Goal: Task Accomplishment & Management: Complete application form

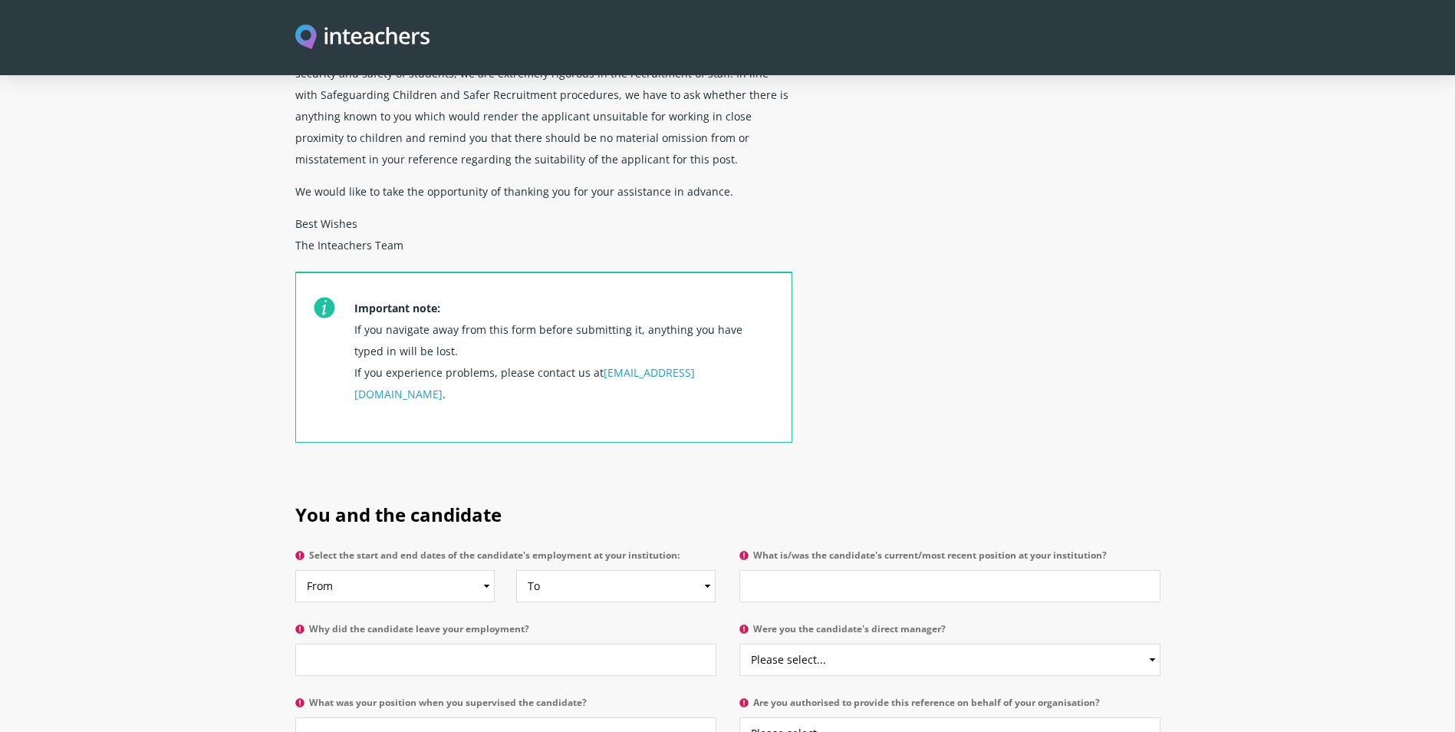
scroll to position [460, 0]
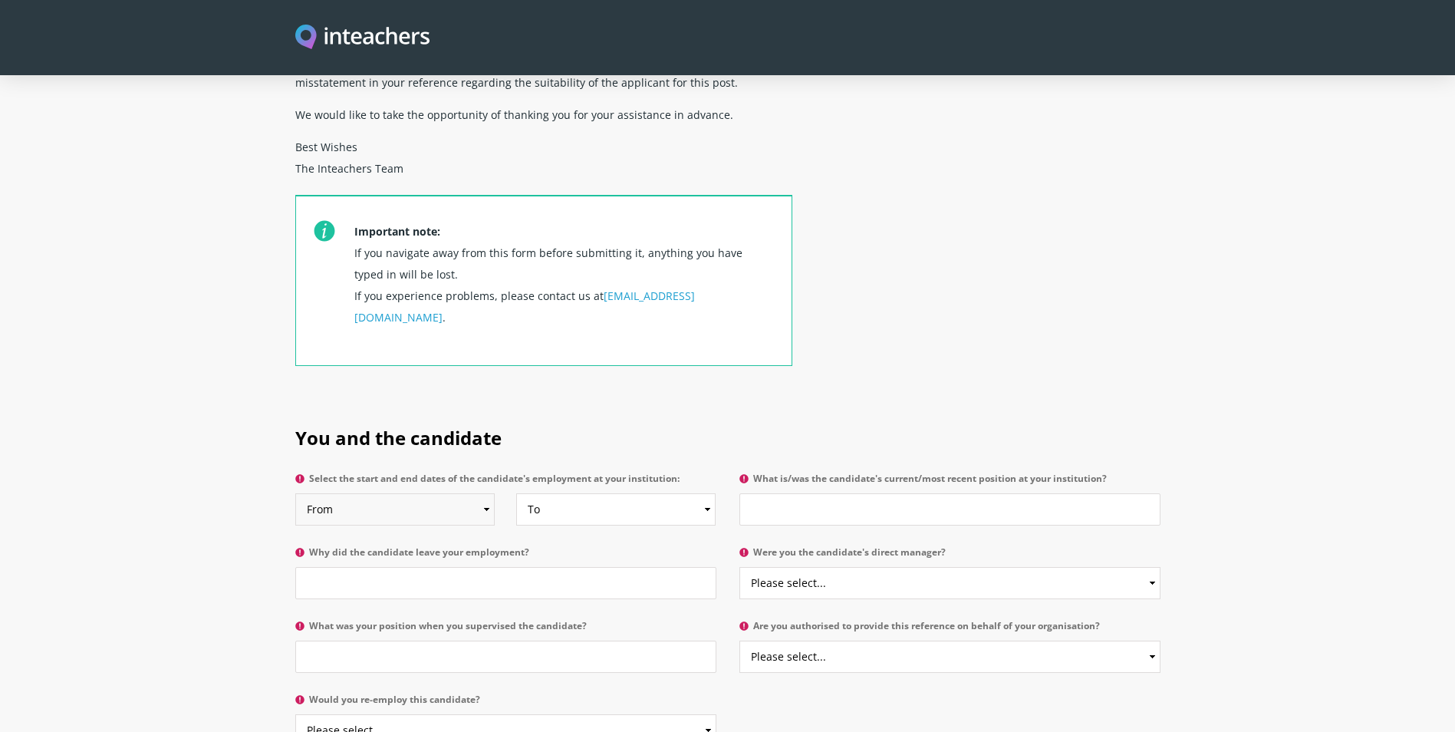
click at [355, 493] on select "From 2025 2024 2023 2022 2021 2020 2019 2018 2017 2016 2015 2014 2013 2012 2011…" at bounding box center [395, 509] width 200 height 32
click at [200, 437] on section "You and the candidate Select the start and end dates of the candidate's employm…" at bounding box center [727, 582] width 1455 height 359
click at [393, 493] on select "From 2025 2024 2023 2022 2021 2020 2019 2018 2017 2016 2015 2014 2013 2012 2011…" at bounding box center [395, 509] width 200 height 32
click at [295, 493] on select "From 2025 2024 2023 2022 2021 2020 2019 2018 2017 2016 2015 2014 2013 2012 2011…" at bounding box center [395, 509] width 200 height 32
drag, startPoint x: 386, startPoint y: 464, endPoint x: 386, endPoint y: 450, distance: 14.6
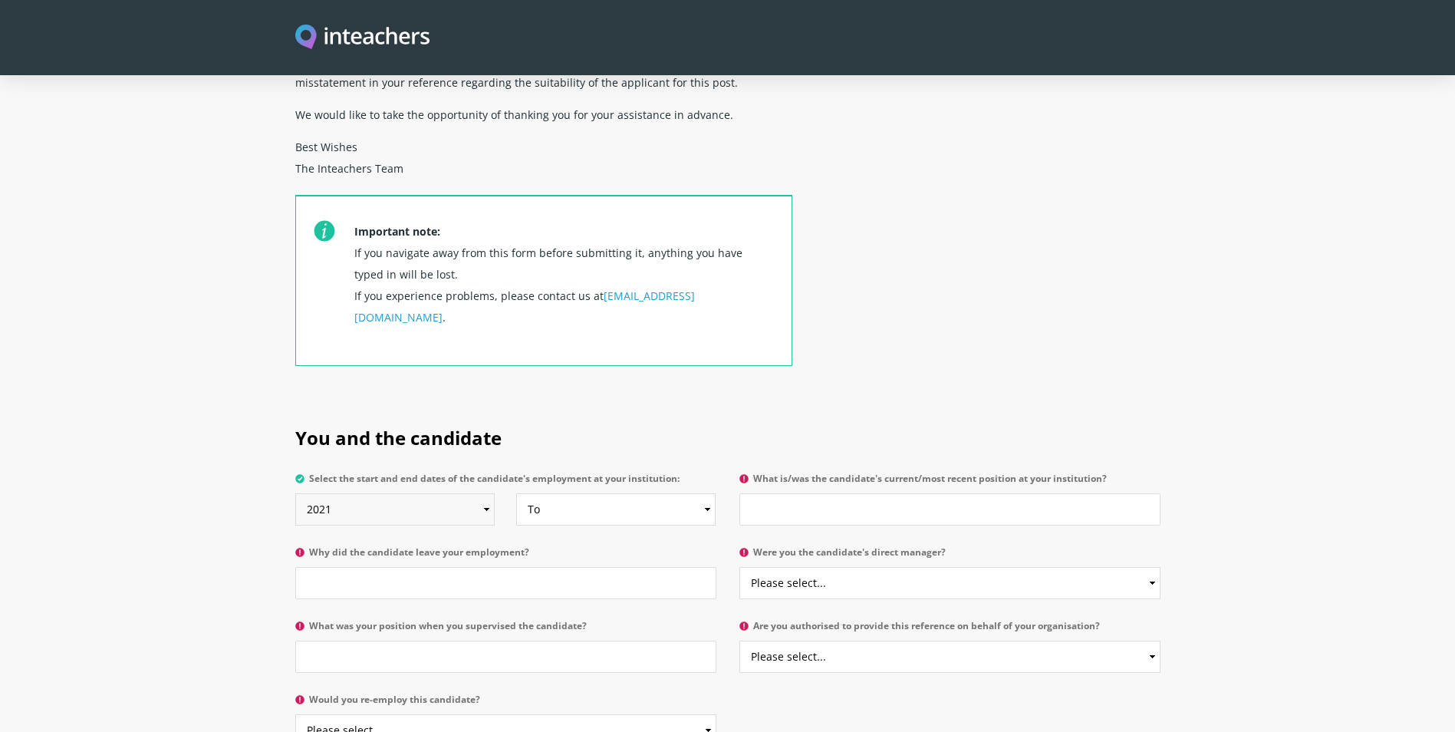
click at [386, 493] on select "From 2025 2024 2023 2022 2021 2020 2019 2018 2017 2016 2015 2014 2013 2012 2011…" at bounding box center [395, 509] width 200 height 32
select select "2020"
click at [295, 493] on select "From 2025 2024 2023 2022 2021 2020 2019 2018 2017 2016 2015 2014 2013 2012 2011…" at bounding box center [395, 509] width 200 height 32
click at [598, 493] on select "To Currently 2025 2024 2023 2022 2021 2020 2019 2018 2017 2016 2015 2014 2013 2…" at bounding box center [616, 509] width 200 height 32
select select "2021"
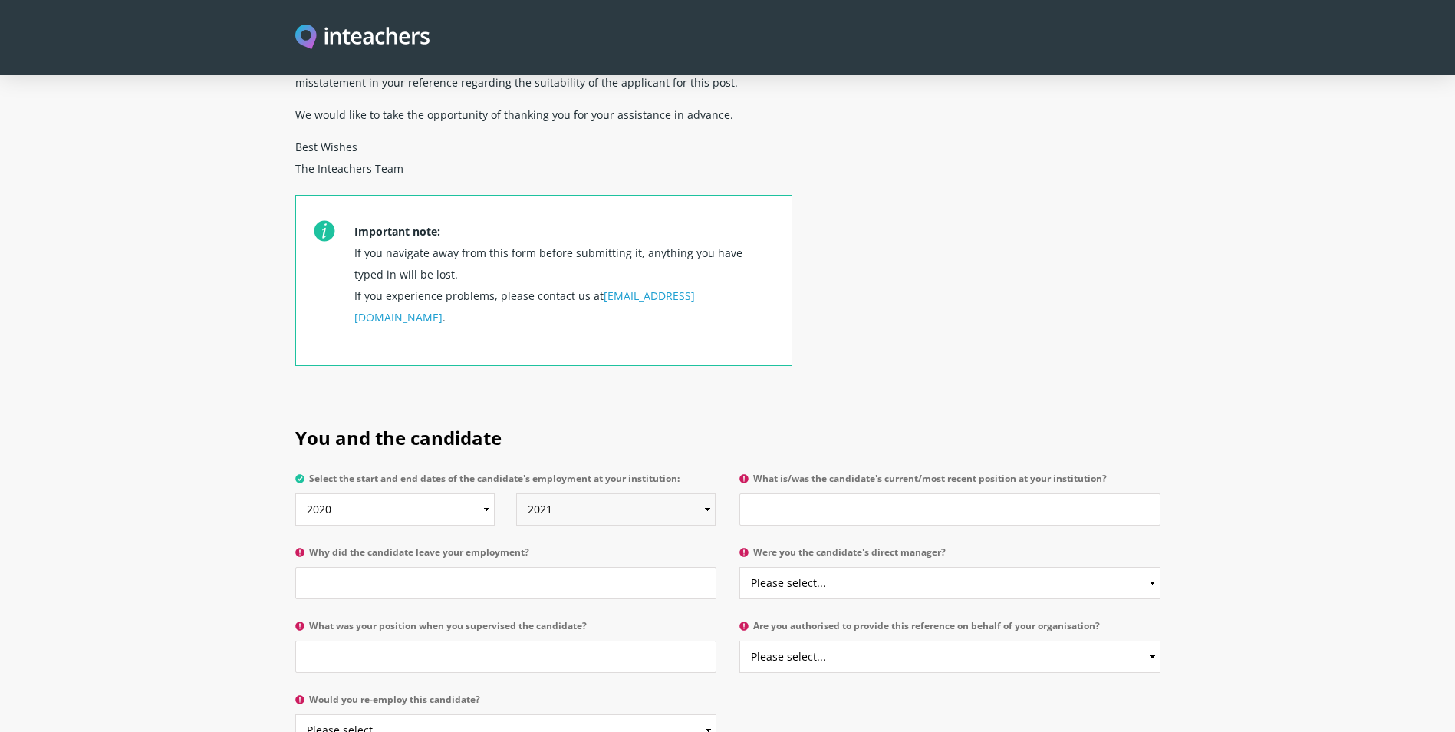
click at [516, 493] on select "To Currently 2025 2024 2023 2022 2021 2020 2019 2018 2017 2016 2015 2014 2013 2…" at bounding box center [616, 509] width 200 height 32
click at [854, 493] on input "What is/was the candidate's current/most recent position at your institution?" at bounding box center [950, 509] width 421 height 32
type input "Senior Waiter"
click at [510, 567] on input "Why did the candidate leave your employment?" at bounding box center [505, 583] width 421 height 32
click at [457, 567] on input "Unsure (no data, previous" at bounding box center [505, 583] width 421 height 32
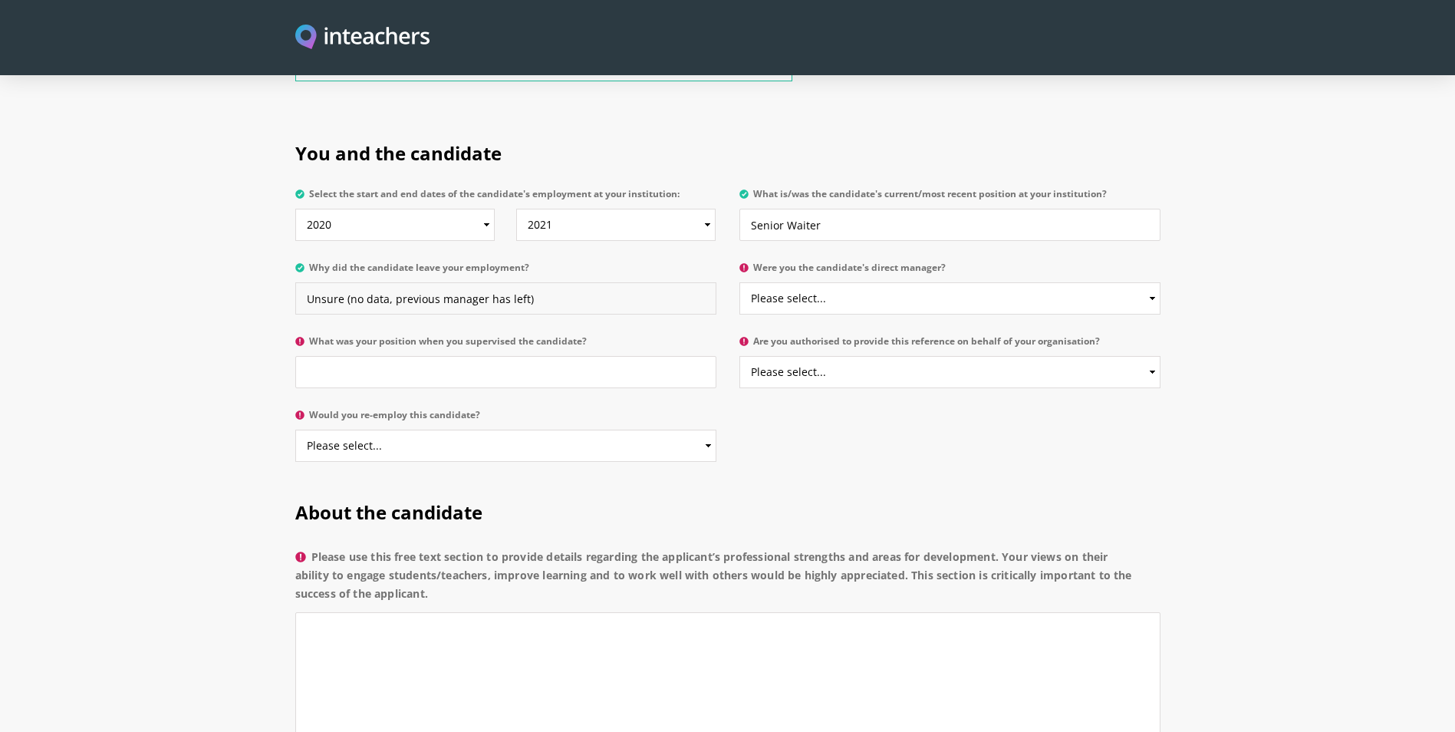
scroll to position [767, 0]
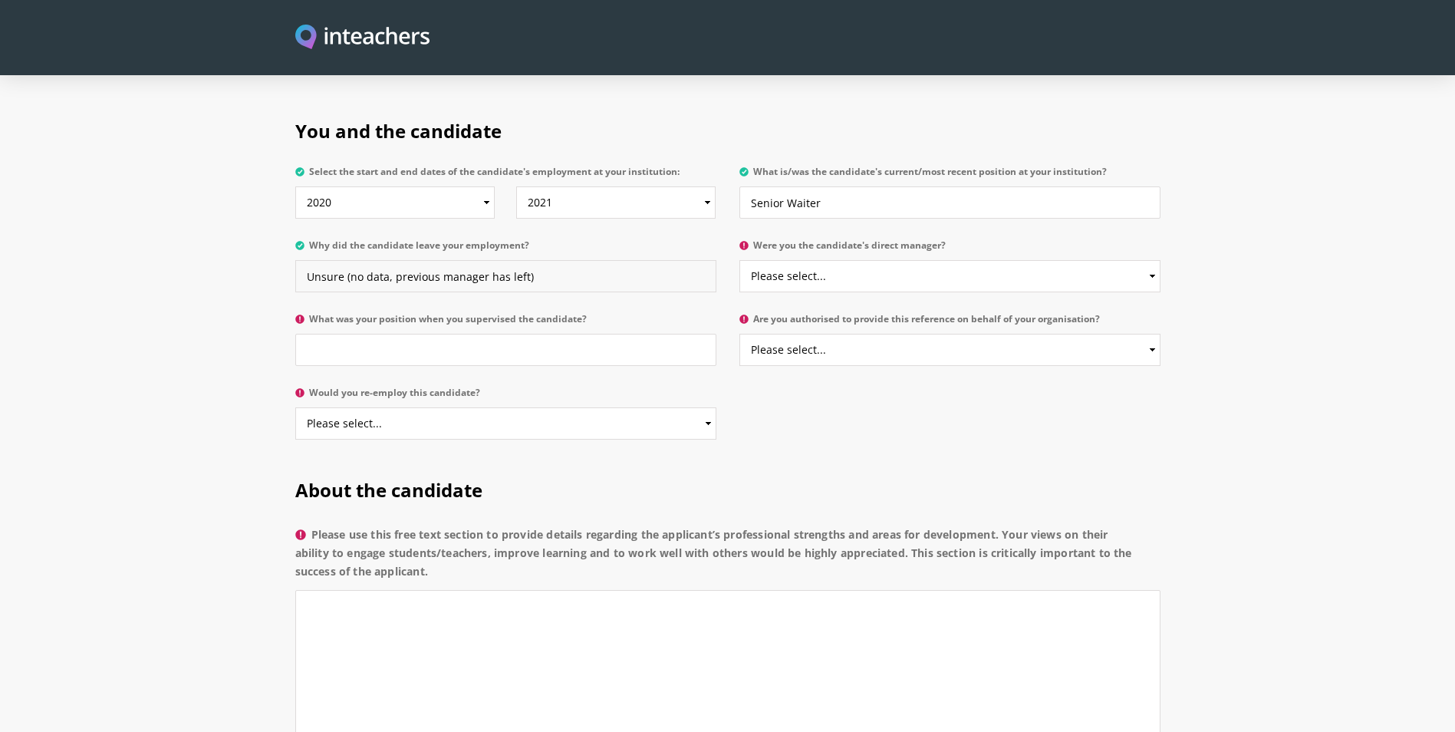
type input "Unsure (no data, previous manager has left)"
click at [848, 260] on select "Please select... Yes No" at bounding box center [950, 276] width 421 height 32
select select "No"
click at [740, 260] on select "Please select... Yes No" at bounding box center [950, 276] width 421 height 32
click at [612, 334] on input "What was your position when you supervised the candidate?" at bounding box center [505, 350] width 421 height 32
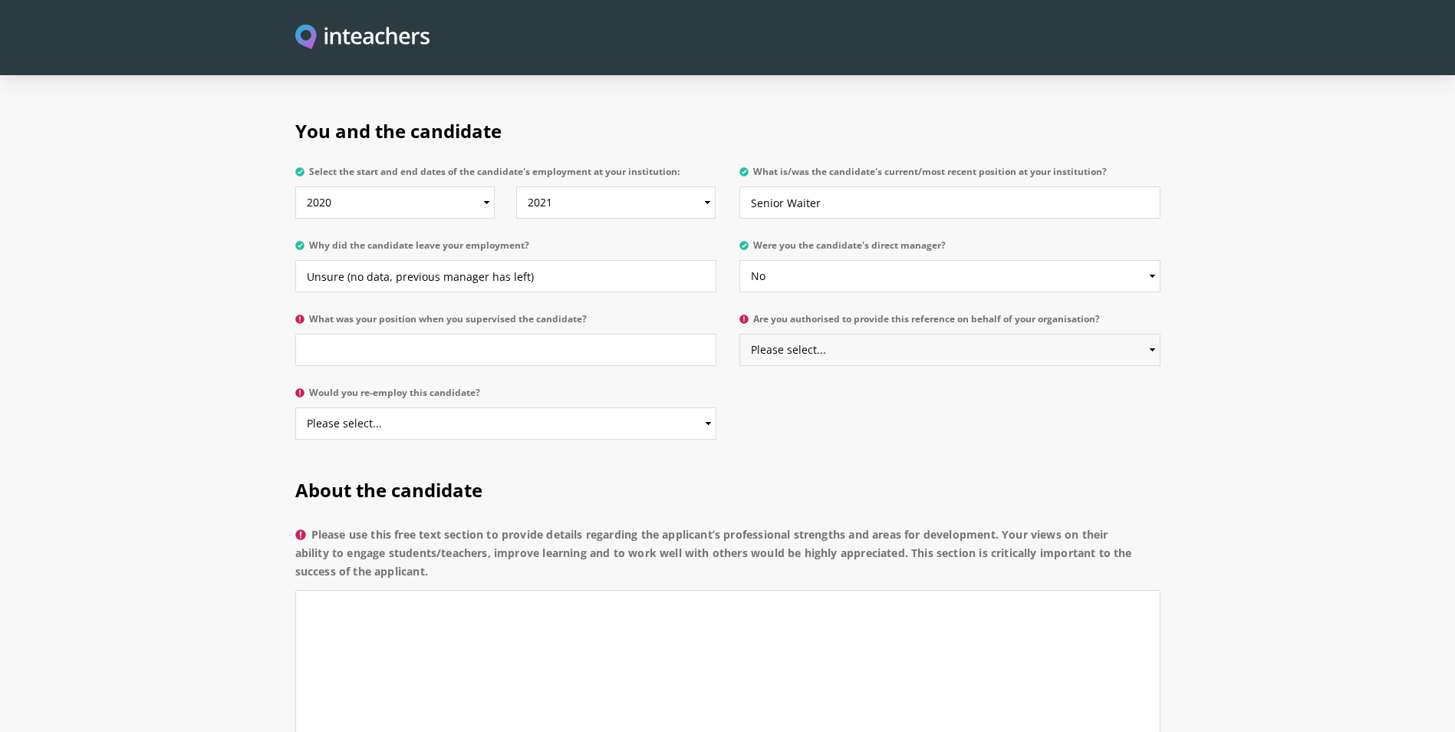
click at [832, 334] on select "Please select... Yes No" at bounding box center [950, 350] width 421 height 32
select select "Yes"
click at [740, 334] on select "Please select... Yes No" at bounding box center [950, 350] width 421 height 32
click at [482, 334] on input "What was your position when you supervised the candidate?" at bounding box center [505, 350] width 421 height 32
click at [503, 334] on input "What was your position when you supervised the candidate?" at bounding box center [505, 350] width 421 height 32
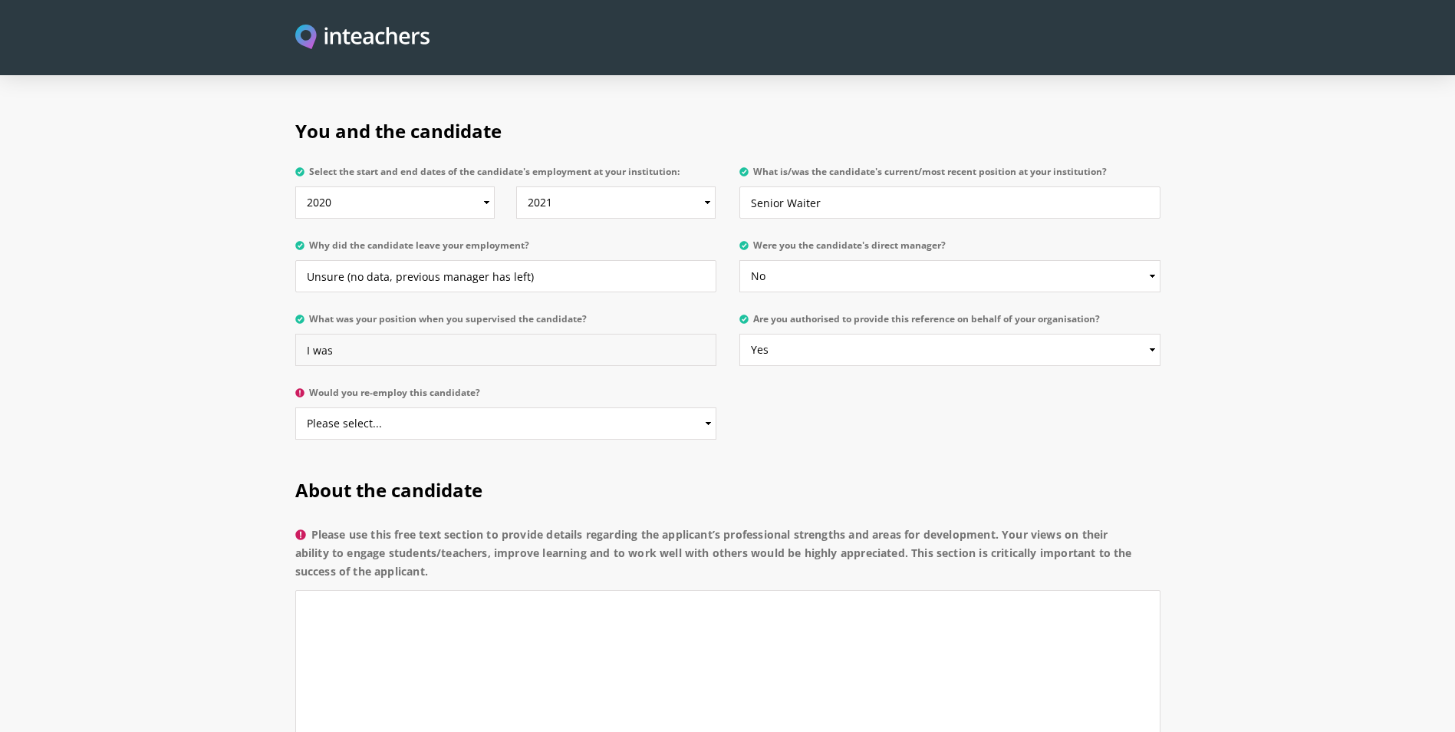
type input "I was"
click at [409, 407] on select "Please select... Yes No" at bounding box center [505, 423] width 421 height 32
click at [354, 407] on select "Please select... Yes No" at bounding box center [505, 423] width 421 height 32
select select "Yes"
click at [295, 407] on select "Please select... Yes No" at bounding box center [505, 423] width 421 height 32
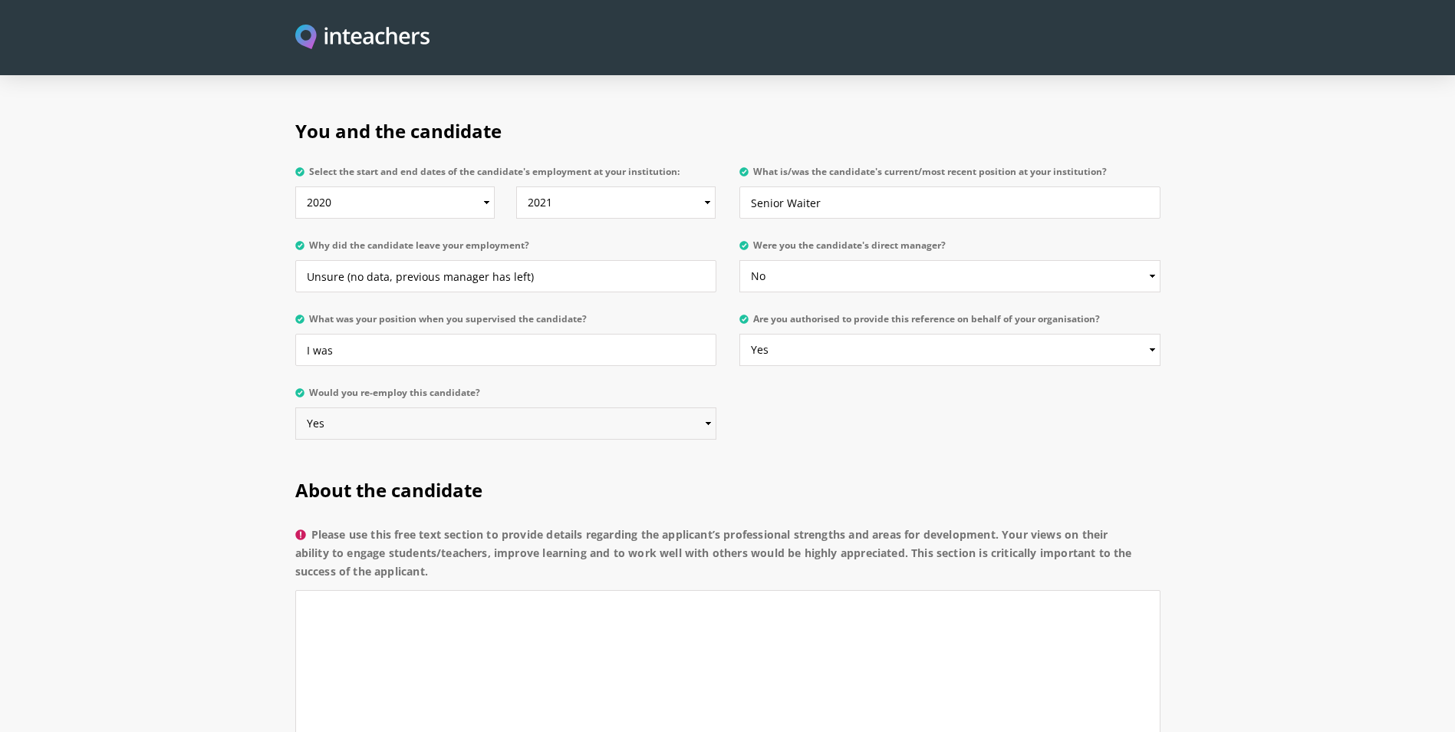
scroll to position [997, 0]
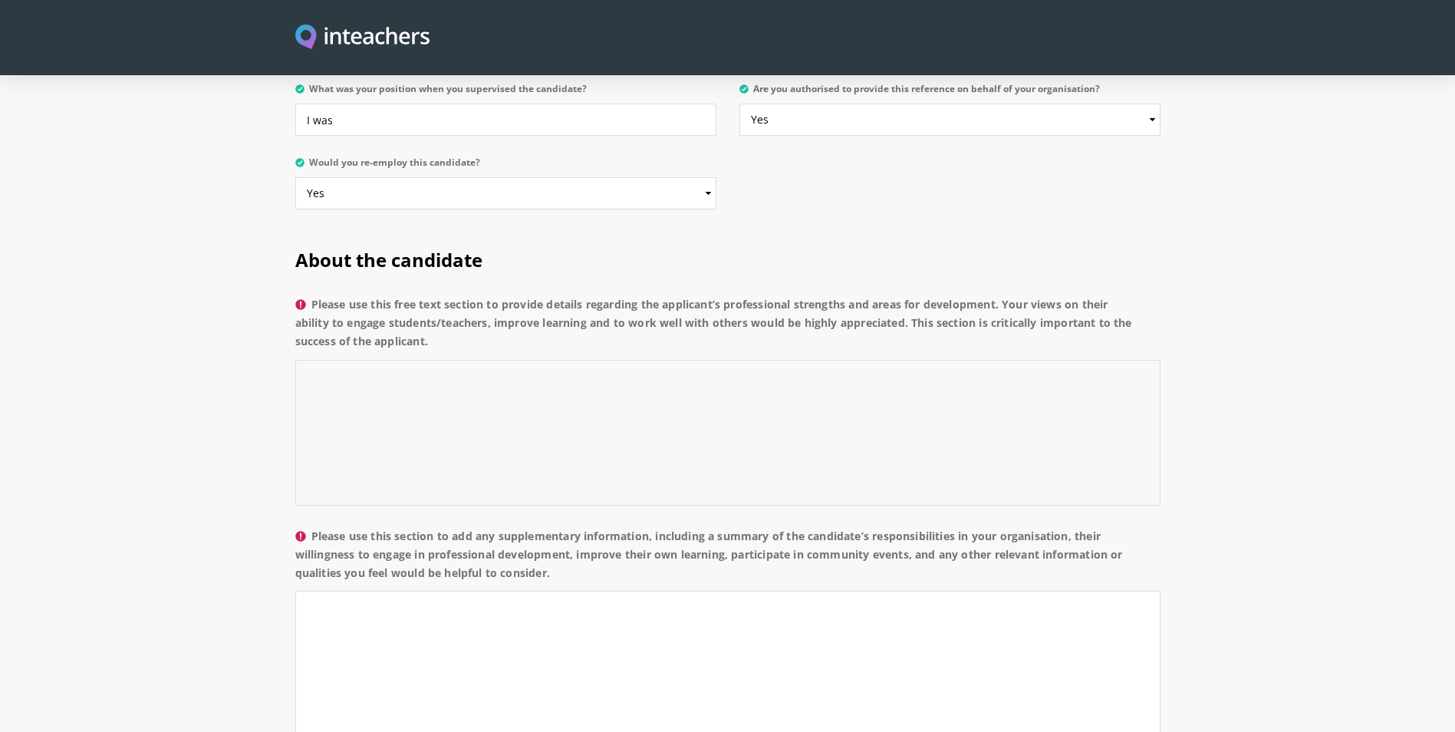
click at [430, 408] on textarea "Please use this free text section to provide details regarding the applicant’s …" at bounding box center [727, 433] width 865 height 146
click at [1033, 417] on textarea "Please use this free text section to provide details regarding the applicant’s …" at bounding box center [727, 433] width 865 height 146
click at [658, 360] on textarea "Please use this free text section to provide details regarding the applicant’s …" at bounding box center [727, 433] width 865 height 146
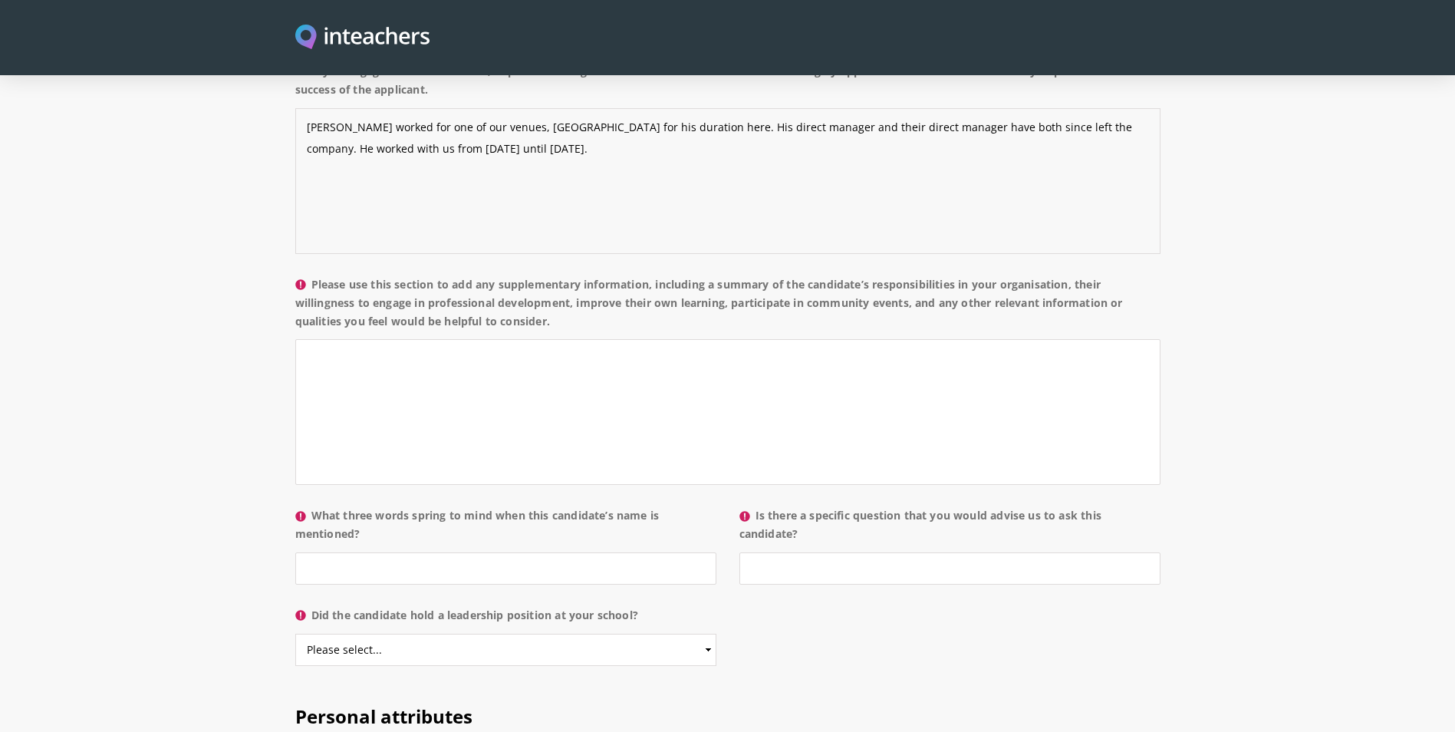
scroll to position [1304, 0]
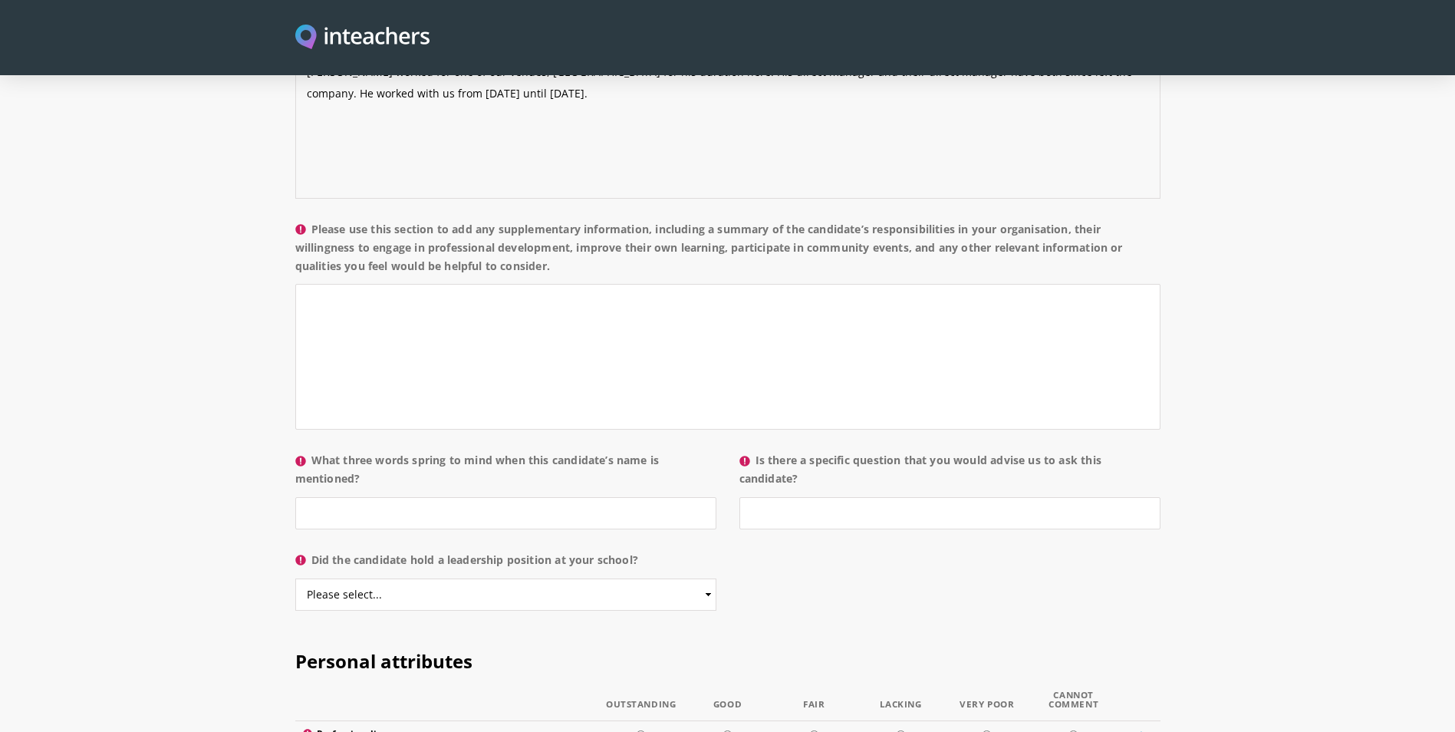
type textarea "[PERSON_NAME] worked for one of our venues, [GEOGRAPHIC_DATA] for his duration …"
click at [724, 331] on textarea "Please use this section to add any supplementary information, including a summa…" at bounding box center [727, 357] width 865 height 146
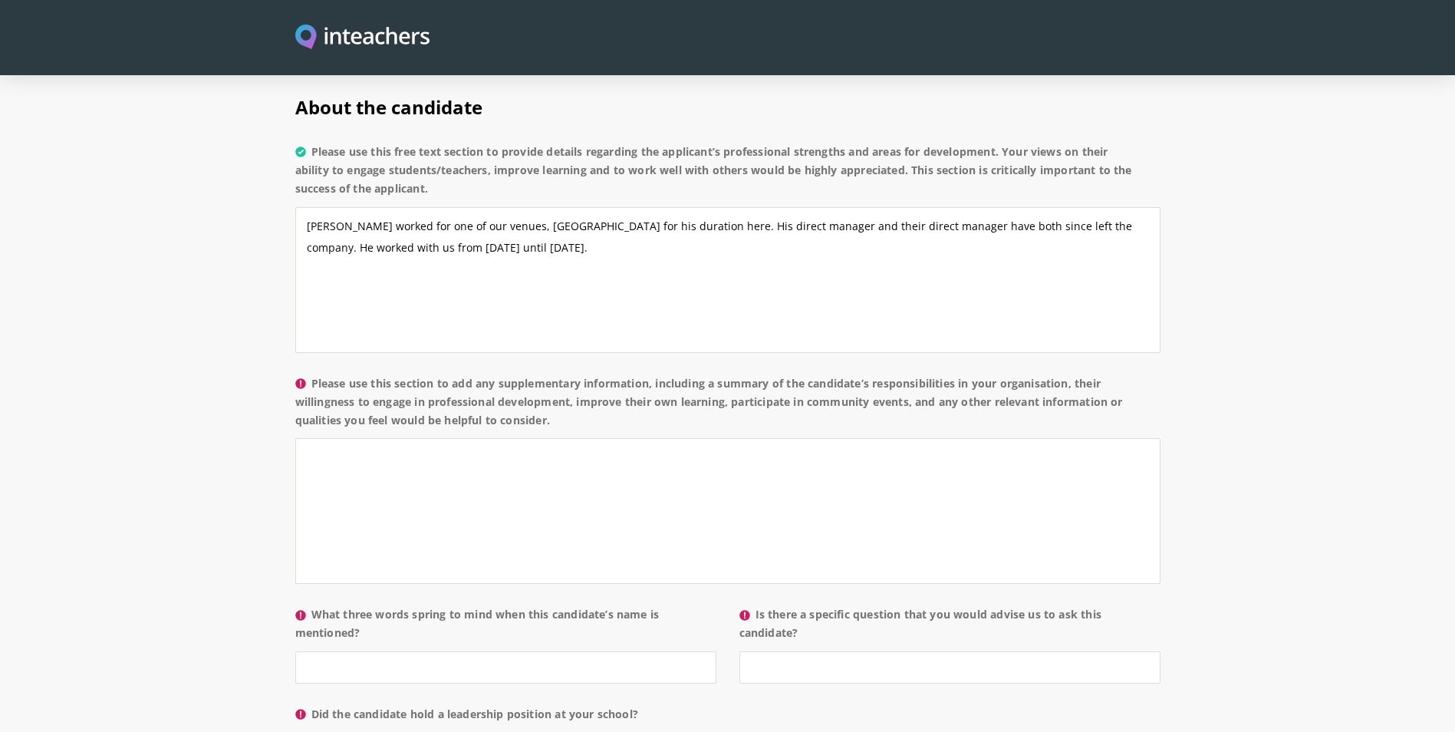
scroll to position [1151, 0]
click at [600, 437] on textarea "Please use this section to add any supplementary information, including a summa…" at bounding box center [727, 510] width 865 height 146
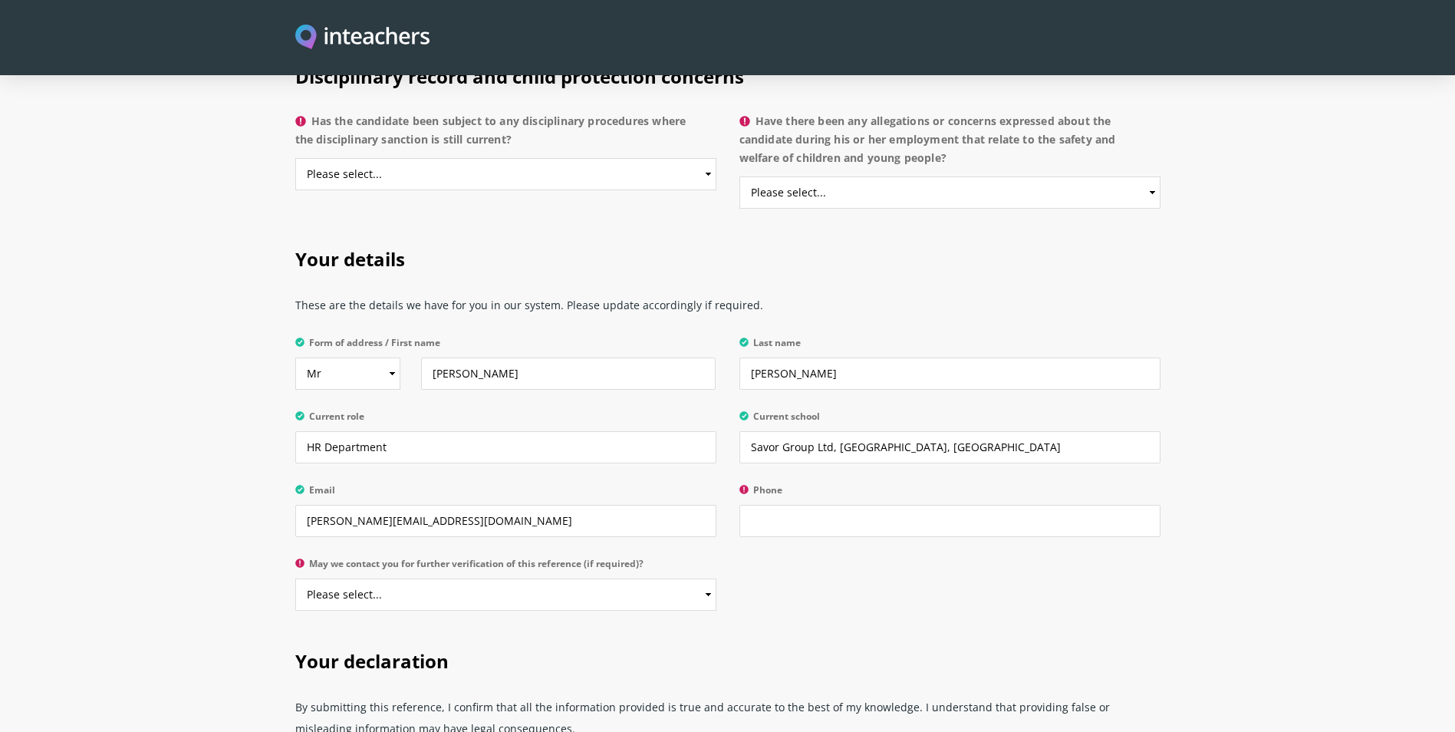
scroll to position [2762, 0]
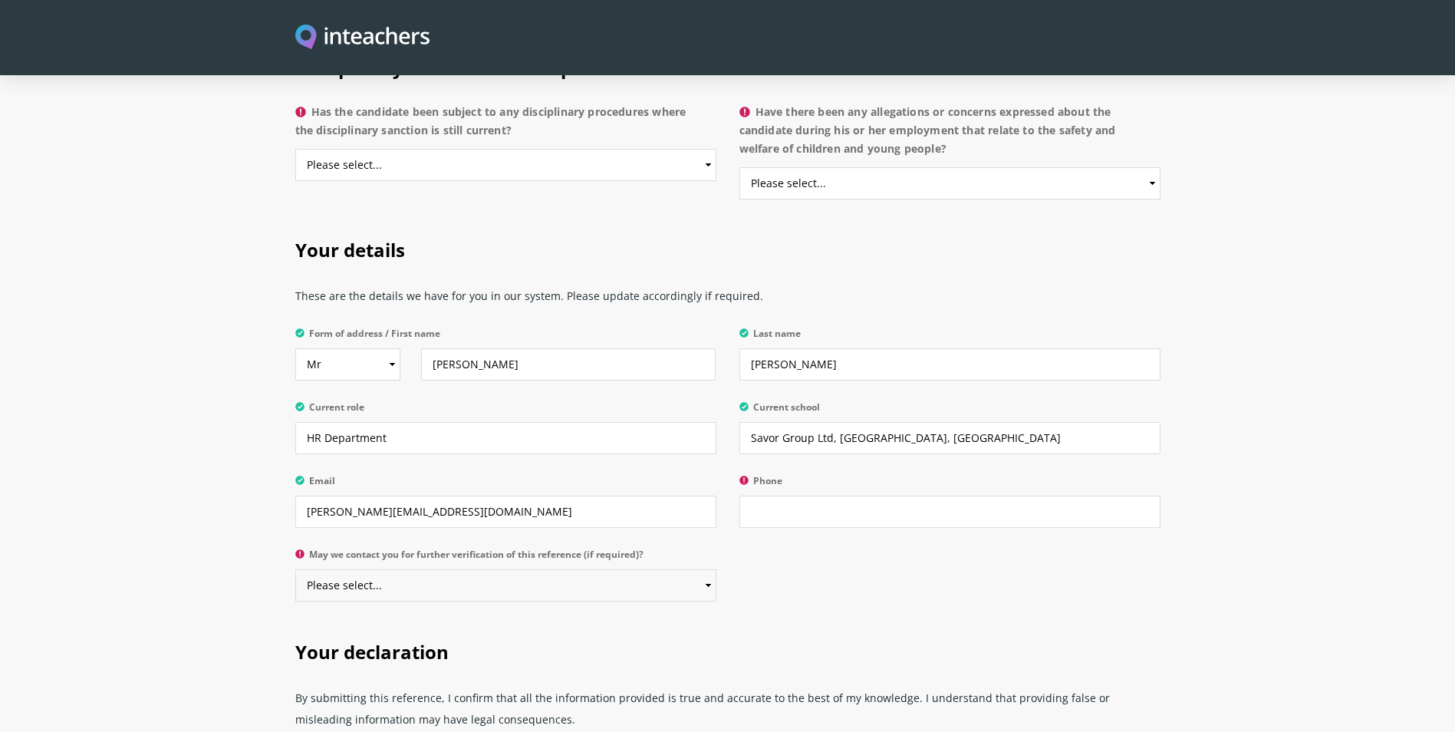
click at [555, 569] on select "Please select... Yes No" at bounding box center [505, 585] width 421 height 32
select select "Yes"
click at [295, 569] on select "Please select... Yes No" at bounding box center [505, 585] width 421 height 32
click at [899, 496] on input "Phone" at bounding box center [950, 512] width 421 height 32
type input "0"
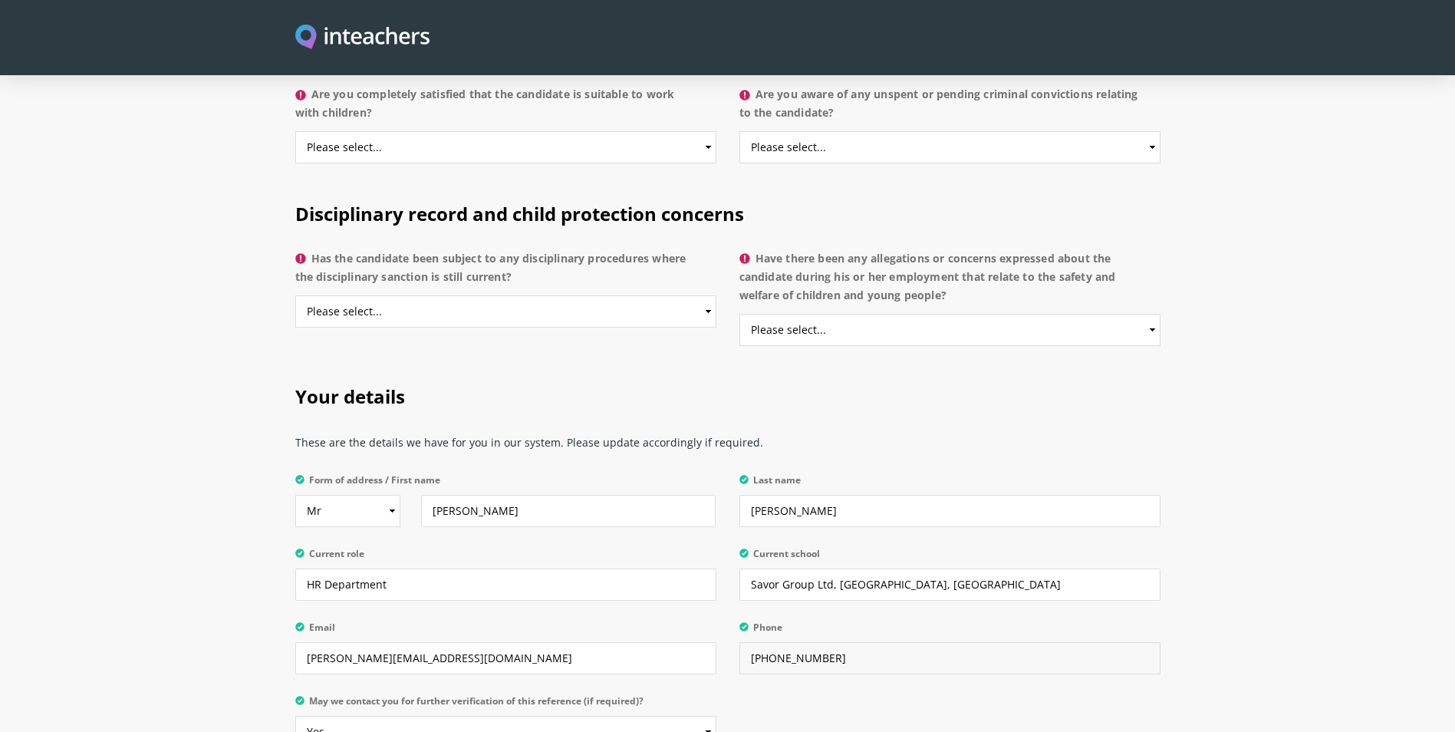
scroll to position [2839, 0]
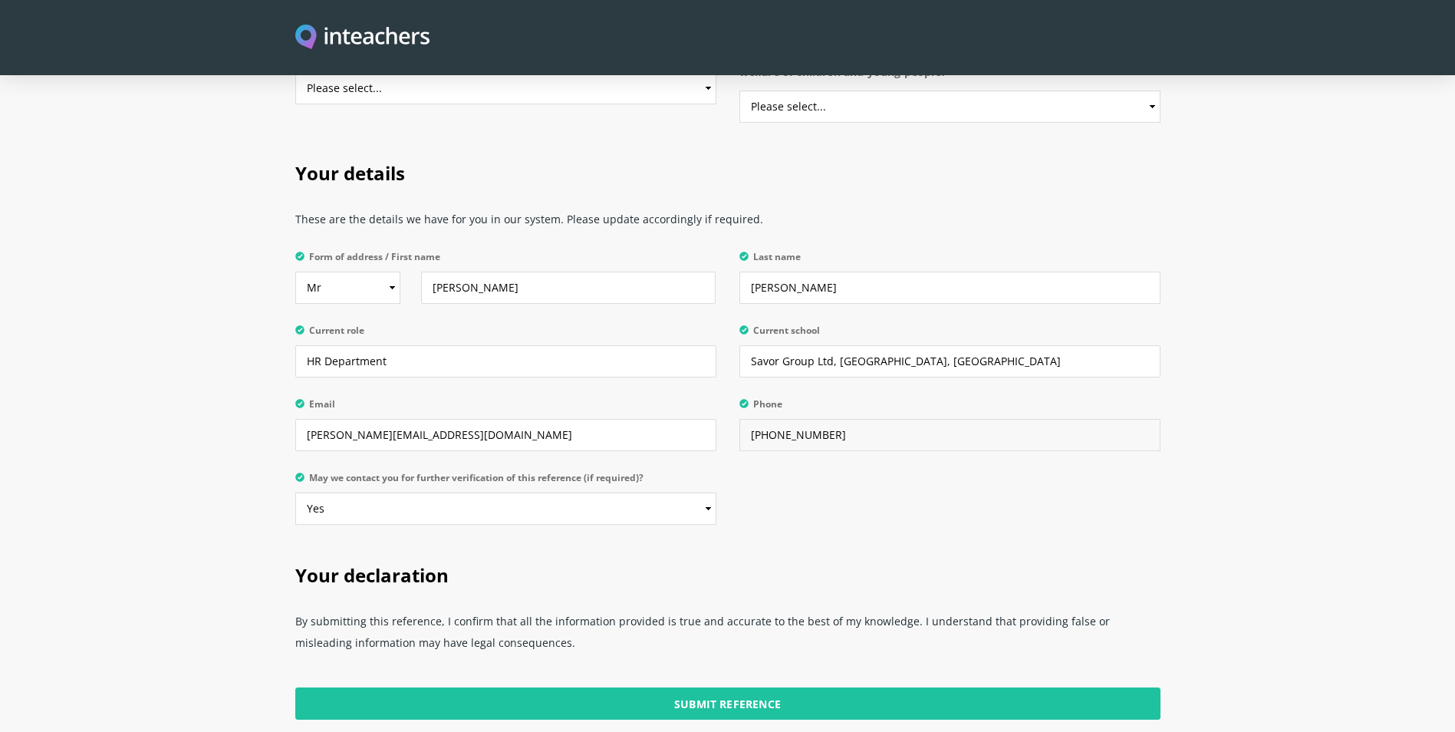
type input "[PHONE_NUMBER]"
click at [991, 345] on input "Savor Group Ltd, [GEOGRAPHIC_DATA], [GEOGRAPHIC_DATA]" at bounding box center [950, 361] width 421 height 32
click at [395, 345] on input "HR Department" at bounding box center [505, 361] width 421 height 32
drag, startPoint x: 351, startPoint y: 318, endPoint x: 221, endPoint y: 318, distance: 129.7
click at [221, 318] on section "Your details These are the details we have for you in our system. Please update…" at bounding box center [727, 339] width 1455 height 402
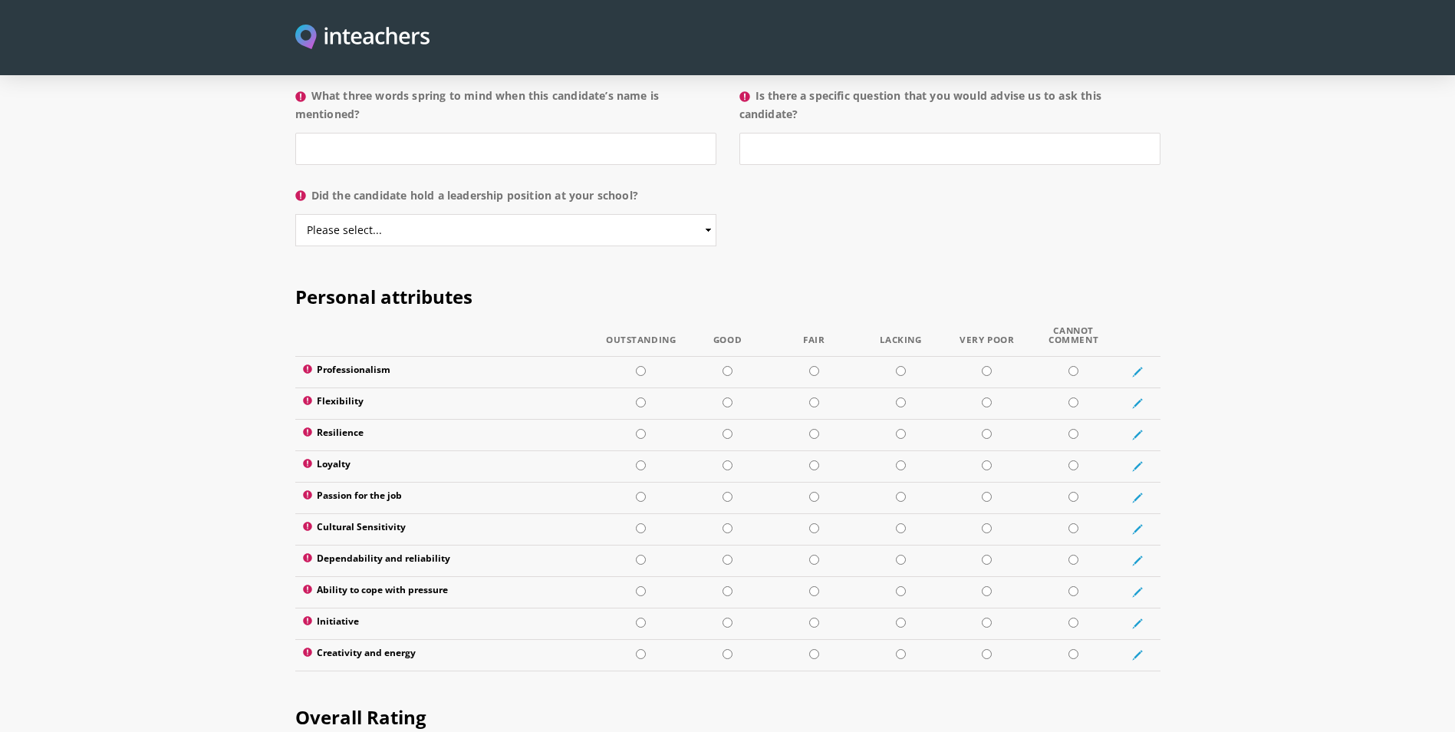
scroll to position [1765, 0]
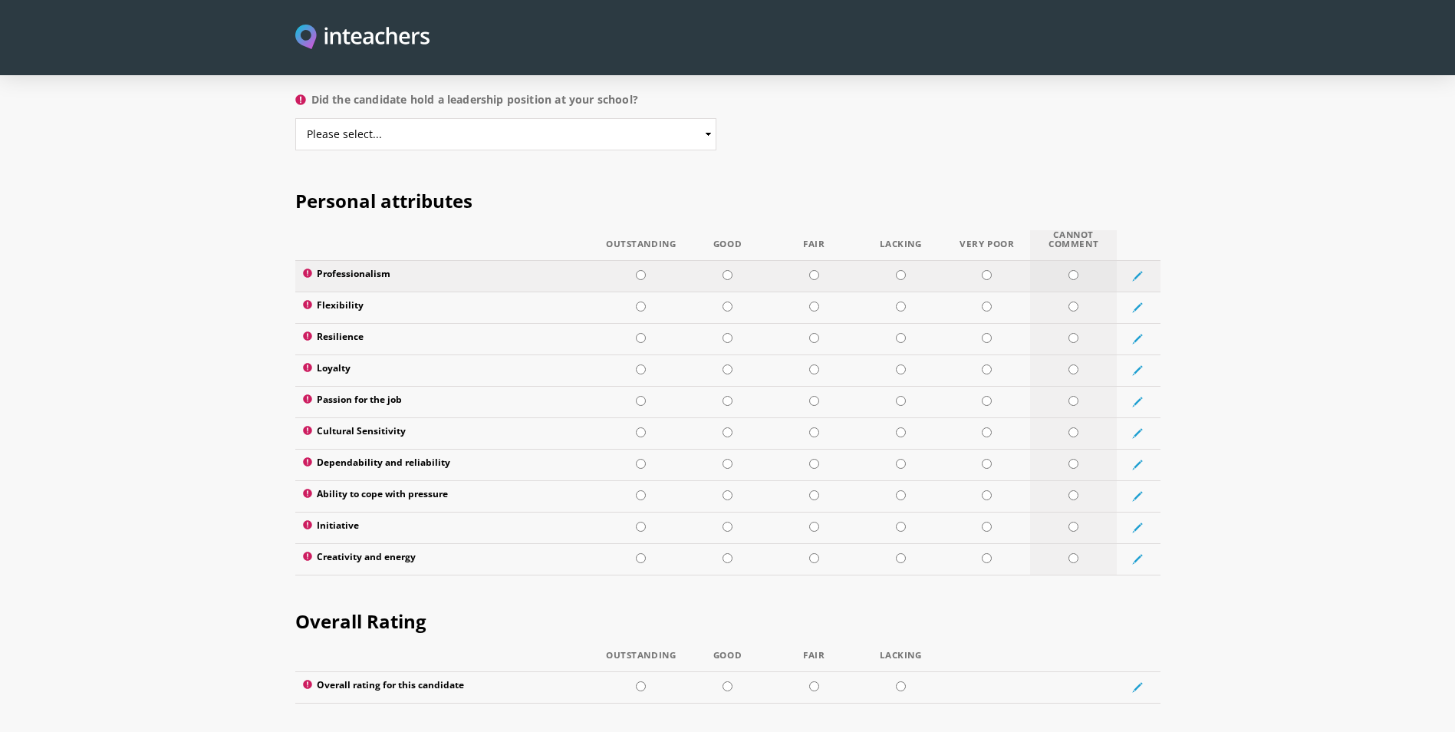
type input "Recruitment & People Advisor"
click at [1069, 270] on input "radio" at bounding box center [1074, 275] width 10 height 10
radio input "true"
click at [1073, 302] on input "radio" at bounding box center [1074, 307] width 10 height 10
radio input "true"
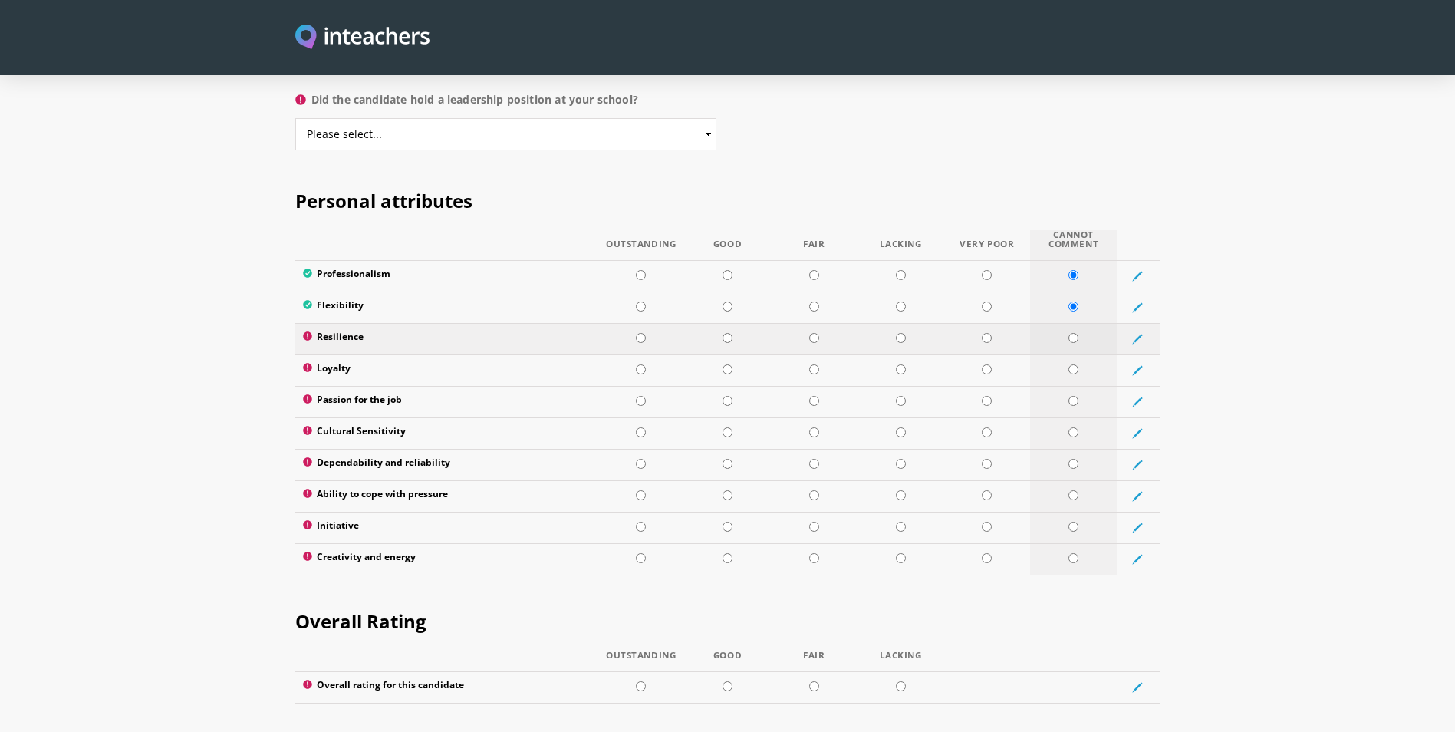
click at [1072, 333] on input "radio" at bounding box center [1074, 338] width 10 height 10
radio input "true"
click at [1073, 364] on input "radio" at bounding box center [1074, 369] width 10 height 10
radio input "true"
click at [1075, 386] on td at bounding box center [1073, 401] width 87 height 31
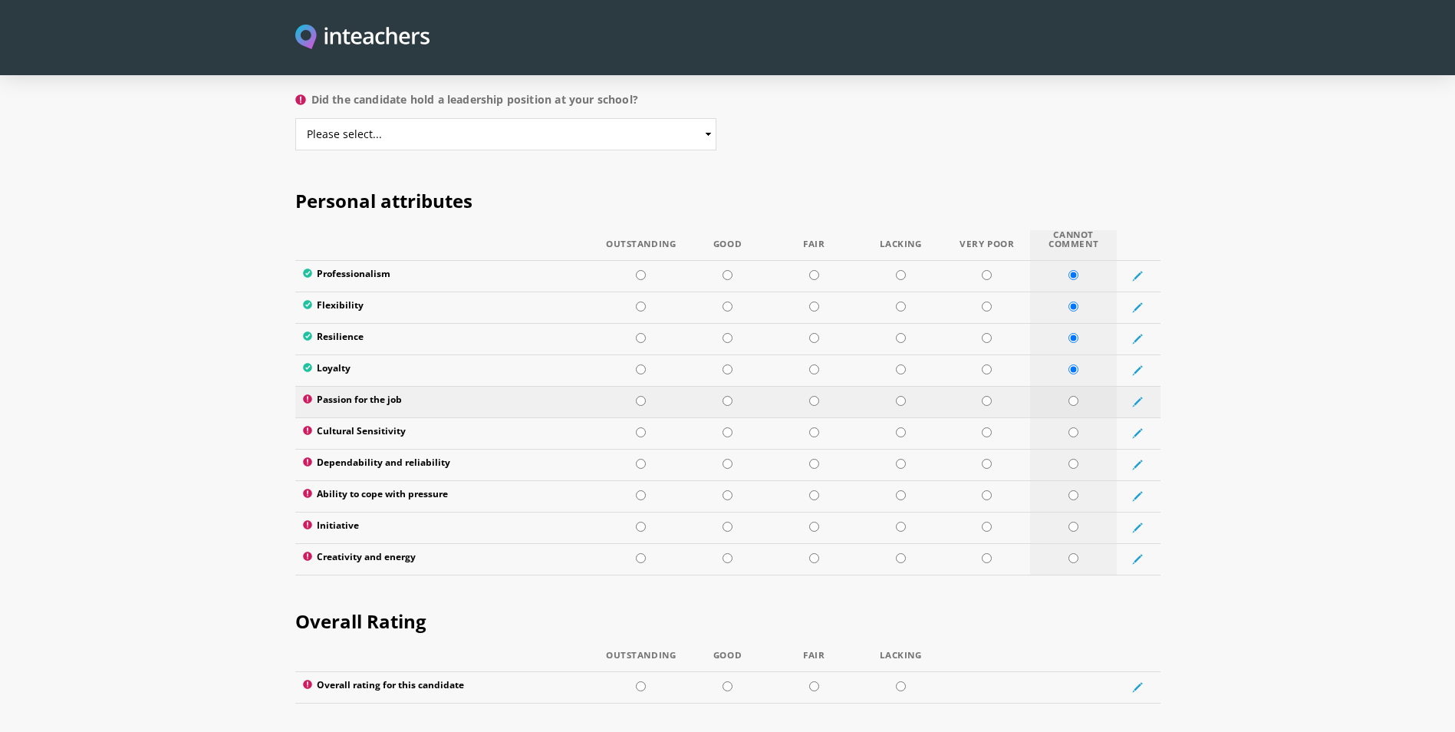
radio input "true"
click at [1075, 427] on input "radio" at bounding box center [1074, 432] width 10 height 10
radio input "true"
click at [1076, 449] on td at bounding box center [1073, 464] width 87 height 31
radio input "true"
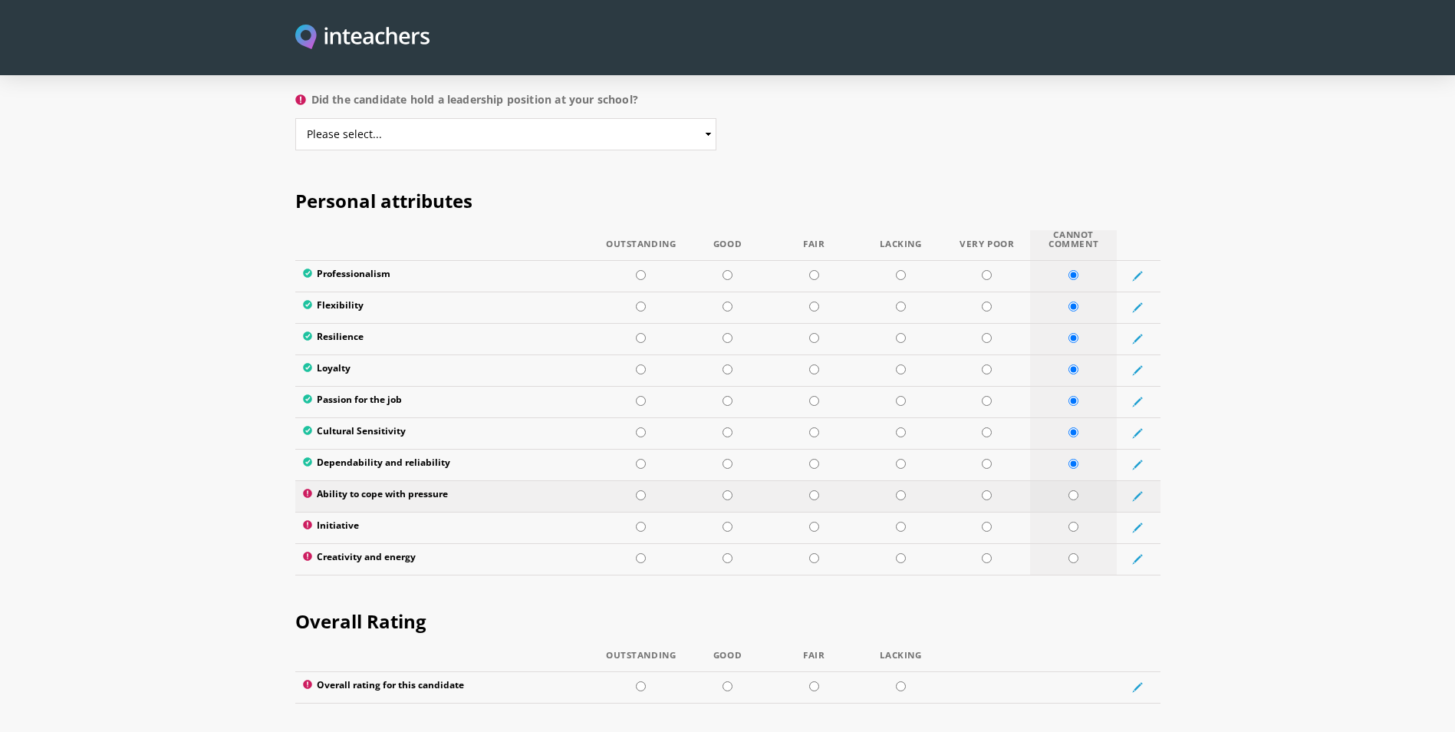
click at [1076, 480] on td at bounding box center [1073, 495] width 87 height 31
radio input "true"
click at [1075, 522] on input "radio" at bounding box center [1074, 527] width 10 height 10
radio input "true"
click at [1073, 553] on input "radio" at bounding box center [1074, 558] width 10 height 10
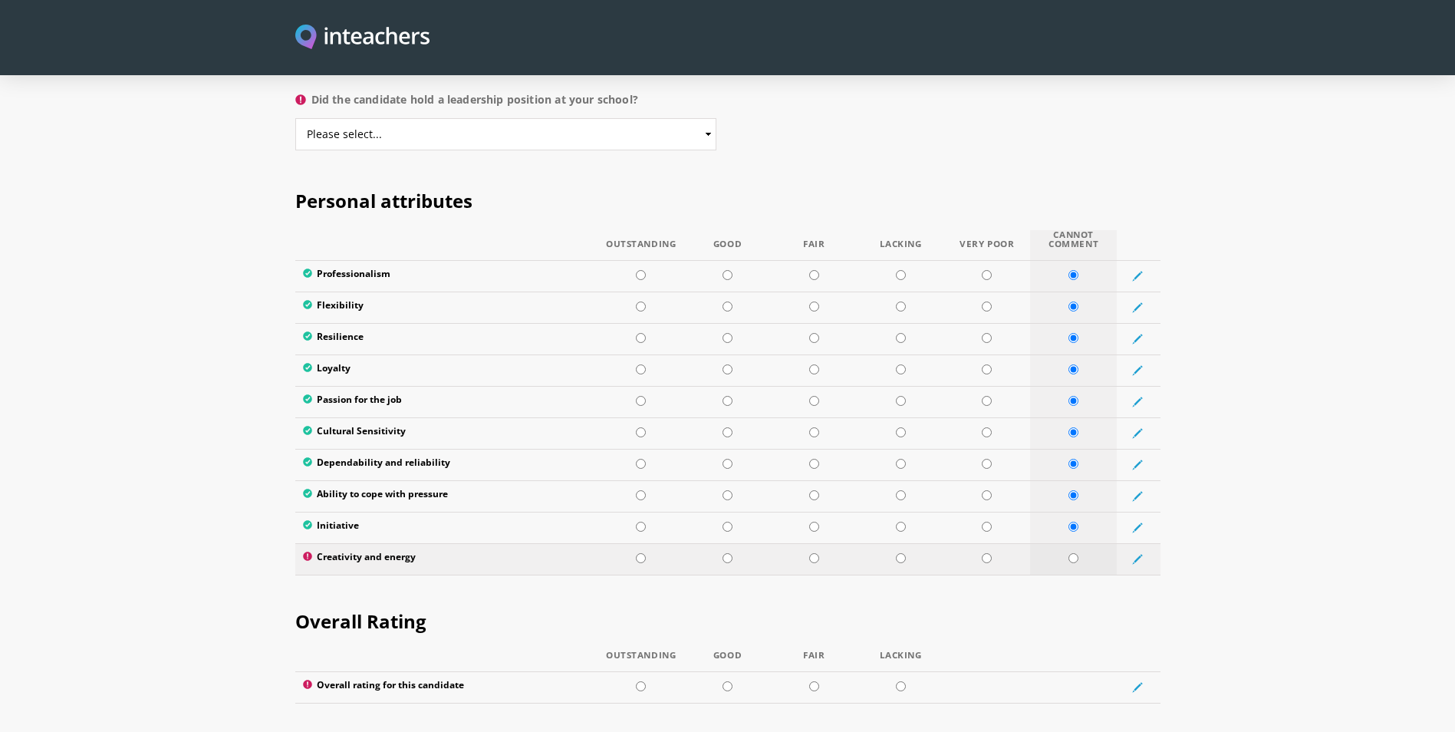
radio input "true"
click at [728, 681] on input "radio" at bounding box center [728, 686] width 10 height 10
radio input "true"
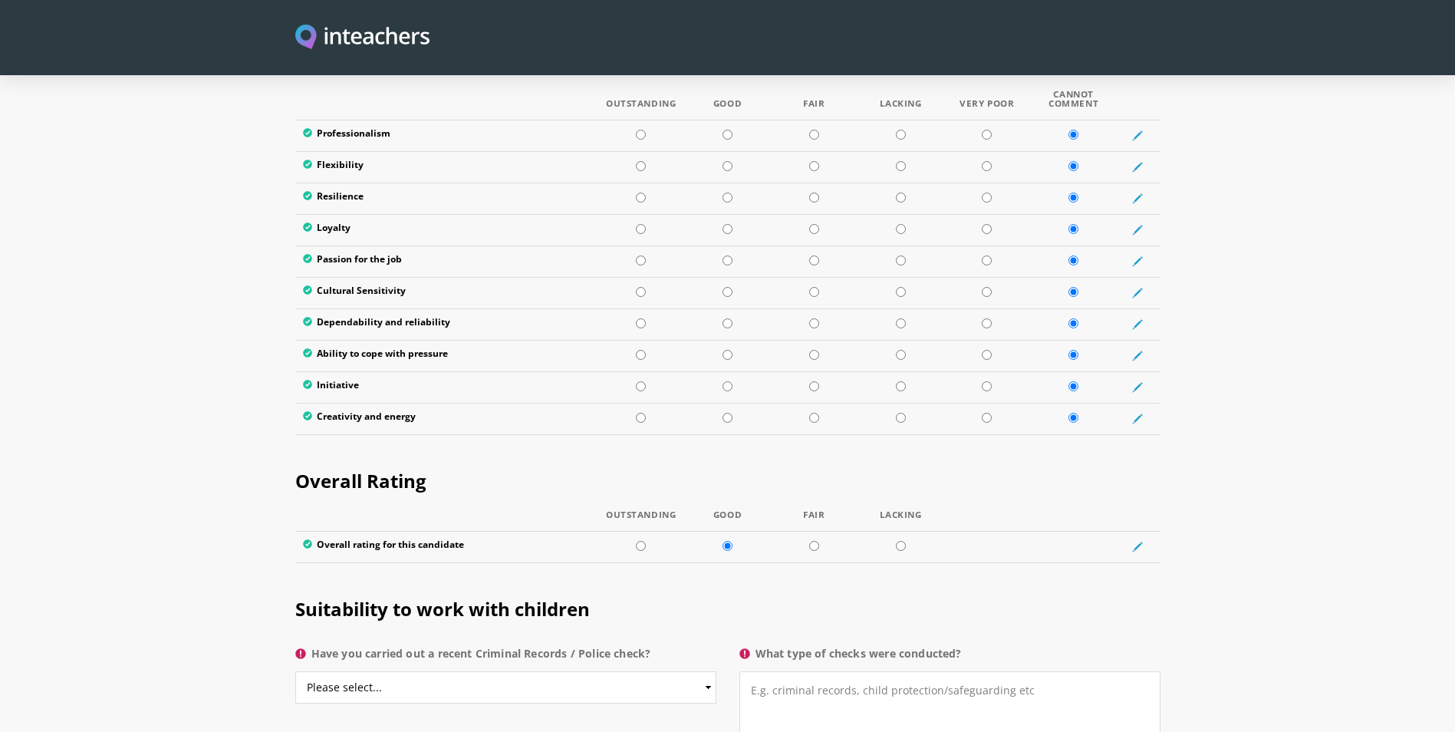
scroll to position [2148, 0]
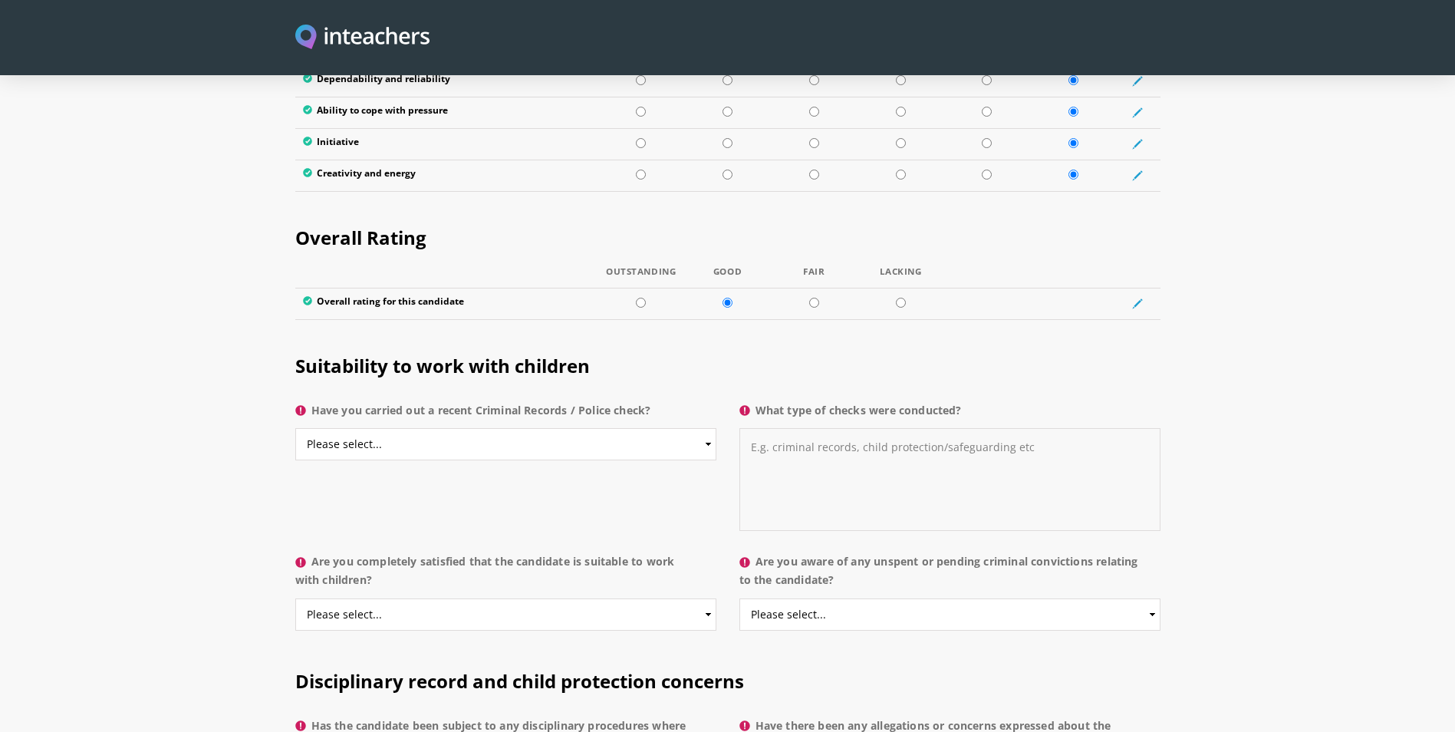
click at [971, 453] on textarea "What type of checks were conducted?" at bounding box center [950, 479] width 421 height 103
click at [992, 453] on textarea "What type of checks were conducted?" at bounding box center [950, 479] width 421 height 103
type textarea "None"
drag, startPoint x: 593, startPoint y: 409, endPoint x: 569, endPoint y: 414, distance: 25.1
click at [593, 428] on select "Please select... Yes No Do not know" at bounding box center [505, 444] width 421 height 32
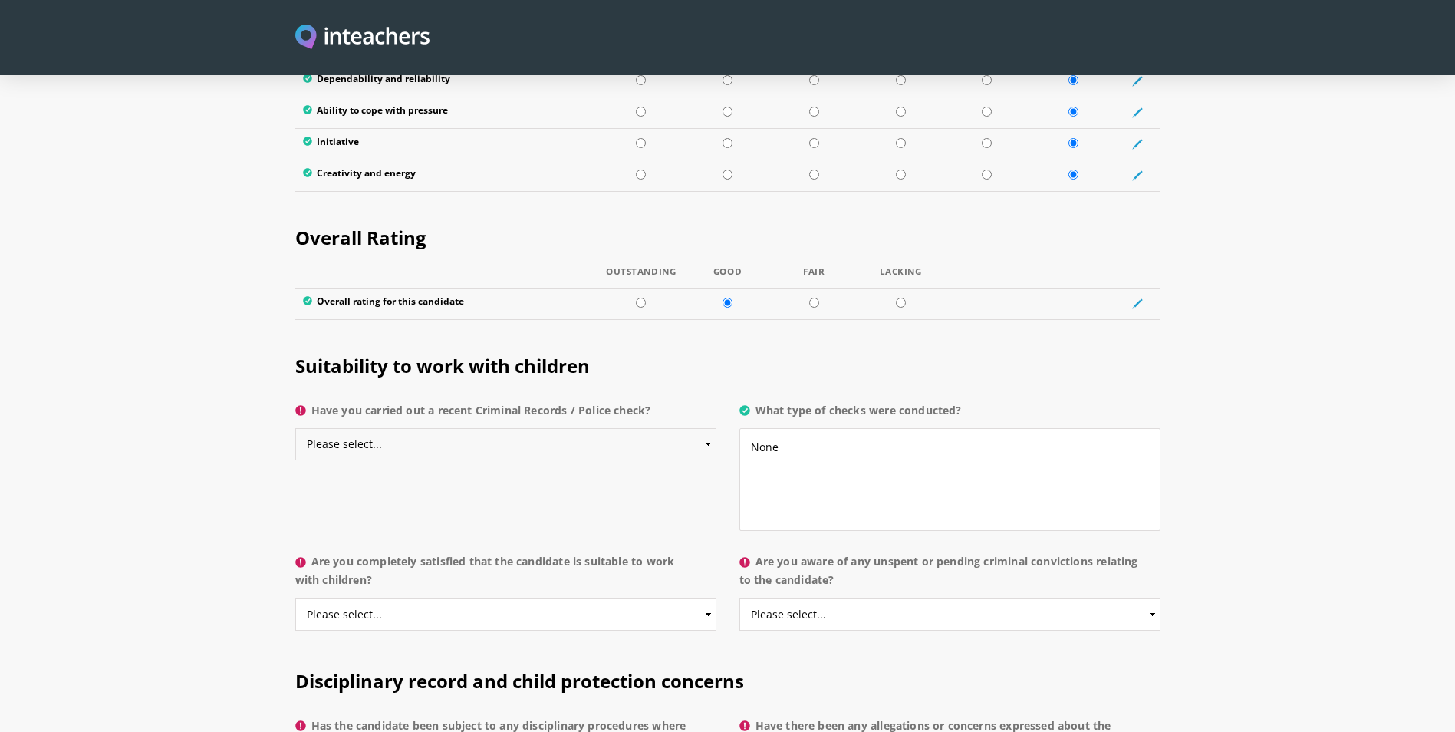
select select "No"
click at [295, 428] on select "Please select... Yes No Do not know" at bounding box center [505, 444] width 421 height 32
click at [410, 466] on div "Suitability to work with children Have you carried out a recent Criminal Record…" at bounding box center [728, 439] width 884 height 216
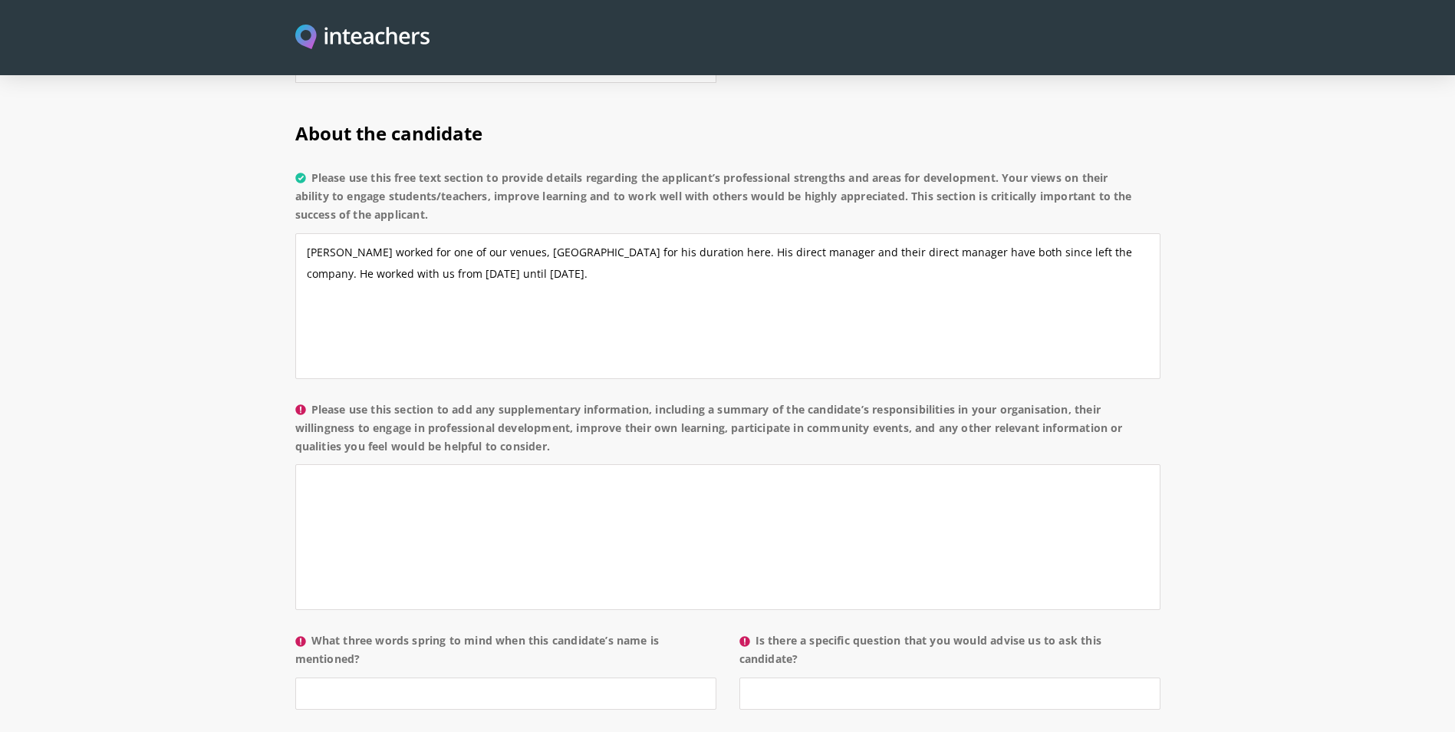
scroll to position [1151, 0]
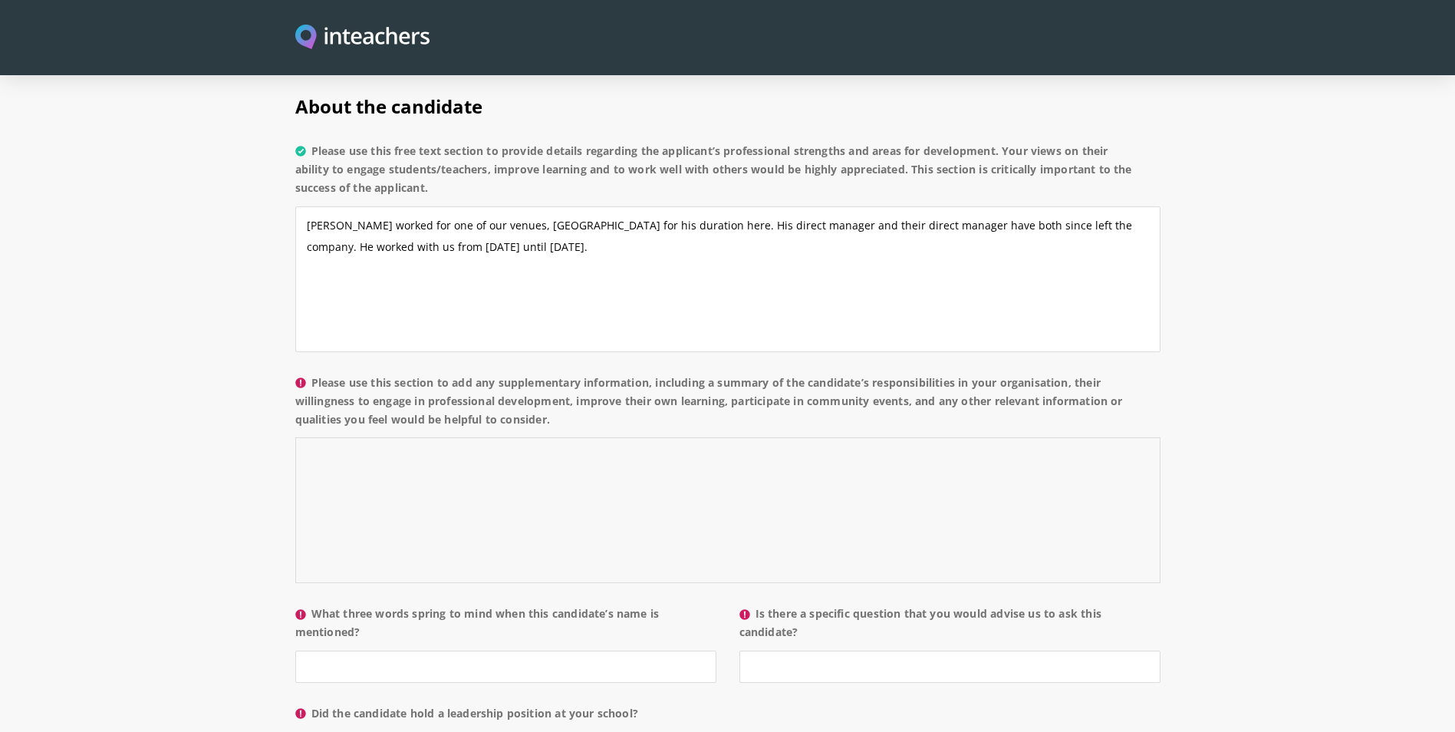
click at [539, 495] on textarea "Please use this section to add any supplementary information, including a summa…" at bounding box center [727, 510] width 865 height 146
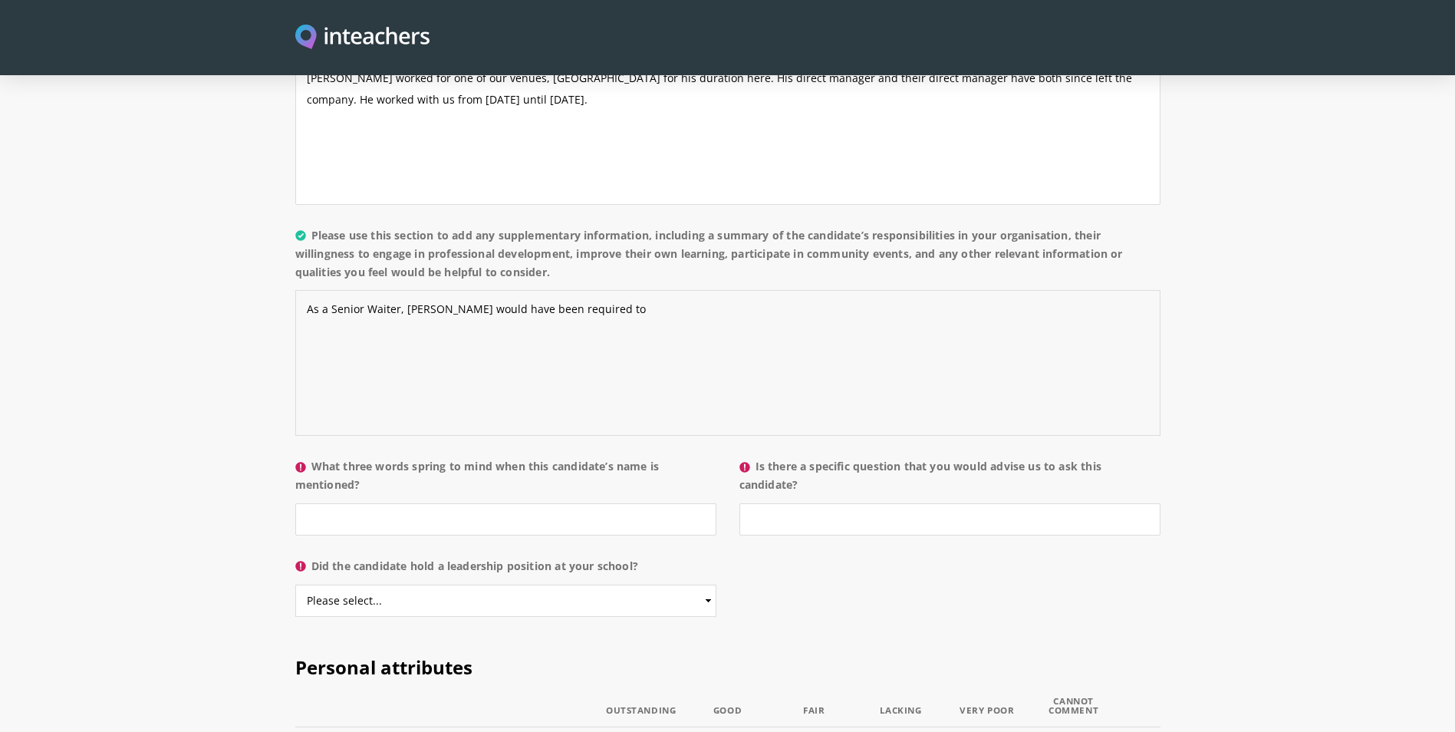
scroll to position [1304, 0]
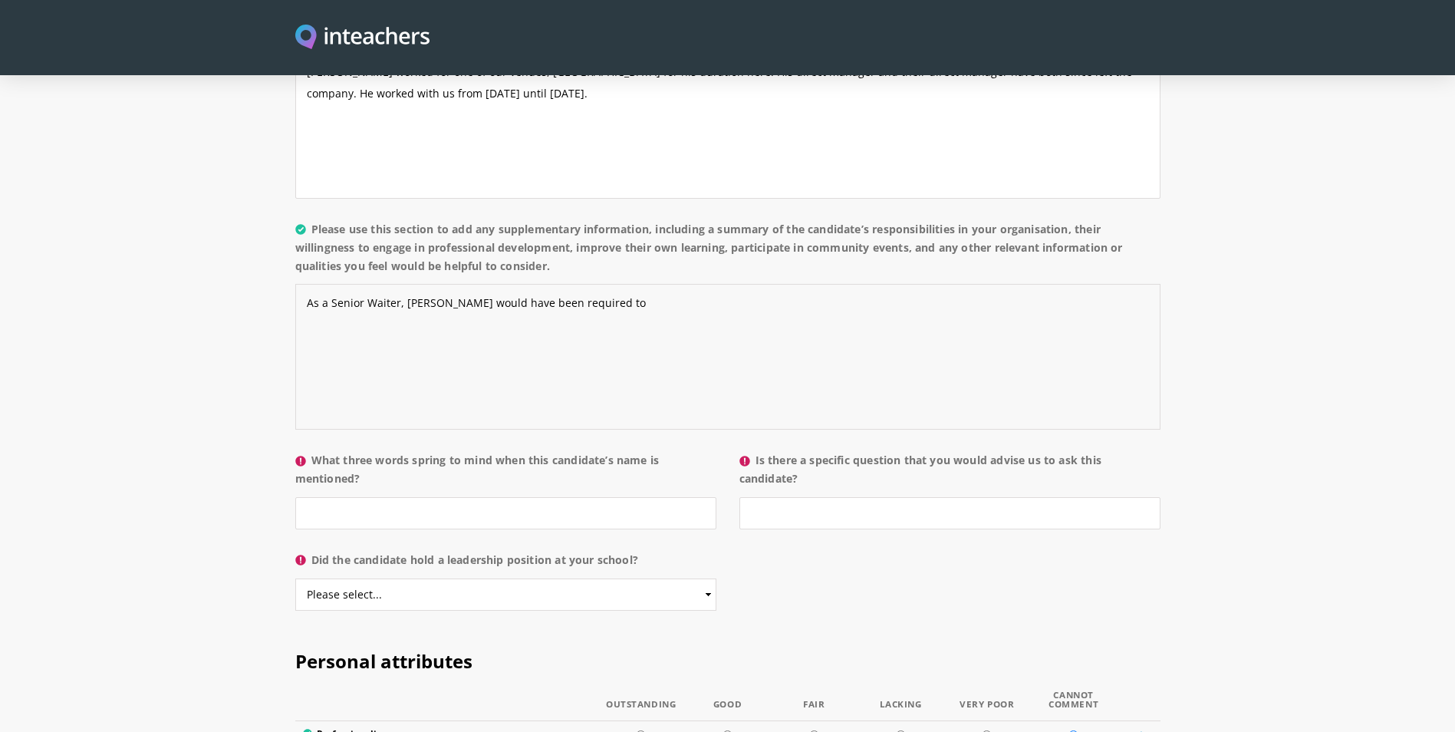
type textarea "As a Senior Waiter, [PERSON_NAME] would have been required to"
click at [613, 497] on input "What three words spring to mind when this candidate’s name is mentioned?" at bounding box center [505, 513] width 421 height 32
type input "N/A"
click at [885, 497] on input "Is there a specific question that you would advise us to ask this candidate?" at bounding box center [950, 513] width 421 height 32
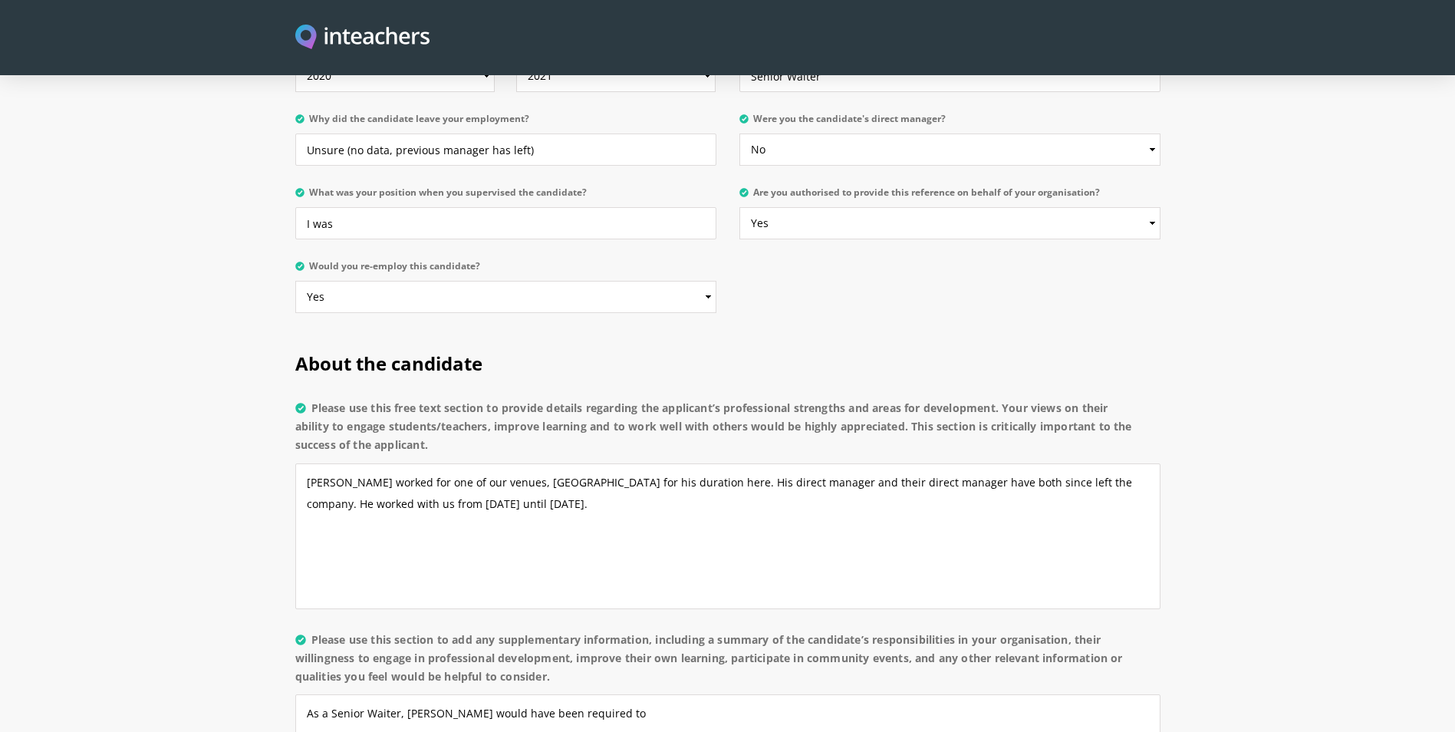
scroll to position [921, 0]
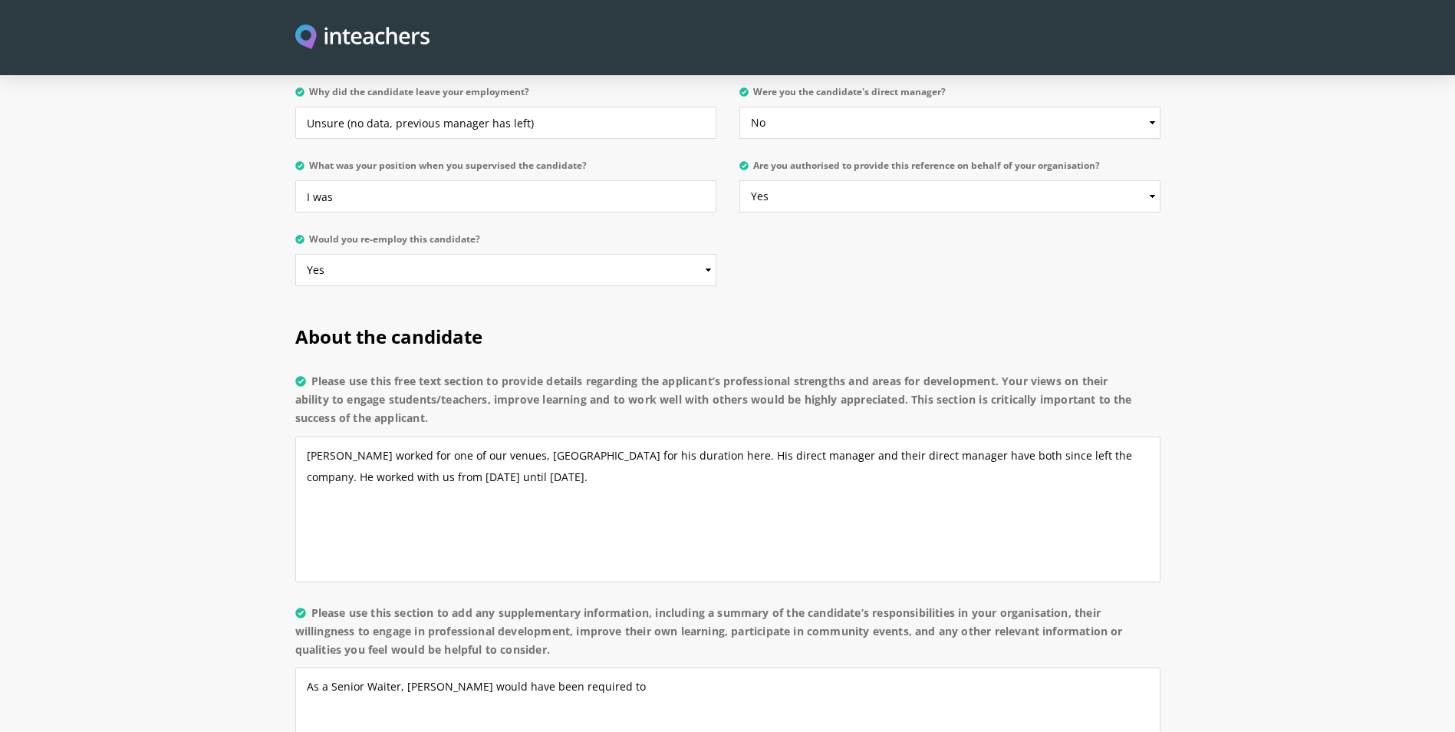
type input "N/A"
click at [694, 481] on textarea "[PERSON_NAME] worked for one of our venues, [GEOGRAPHIC_DATA] for his duration …" at bounding box center [727, 510] width 865 height 146
click at [694, 483] on textarea "[PERSON_NAME] worked for one of our venues, [GEOGRAPHIC_DATA] for his duration …" at bounding box center [727, 510] width 865 height 146
click at [835, 475] on textarea "[PERSON_NAME] worked for one of our venues, [GEOGRAPHIC_DATA] for his duration …" at bounding box center [727, 510] width 865 height 146
click at [817, 473] on textarea "[PERSON_NAME] worked for one of our venues, [GEOGRAPHIC_DATA] for his duration …" at bounding box center [727, 510] width 865 height 146
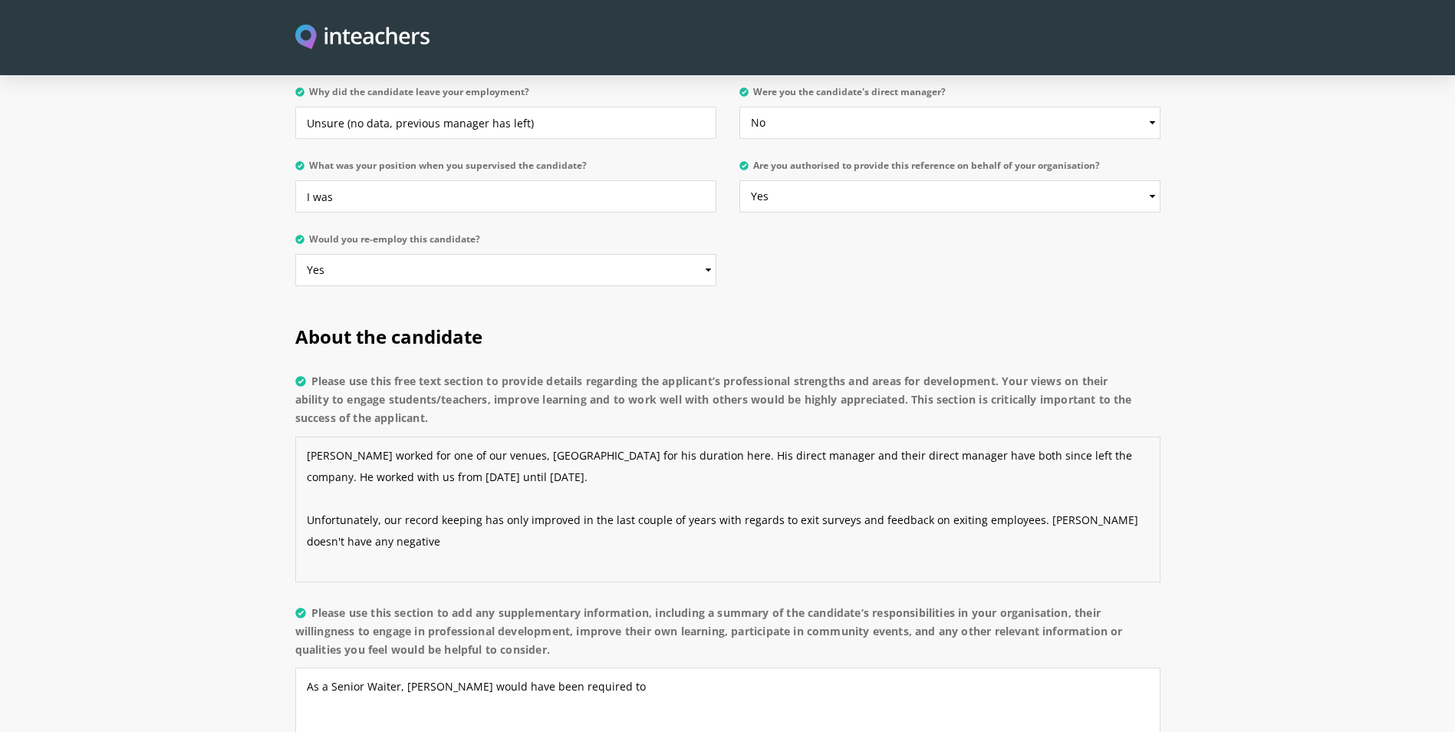
click at [506, 495] on textarea "[PERSON_NAME] worked for one of our venues, [GEOGRAPHIC_DATA] for his duration …" at bounding box center [727, 510] width 865 height 146
click at [486, 498] on textarea "[PERSON_NAME] worked for one of our venues, [GEOGRAPHIC_DATA] for his duration …" at bounding box center [727, 510] width 865 height 146
click at [440, 504] on textarea "[PERSON_NAME] worked for one of our venues, [GEOGRAPHIC_DATA] for his duration …" at bounding box center [727, 510] width 865 height 146
click at [437, 494] on textarea "[PERSON_NAME] worked for one of our venues, [GEOGRAPHIC_DATA] for his duration …" at bounding box center [727, 510] width 865 height 146
click at [799, 495] on textarea "[PERSON_NAME] worked for one of our venues, [GEOGRAPHIC_DATA] for his duration …" at bounding box center [727, 510] width 865 height 146
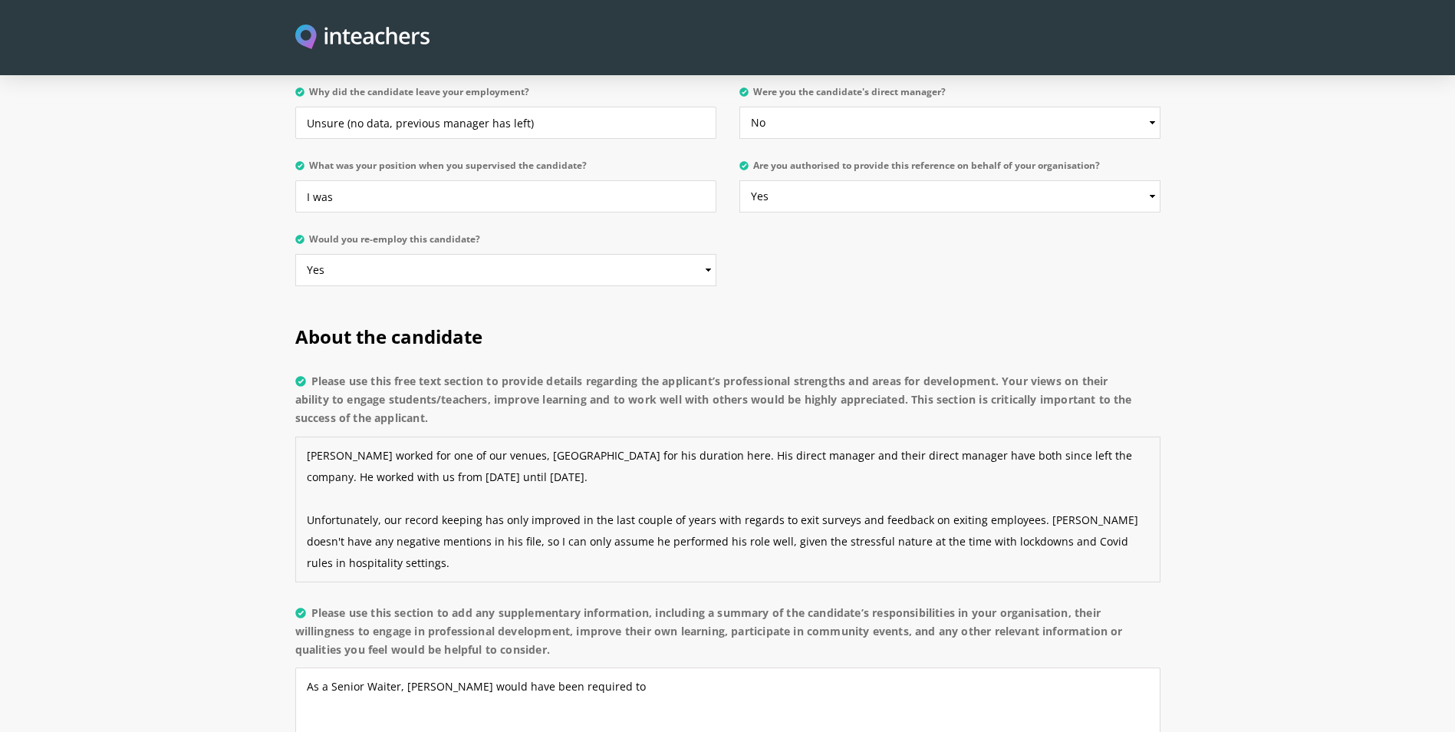
click at [938, 506] on textarea "[PERSON_NAME] worked for one of our venues, [GEOGRAPHIC_DATA] for his duration …" at bounding box center [727, 510] width 865 height 146
click at [944, 515] on textarea "[PERSON_NAME] worked for one of our venues, [GEOGRAPHIC_DATA] for his duration …" at bounding box center [727, 510] width 865 height 146
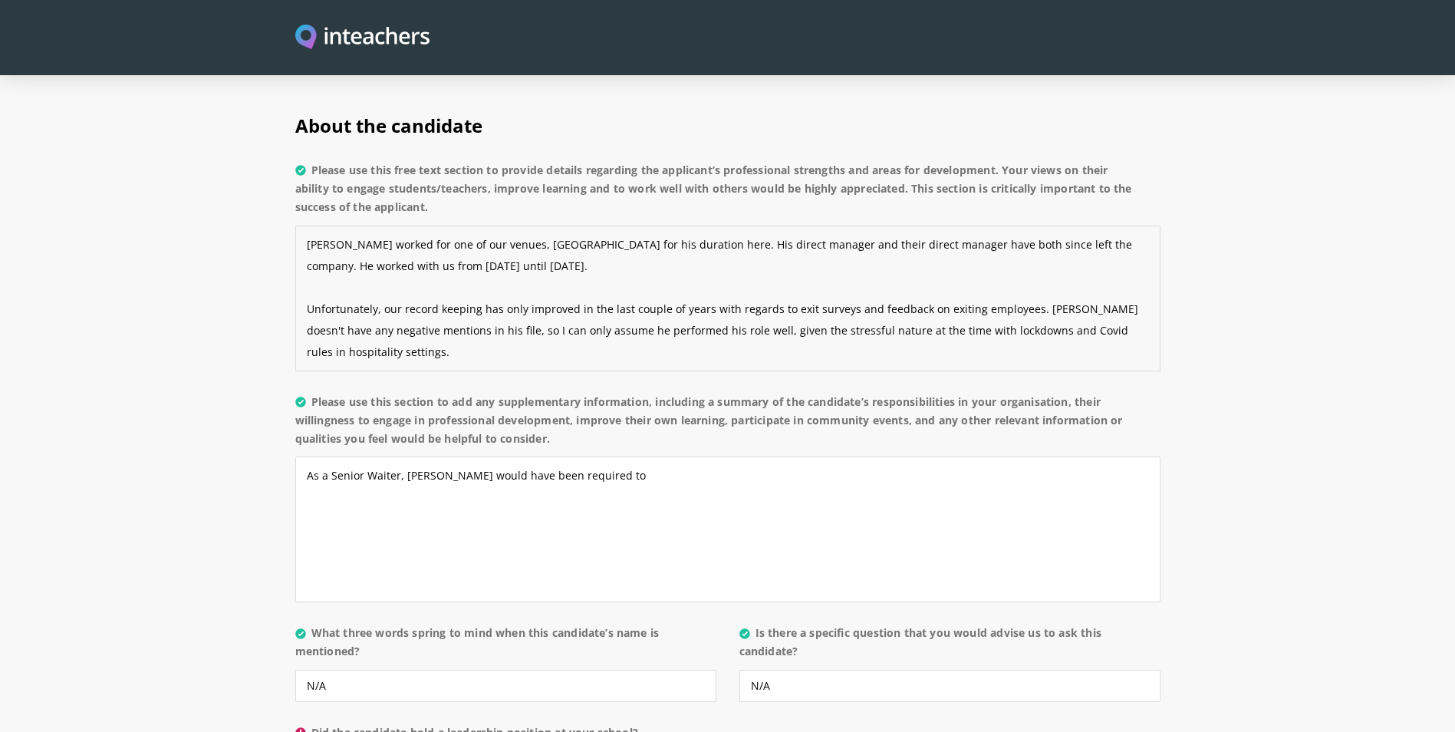
scroll to position [1151, 0]
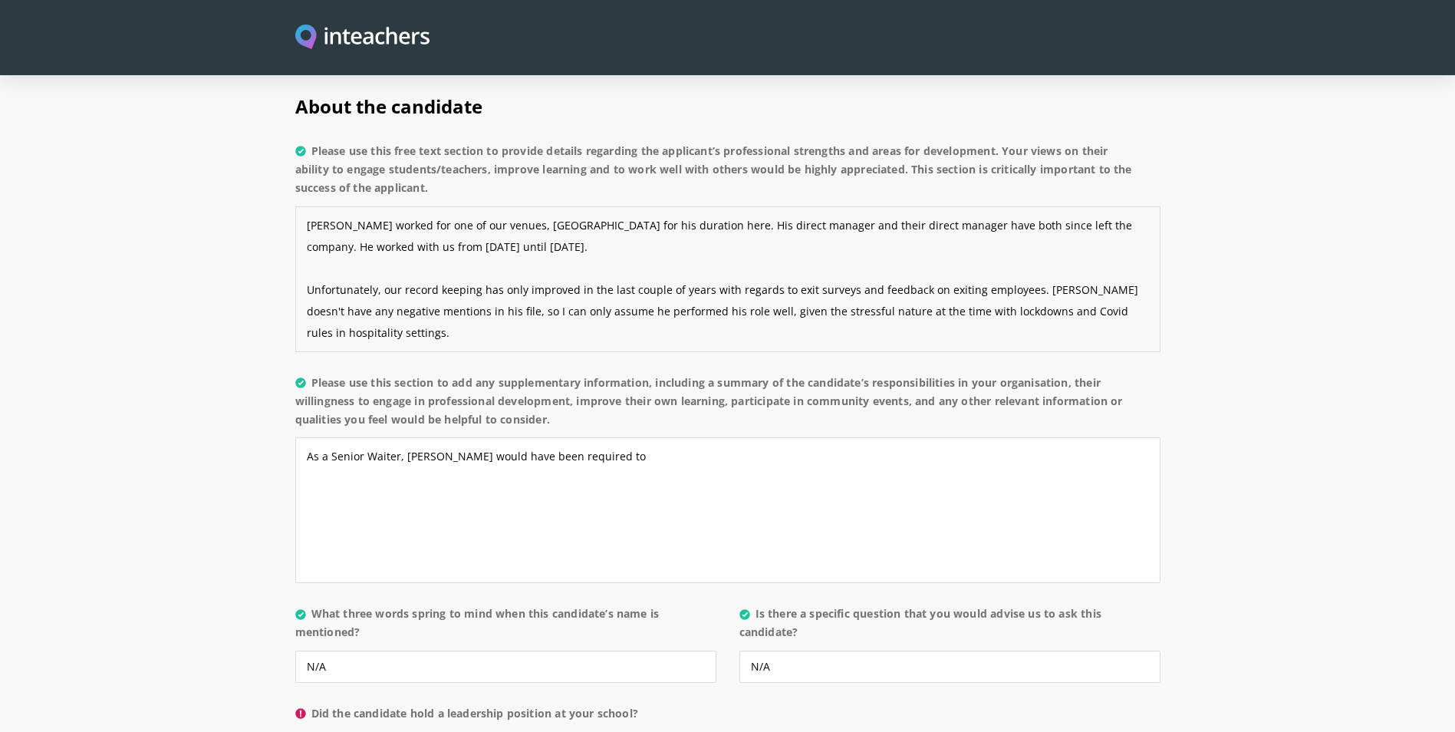
type textarea "[PERSON_NAME] worked for one of our venues, [GEOGRAPHIC_DATA] for his duration …"
click at [944, 513] on textarea "As a Senior Waiter, [PERSON_NAME] would have been required to" at bounding box center [727, 510] width 865 height 146
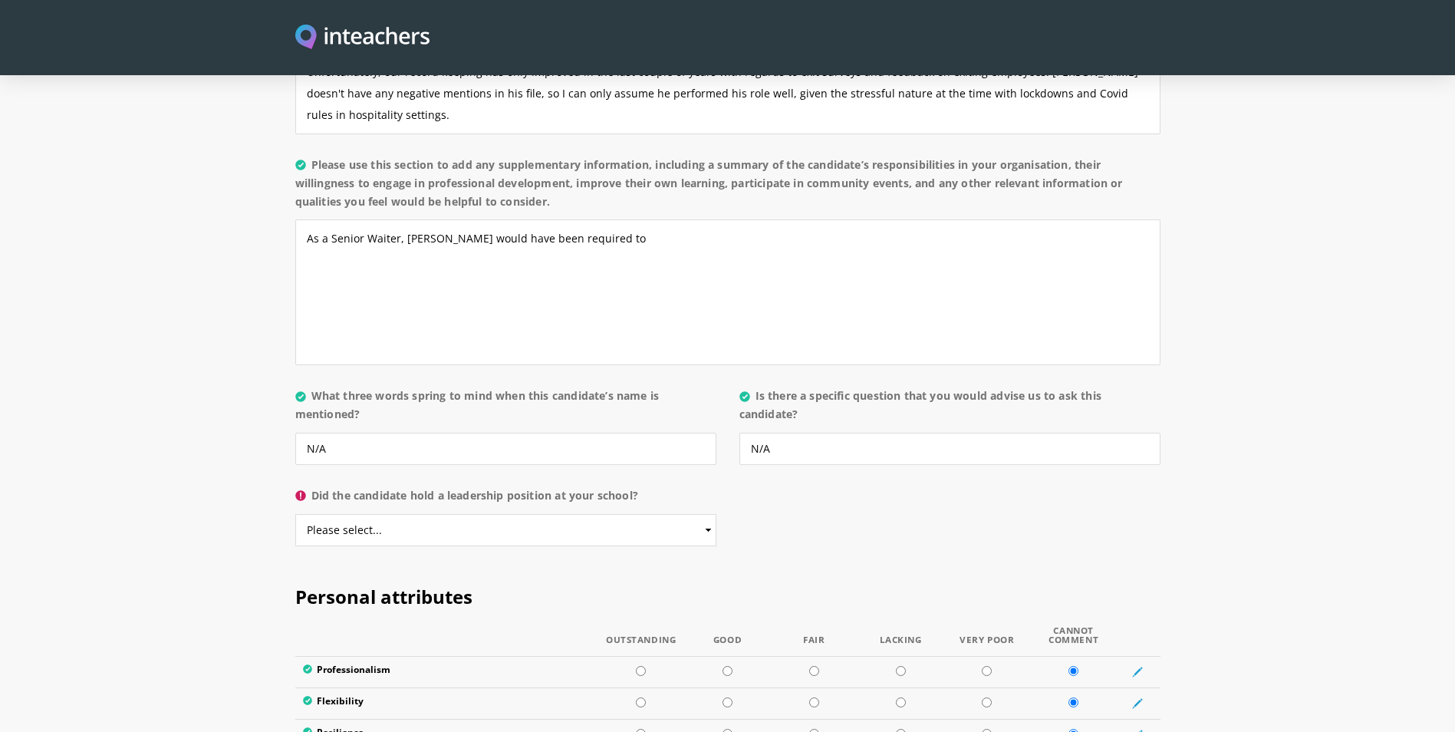
scroll to position [1381, 0]
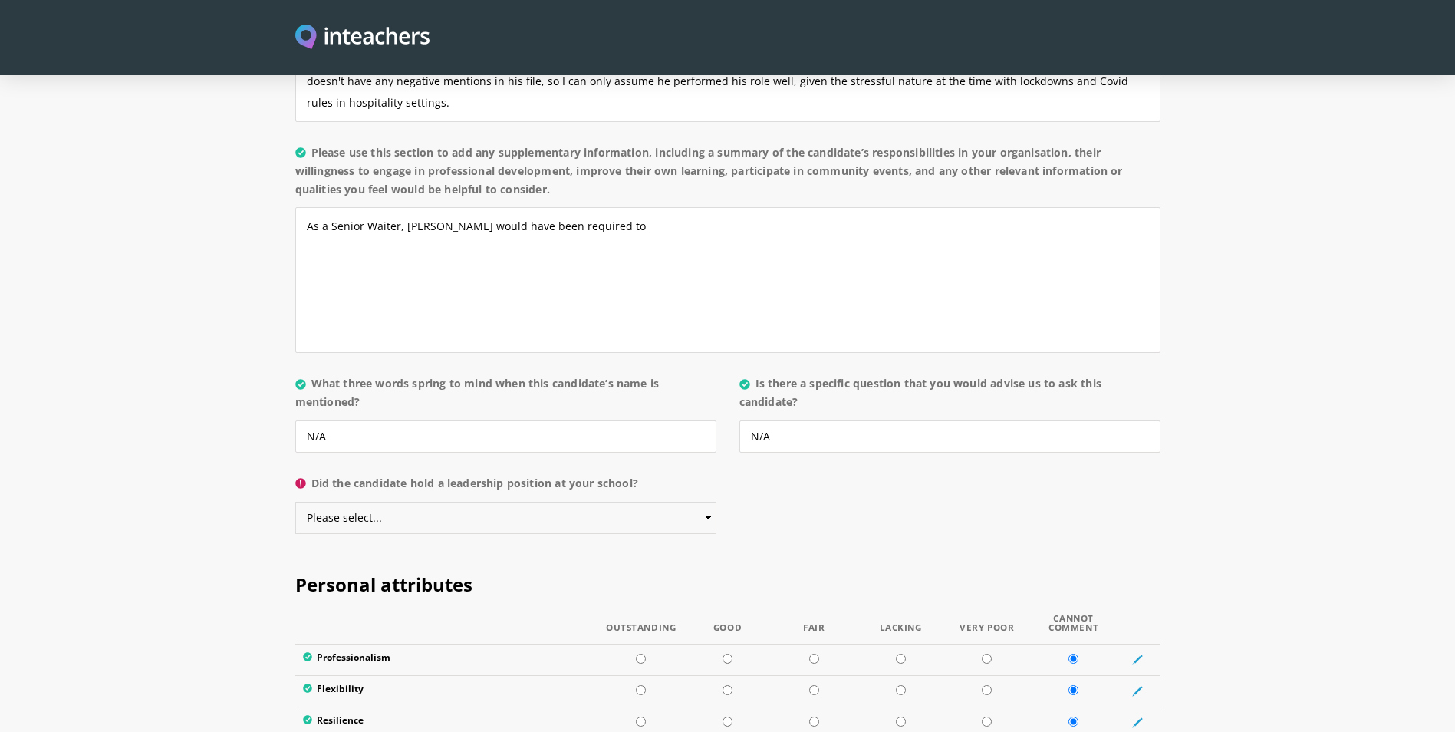
click at [591, 502] on select "Please select... Yes No" at bounding box center [505, 518] width 421 height 32
select select "No"
click at [295, 502] on select "Please select... Yes No" at bounding box center [505, 518] width 421 height 32
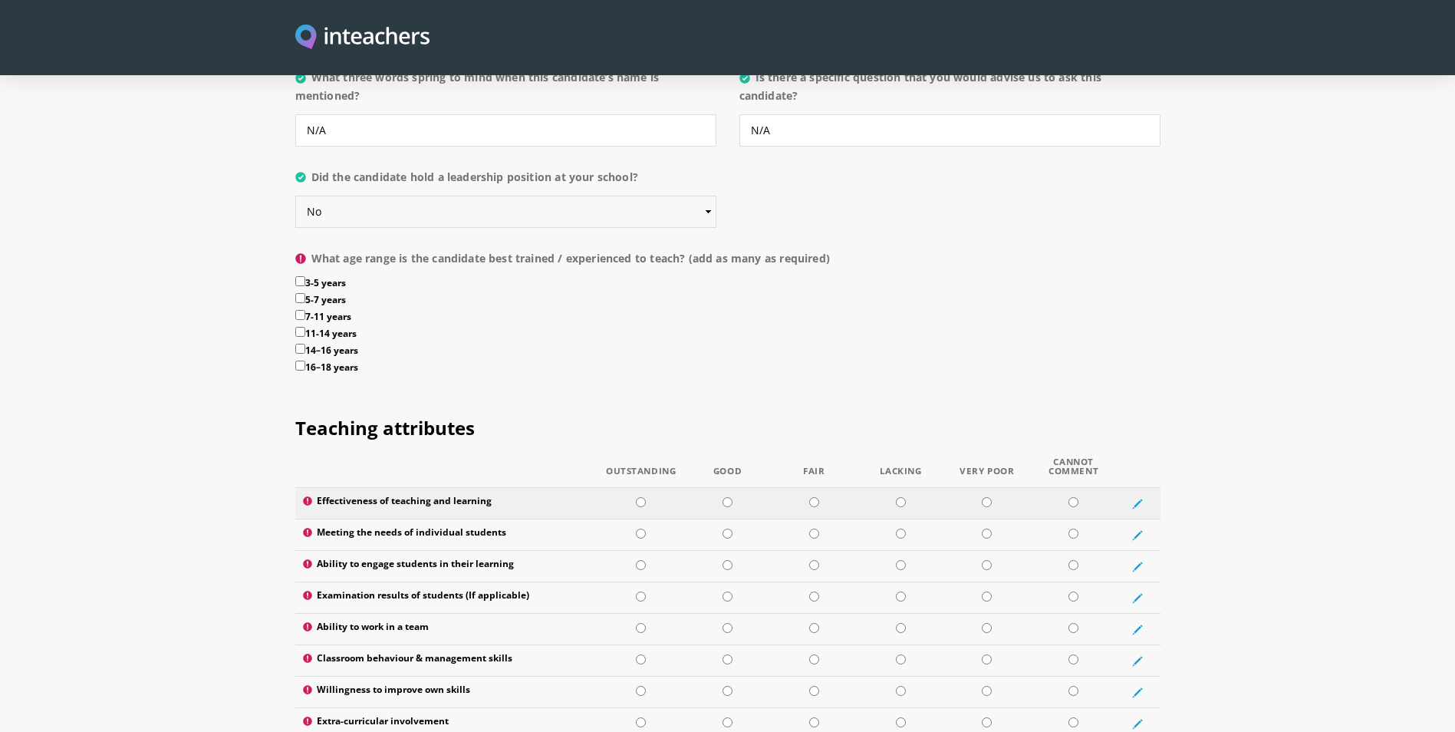
scroll to position [1688, 0]
click at [298, 360] on input "16–18 years" at bounding box center [300, 365] width 10 height 10
checkbox input "true"
click at [299, 343] on input "14–16 years" at bounding box center [300, 348] width 10 height 10
checkbox input "true"
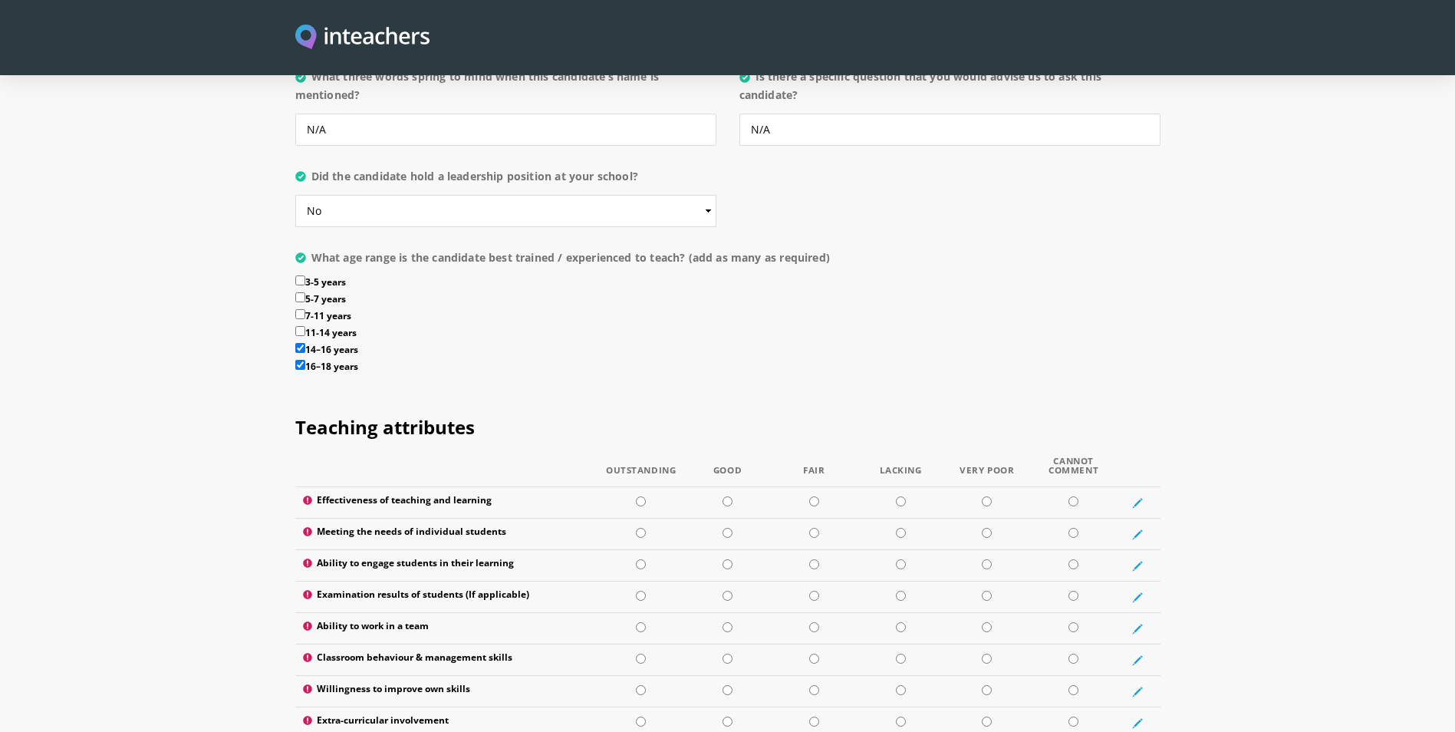
click at [302, 326] on input "11-14 years" at bounding box center [300, 331] width 10 height 10
checkbox input "true"
click at [299, 309] on input "7-11 years" at bounding box center [300, 314] width 10 height 10
checkbox input "true"
click at [299, 275] on label "3-5 years" at bounding box center [727, 283] width 865 height 17
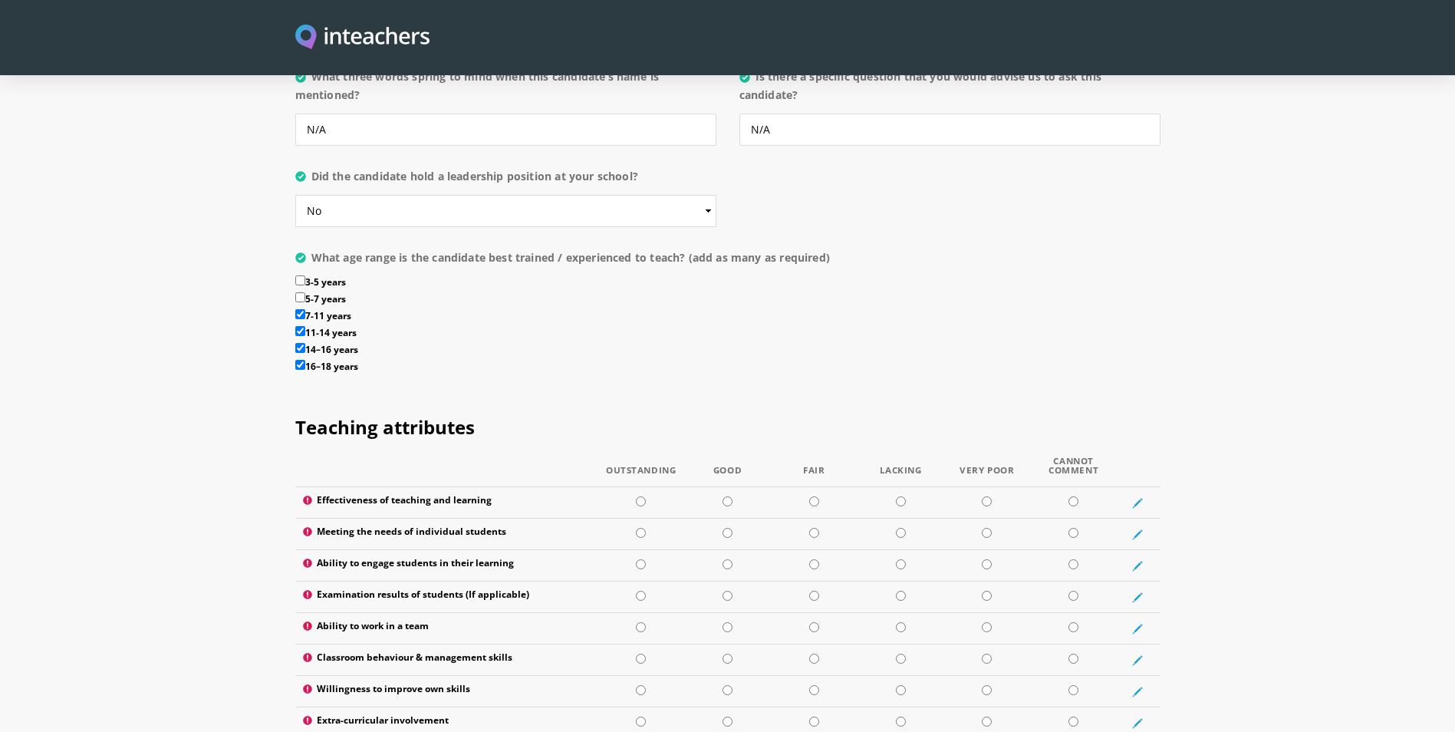
click at [299, 275] on input "3-5 years" at bounding box center [300, 280] width 10 height 10
checkbox input "true"
click at [305, 292] on input "5-7 years" at bounding box center [300, 297] width 10 height 10
checkbox input "true"
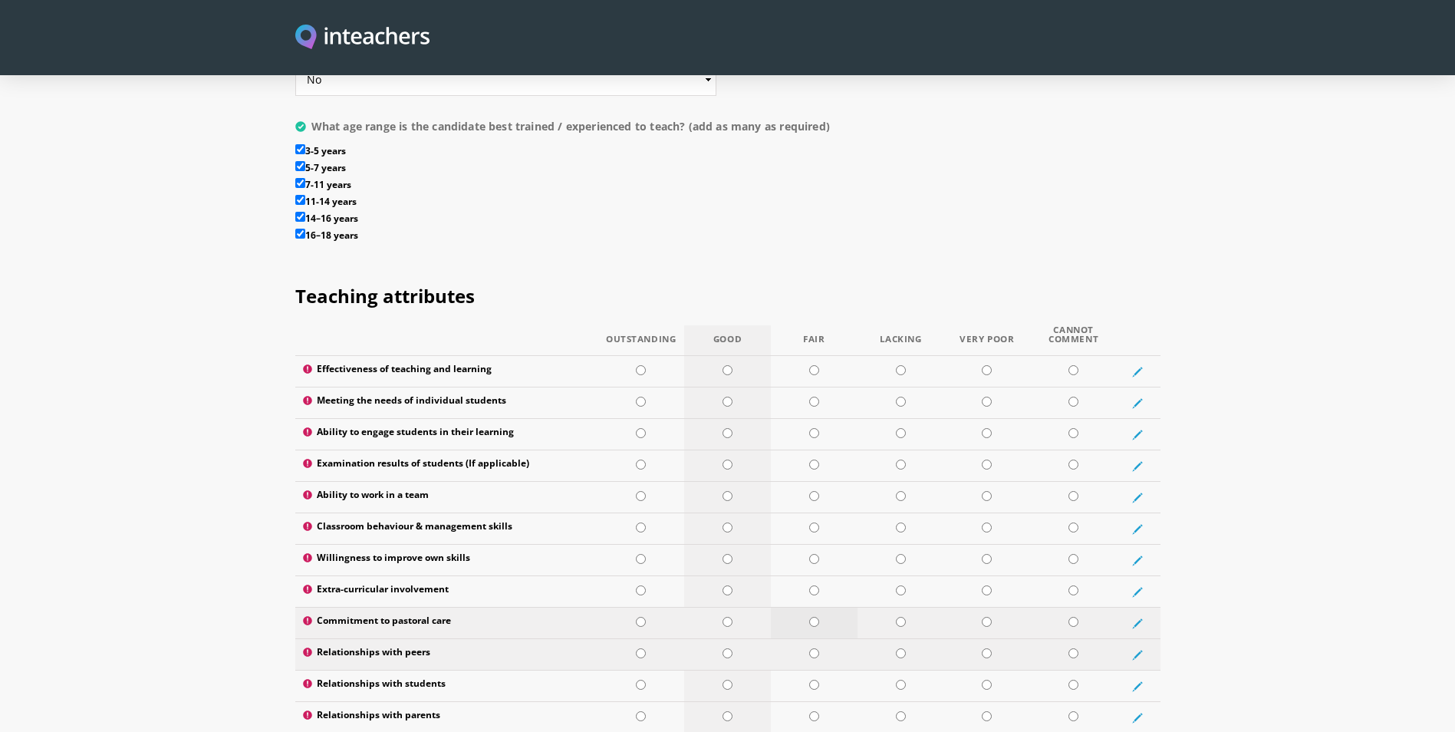
scroll to position [1995, 0]
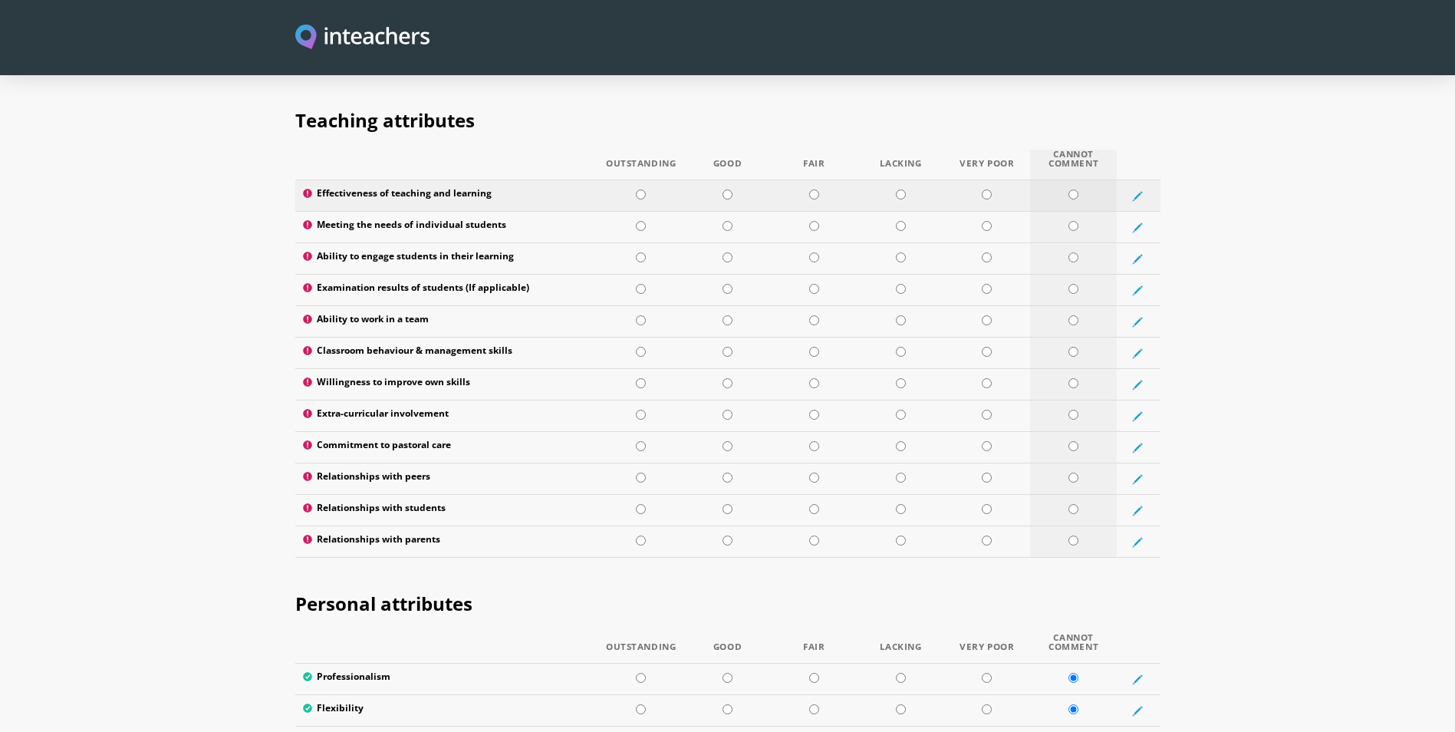
click at [1075, 190] on input "radio" at bounding box center [1074, 195] width 10 height 10
radio input "true"
click at [1070, 221] on input "radio" at bounding box center [1074, 226] width 10 height 10
radio input "true"
click at [1075, 252] on input "radio" at bounding box center [1074, 257] width 10 height 10
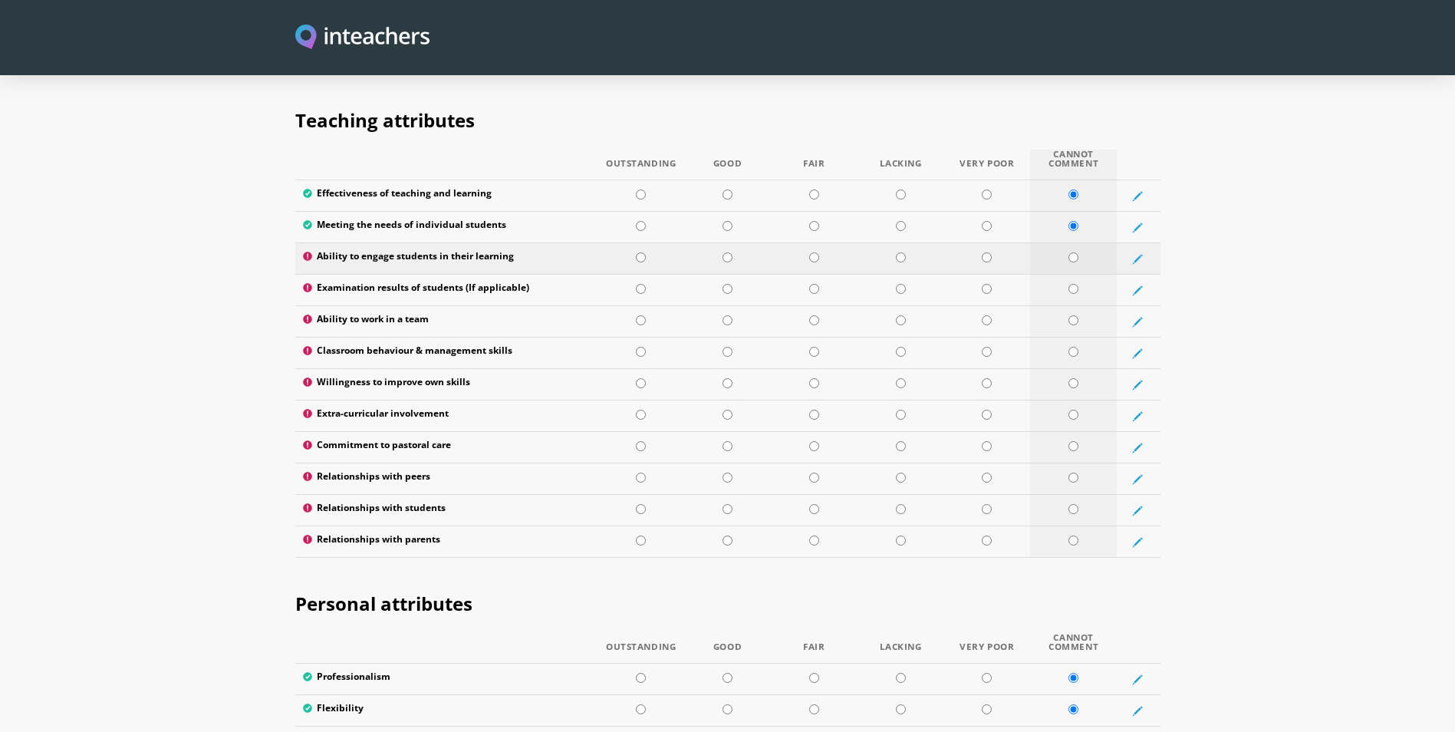
radio input "true"
click at [1074, 284] on input "radio" at bounding box center [1074, 289] width 10 height 10
radio input "true"
click at [1075, 315] on input "radio" at bounding box center [1074, 320] width 10 height 10
radio input "true"
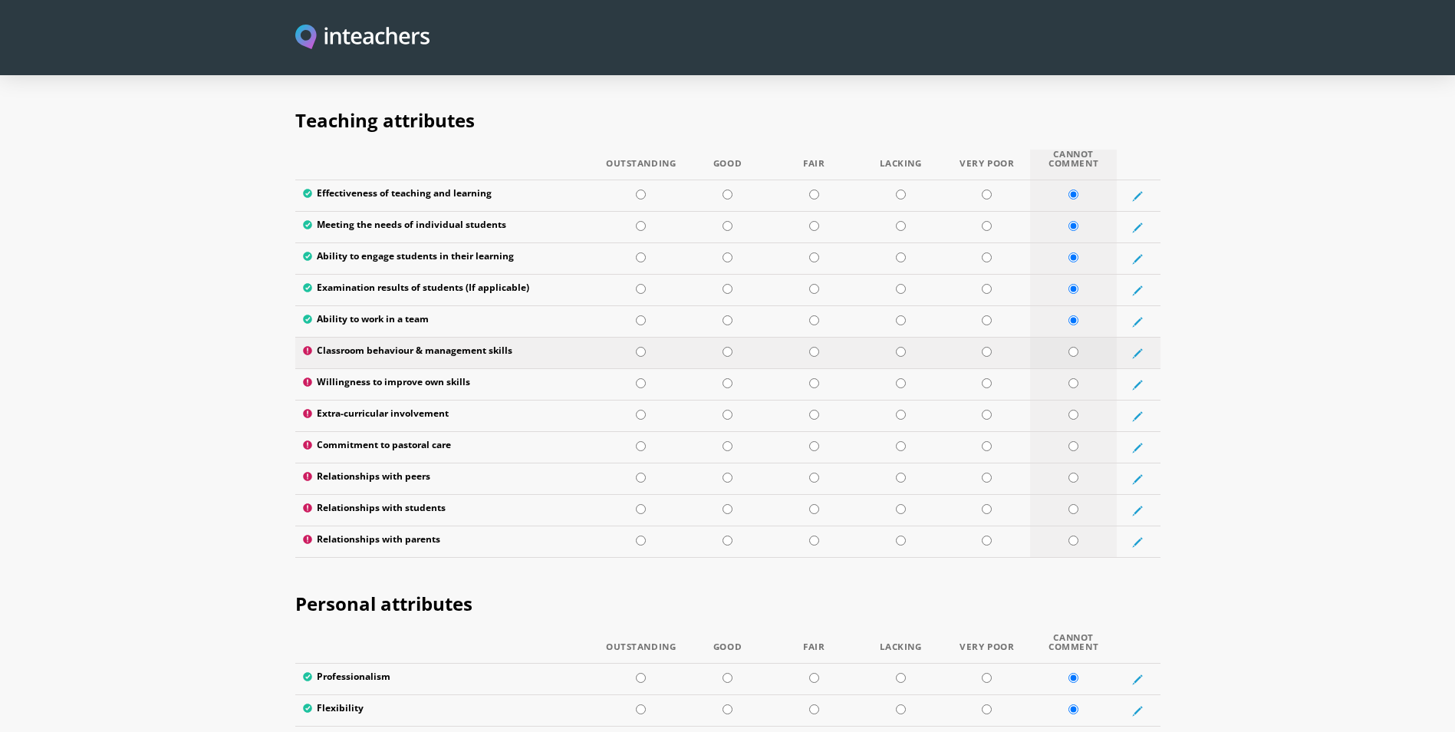
click at [1073, 347] on input "radio" at bounding box center [1074, 352] width 10 height 10
radio input "true"
drag, startPoint x: 1073, startPoint y: 338, endPoint x: 1072, endPoint y: 374, distance: 35.3
click at [1073, 378] on input "radio" at bounding box center [1074, 383] width 10 height 10
radio input "true"
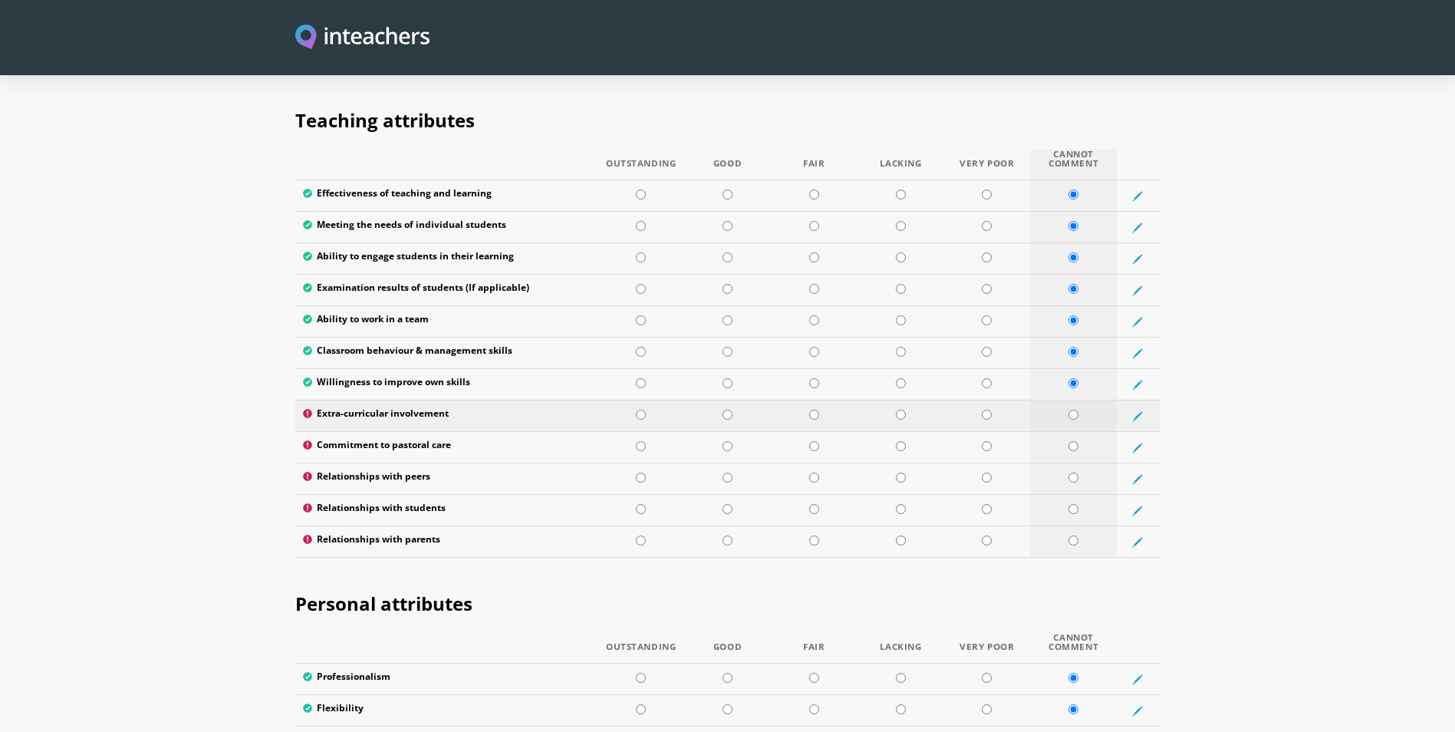
click at [1074, 410] on input "radio" at bounding box center [1074, 415] width 10 height 10
radio input "true"
click at [1070, 441] on input "radio" at bounding box center [1074, 446] width 10 height 10
radio input "true"
click at [1076, 473] on input "radio" at bounding box center [1074, 478] width 10 height 10
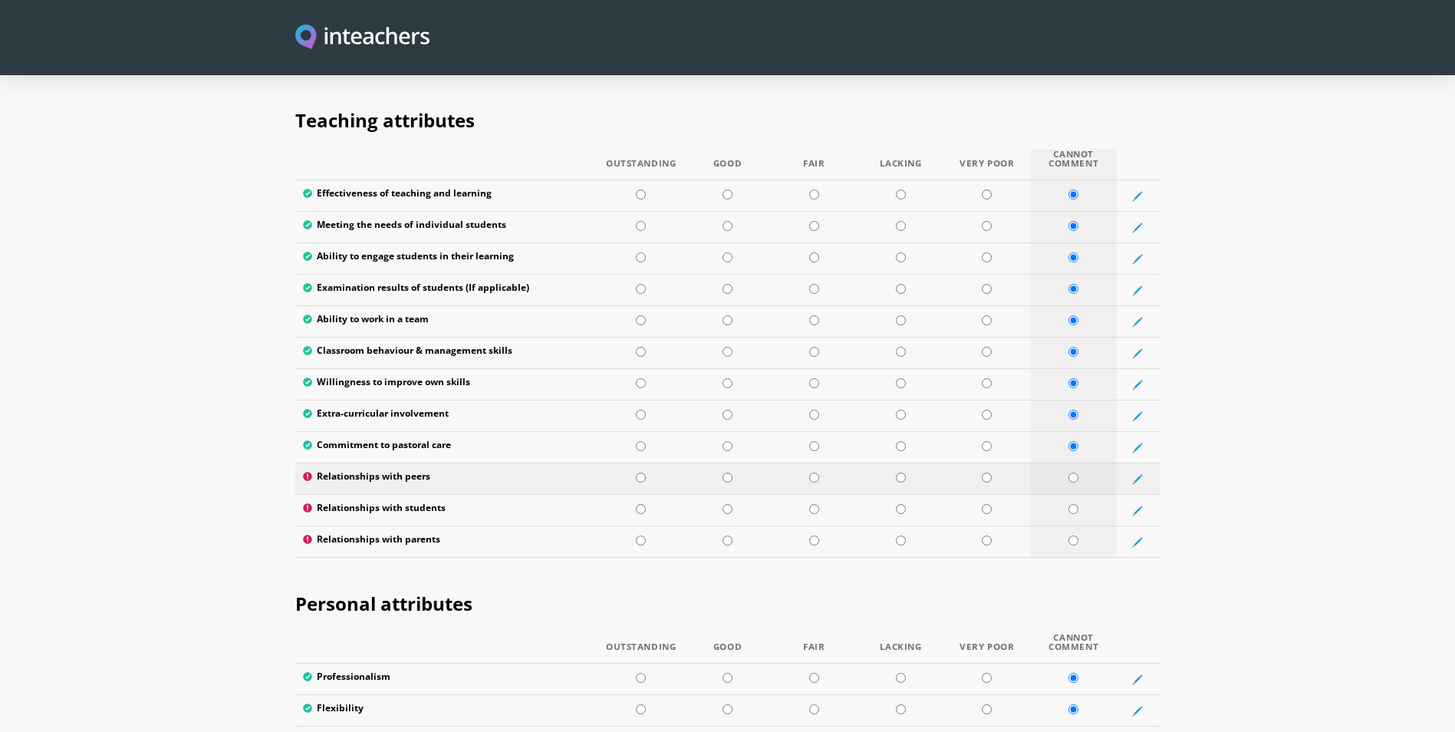
radio input "true"
click at [1073, 504] on input "radio" at bounding box center [1074, 509] width 10 height 10
radio input "true"
click at [1073, 536] on input "radio" at bounding box center [1074, 541] width 10 height 10
radio input "true"
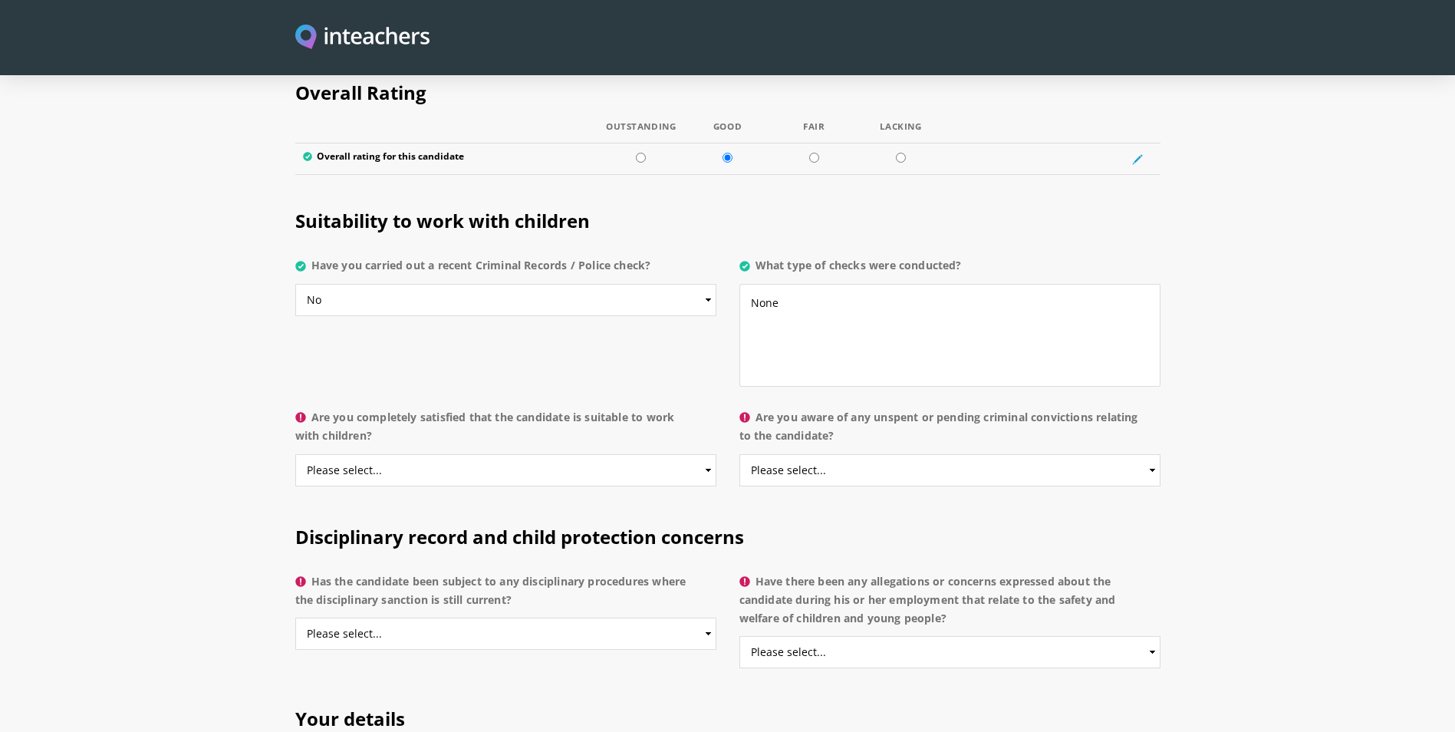
scroll to position [2992, 0]
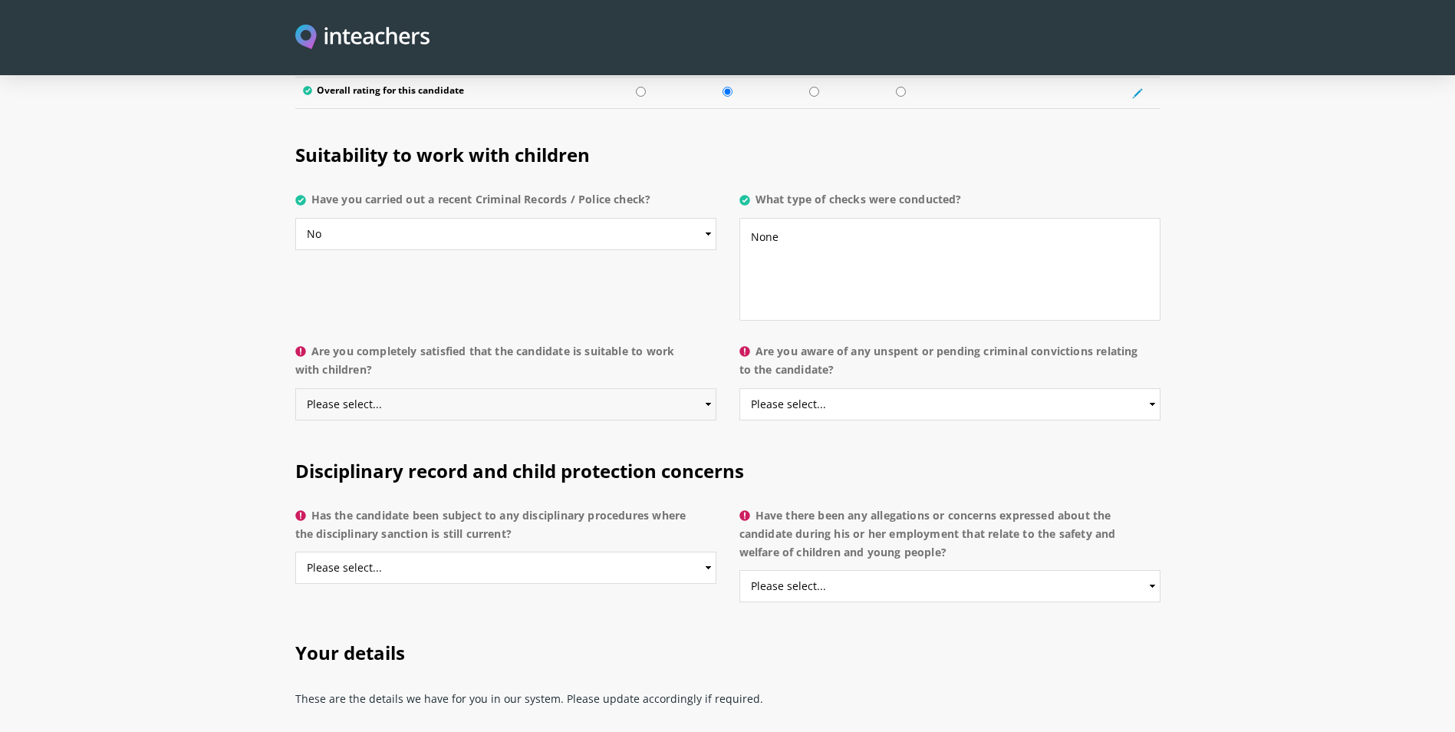
click at [526, 388] on select "Please select... Yes No Do not know" at bounding box center [505, 404] width 421 height 32
select select "Do not know"
click at [295, 388] on select "Please select... Yes No Do not know" at bounding box center [505, 404] width 421 height 32
click at [820, 388] on select "Please select... Yes No Do not know" at bounding box center [950, 404] width 421 height 32
select select "No"
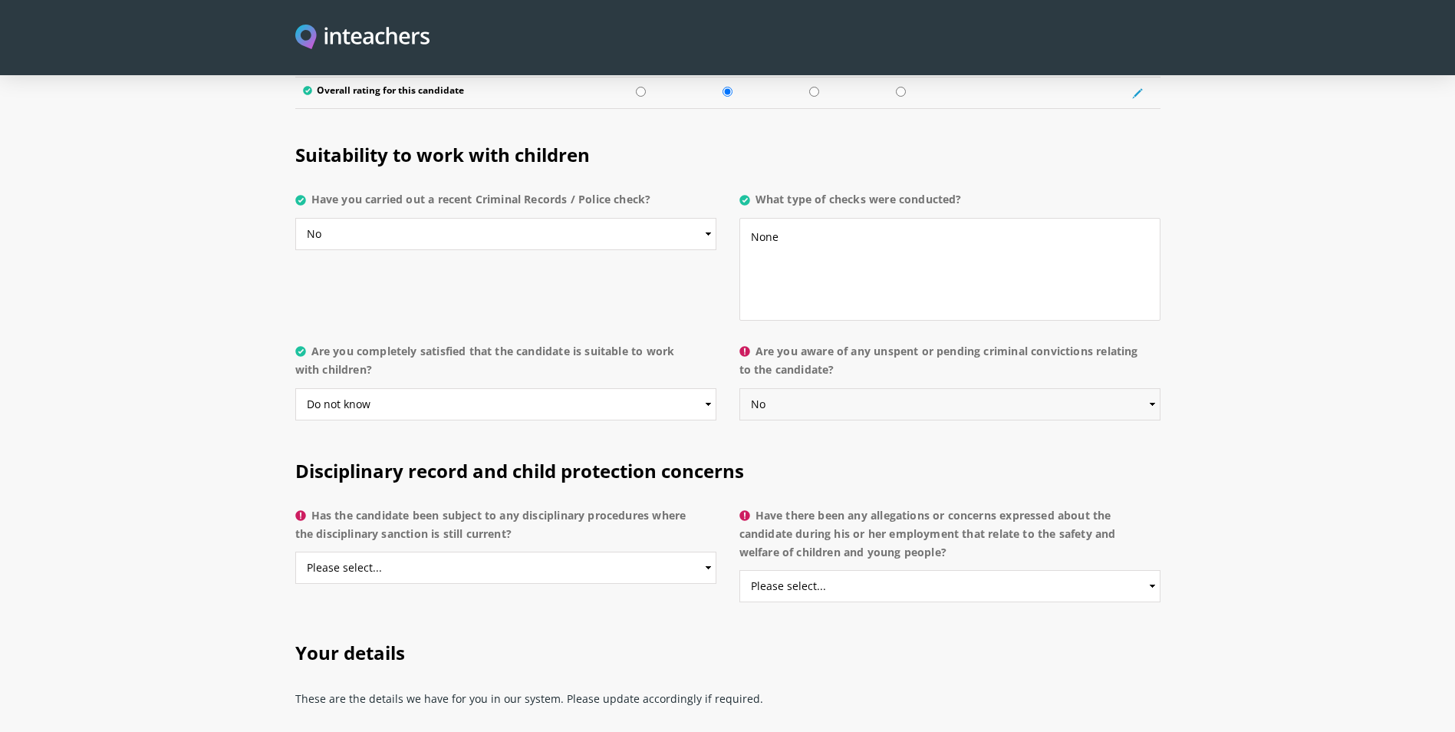
click at [740, 388] on select "Please select... Yes No Do not know" at bounding box center [950, 404] width 421 height 32
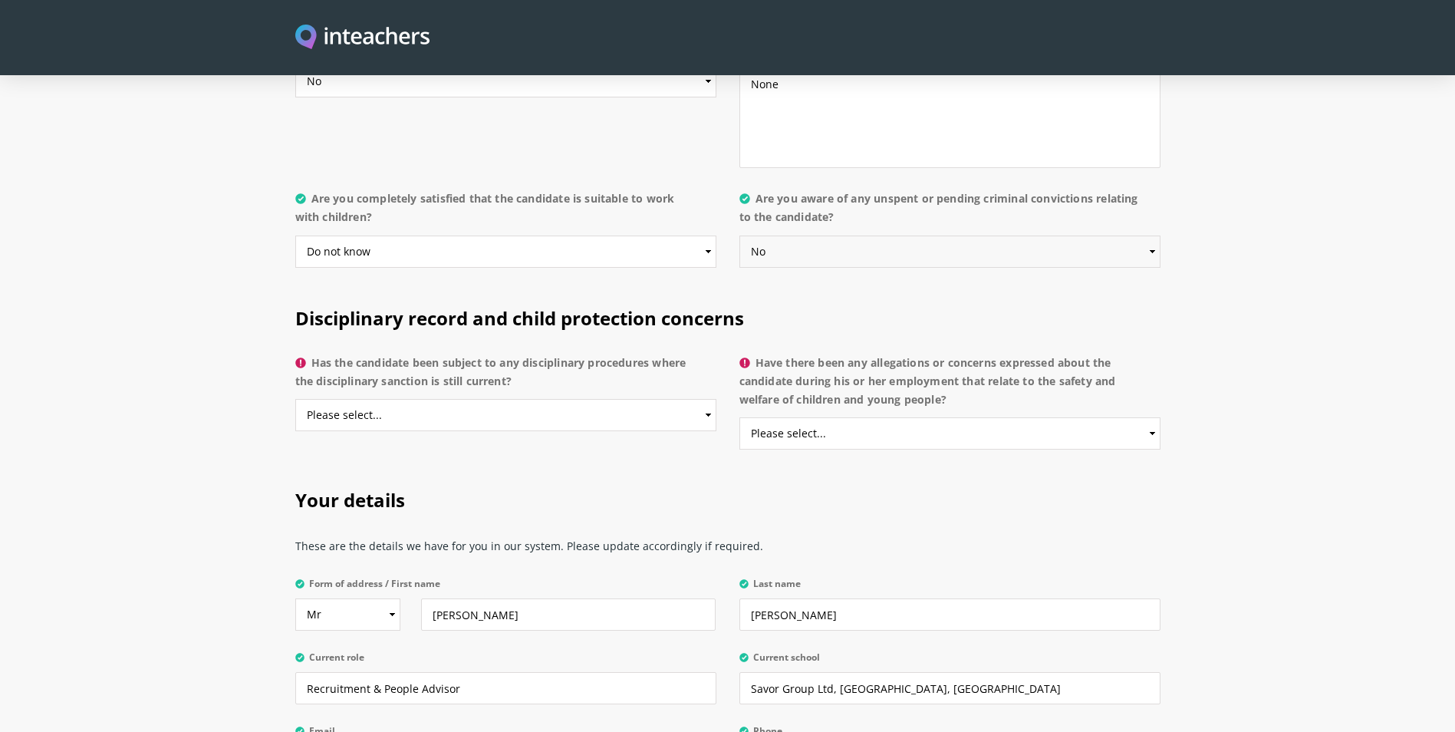
scroll to position [3146, 0]
click at [476, 398] on select "Please select... Yes No Do not know" at bounding box center [505, 414] width 421 height 32
select select "No"
click at [295, 398] on select "Please select... Yes No Do not know" at bounding box center [505, 414] width 421 height 32
click at [855, 417] on select "Please select... Yes No Do not know" at bounding box center [950, 433] width 421 height 32
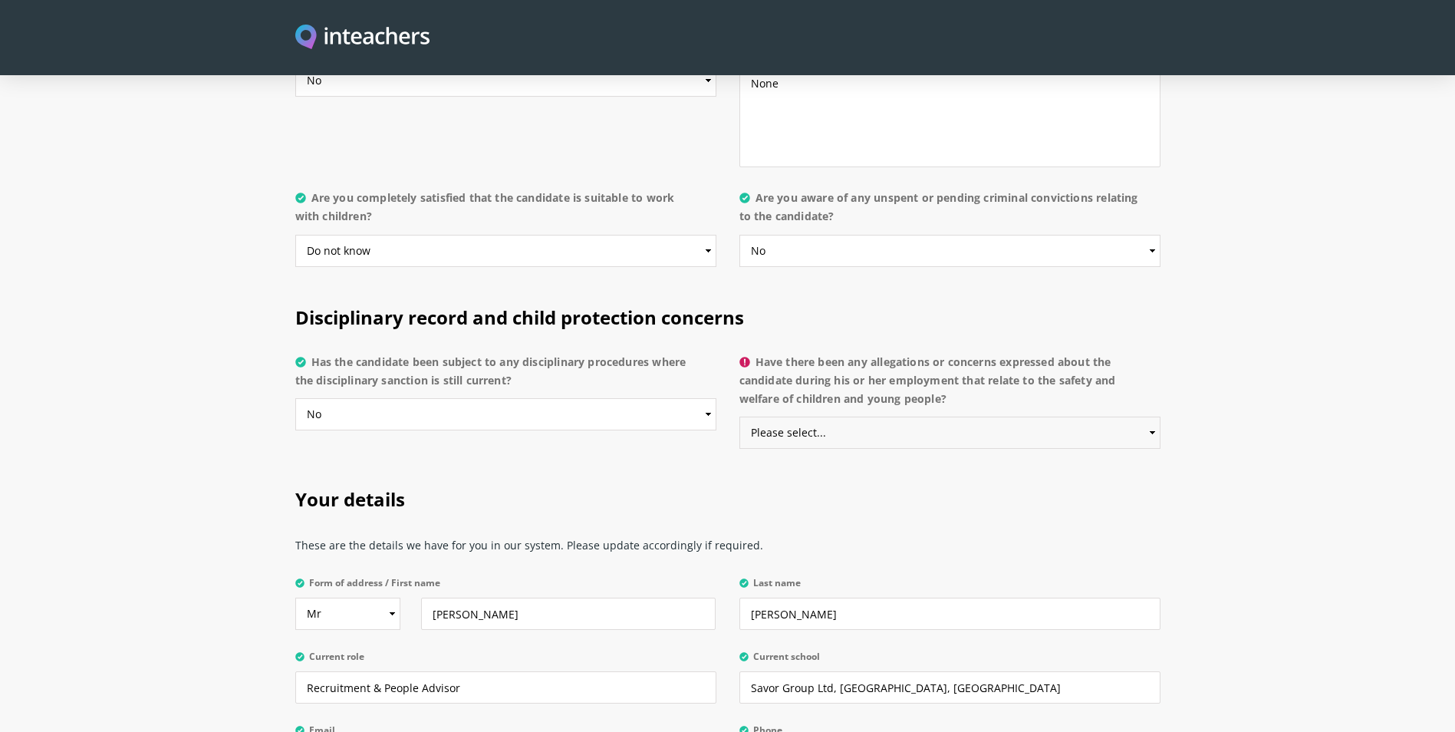
select select "No"
click at [740, 417] on select "Please select... Yes No Do not know" at bounding box center [950, 433] width 421 height 32
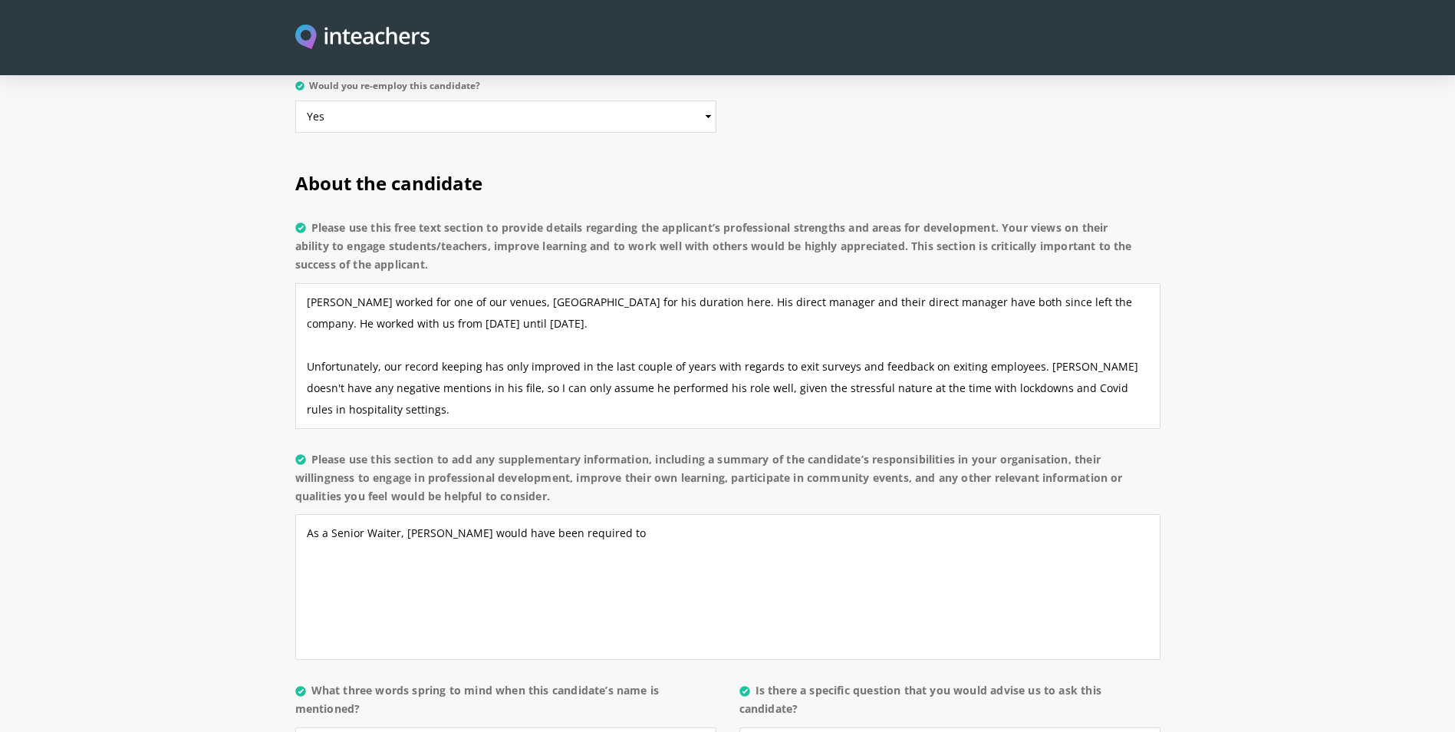
scroll to position [1228, 0]
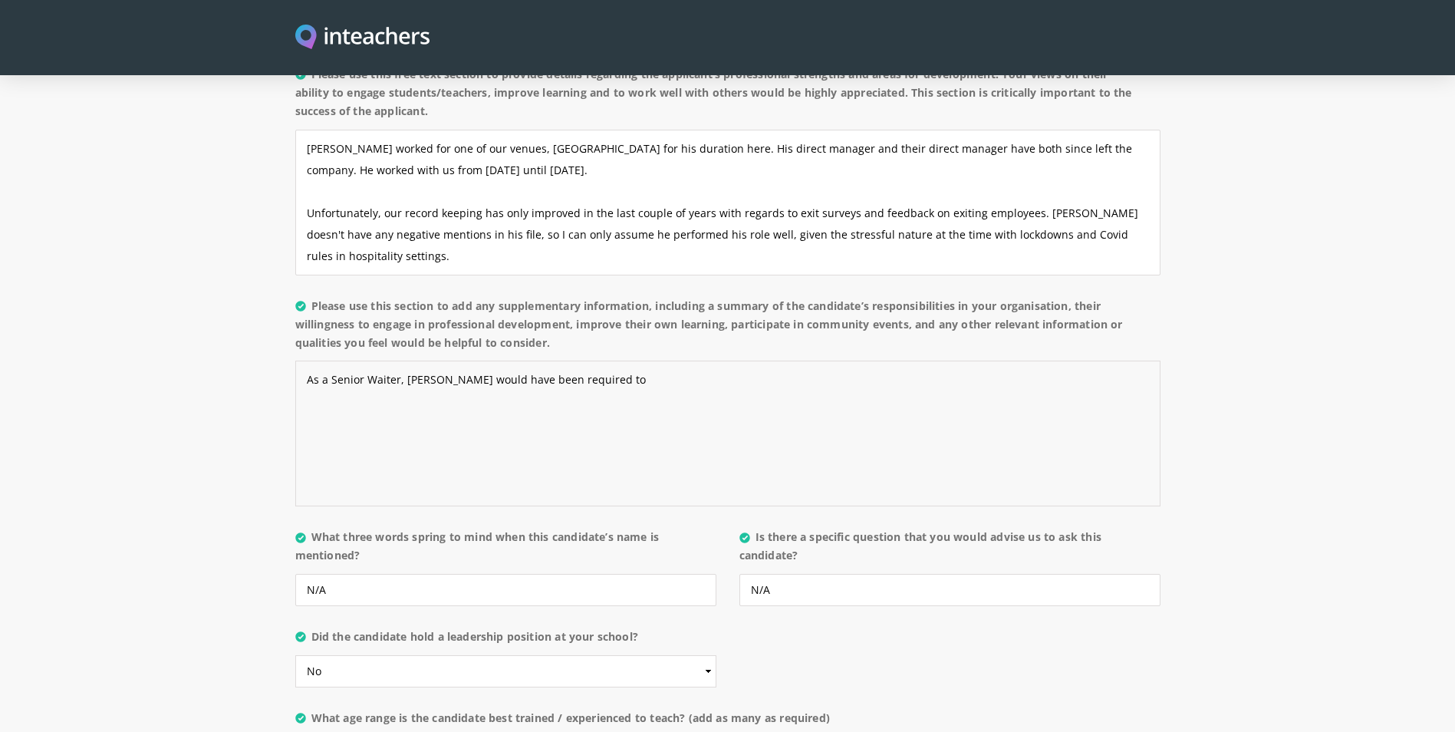
click at [974, 376] on textarea "As a Senior Waiter, [PERSON_NAME] would have been required to" at bounding box center [727, 434] width 865 height 146
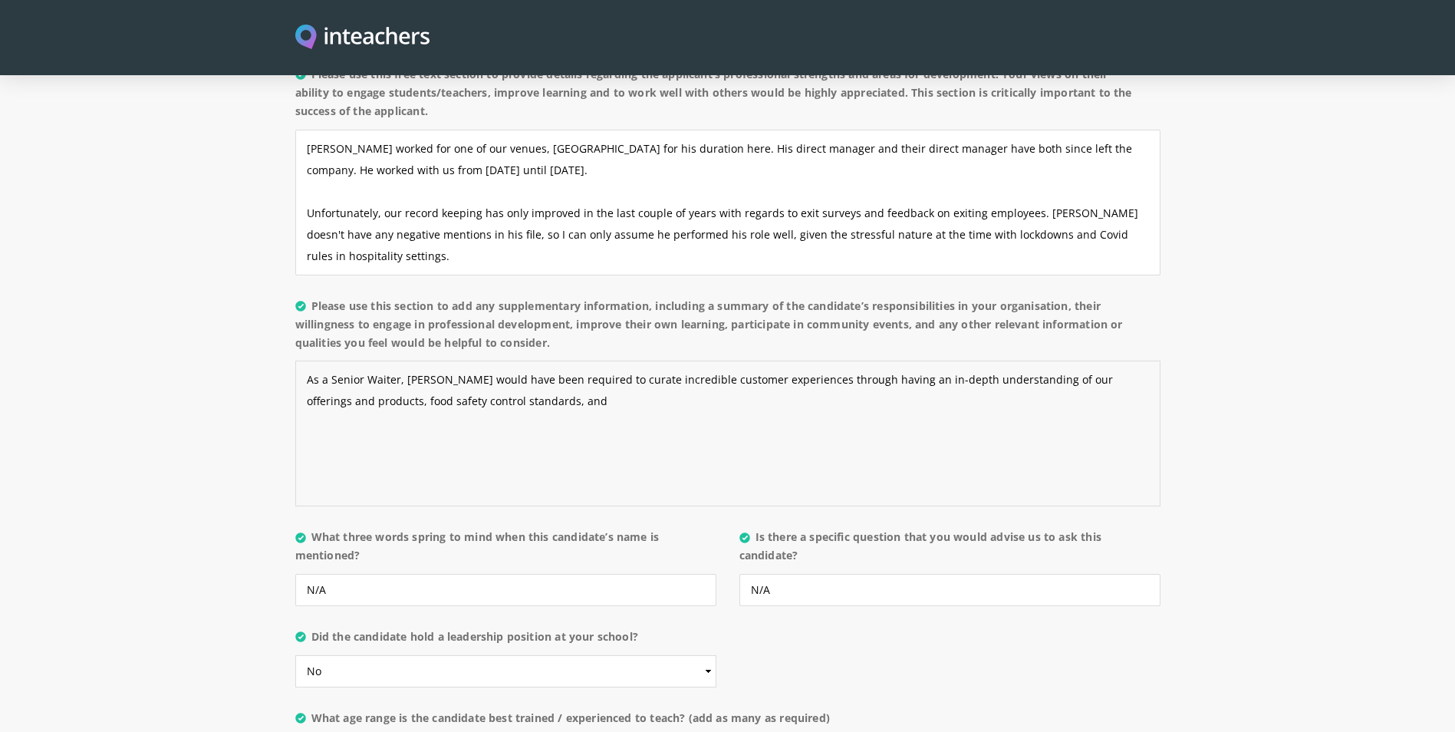
click at [595, 370] on textarea "As a Senior Waiter, [PERSON_NAME] would have been required to curate incredible…" at bounding box center [727, 434] width 865 height 146
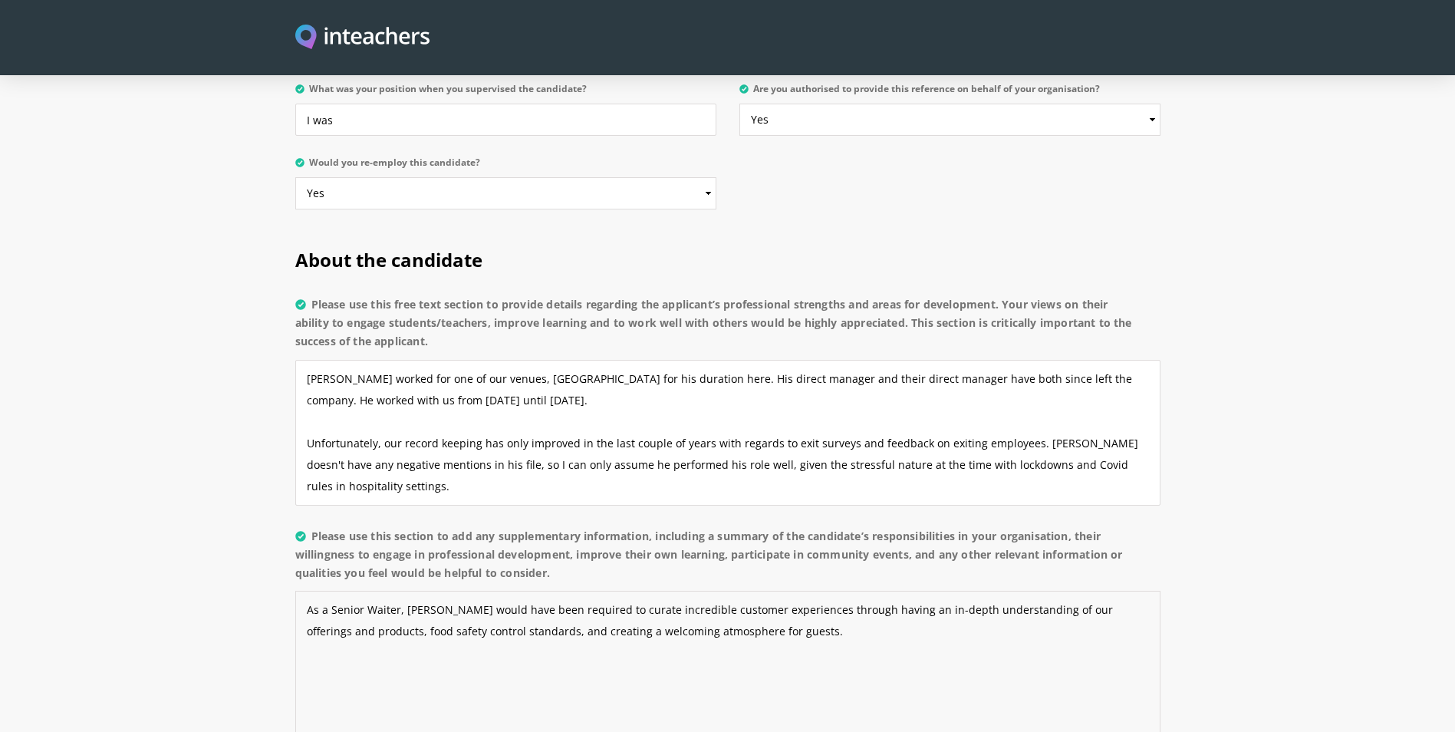
scroll to position [1074, 0]
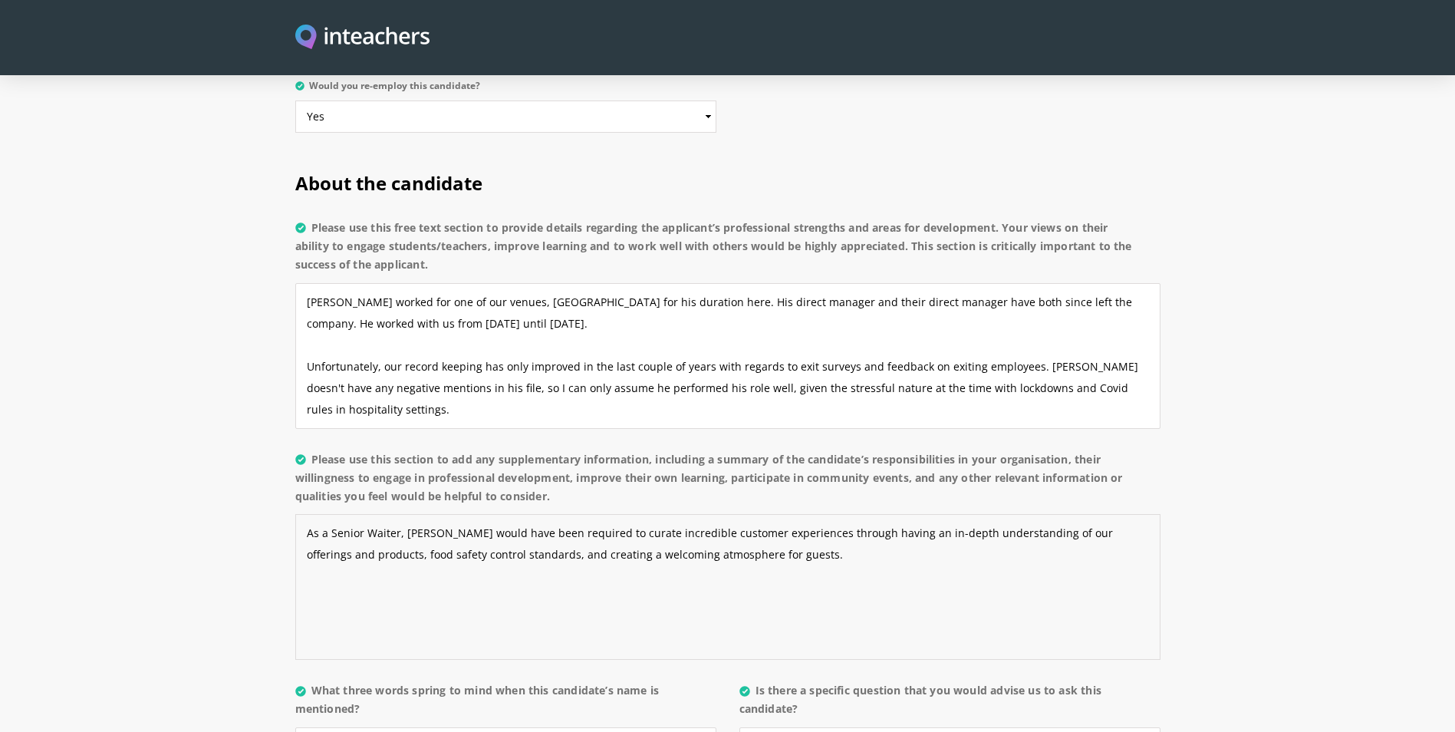
type textarea "As a Senior Waiter, [PERSON_NAME] would have been required to curate incredible…"
click at [474, 368] on textarea "[PERSON_NAME] worked for one of our venues, [GEOGRAPHIC_DATA] for his duration …" at bounding box center [727, 356] width 865 height 146
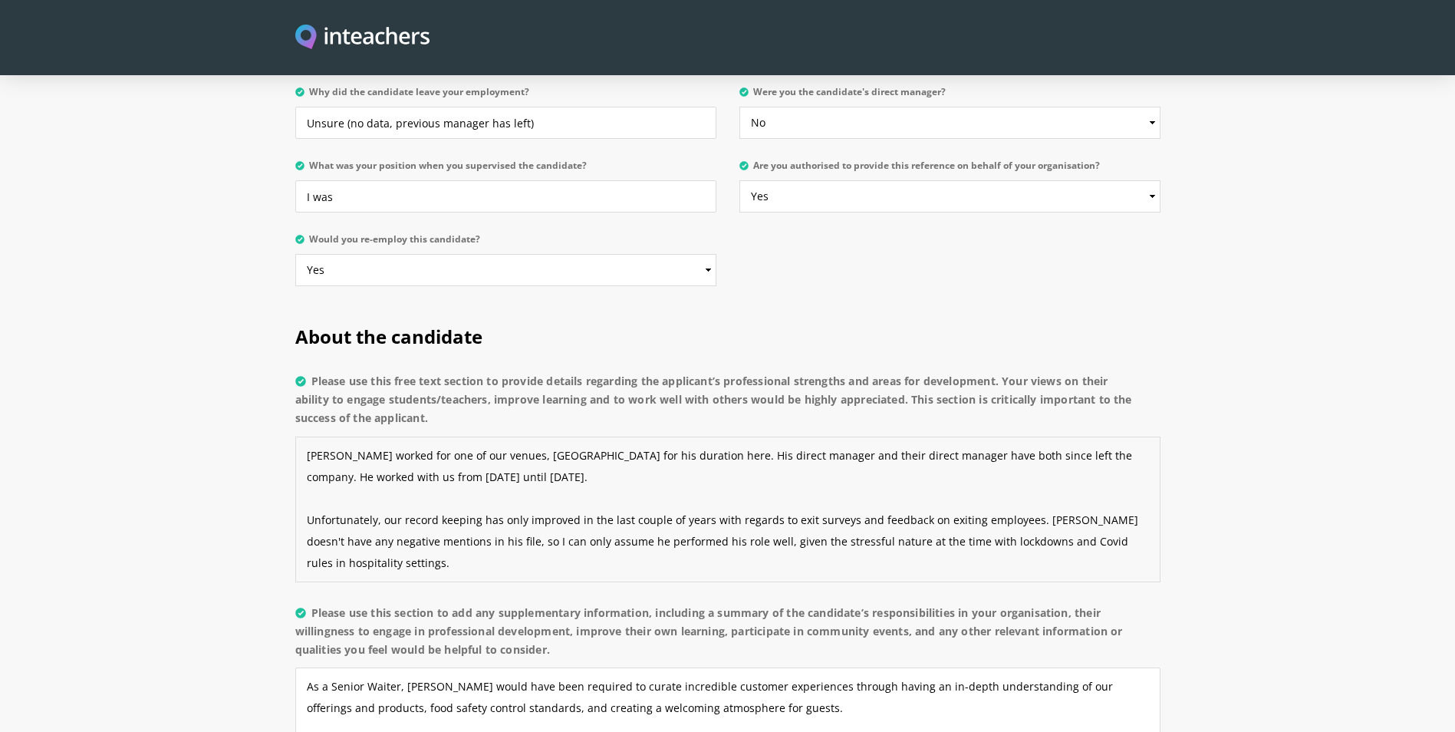
scroll to position [31, 0]
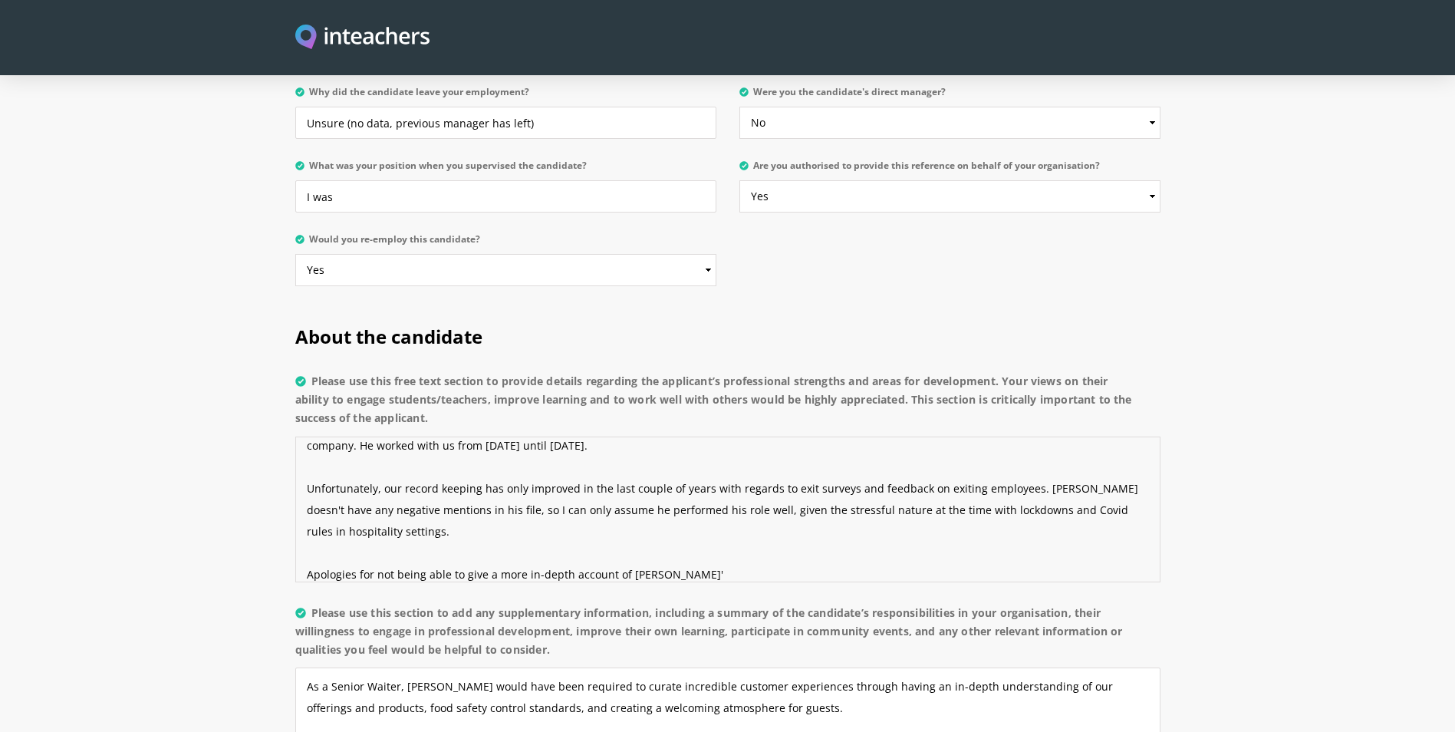
click at [714, 466] on textarea "[PERSON_NAME] worked for one of our venues, [GEOGRAPHIC_DATA] for his duration …" at bounding box center [727, 510] width 865 height 146
click at [717, 480] on textarea "[PERSON_NAME] worked for one of our venues, [GEOGRAPHIC_DATA] for his duration …" at bounding box center [727, 510] width 865 height 146
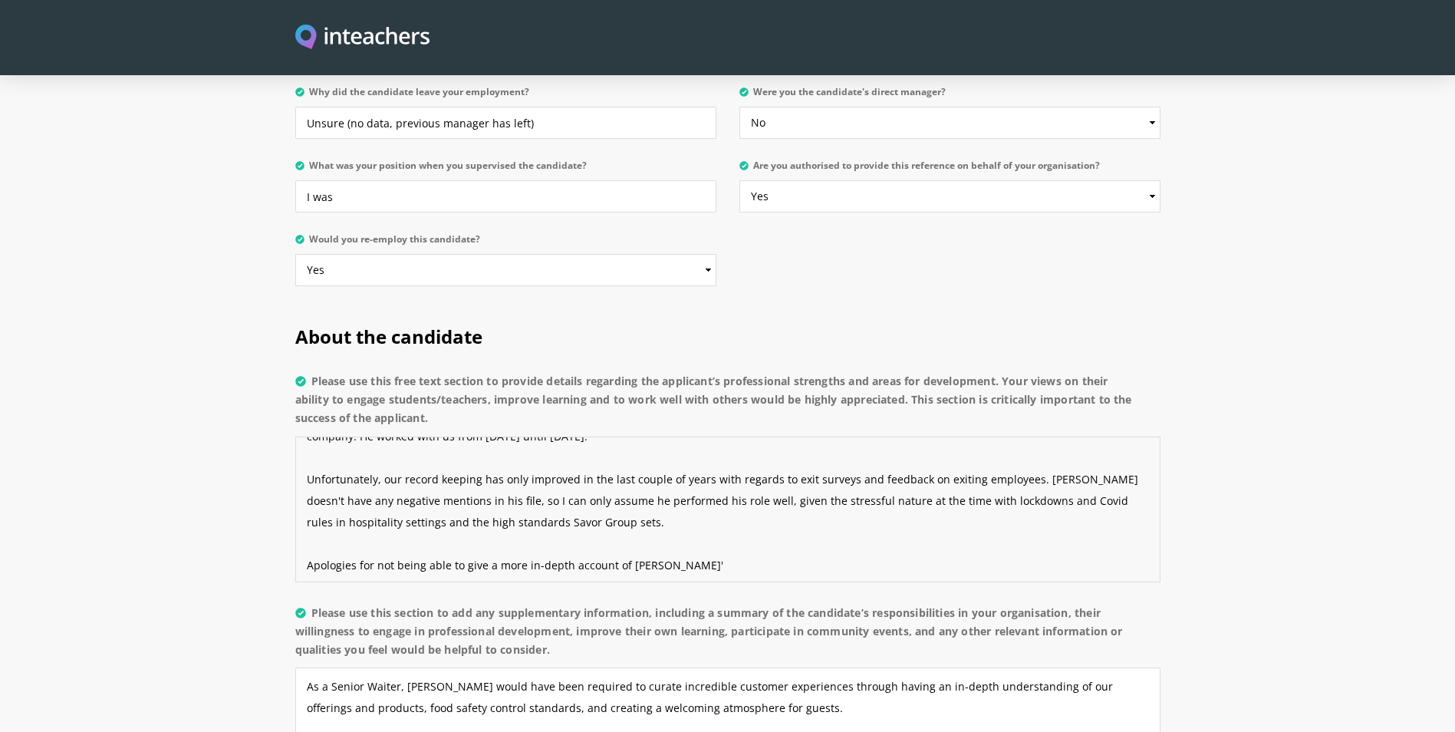
scroll to position [43, 0]
click at [703, 513] on textarea "[PERSON_NAME] worked for one of our venues, [GEOGRAPHIC_DATA] for his duration …" at bounding box center [727, 510] width 865 height 146
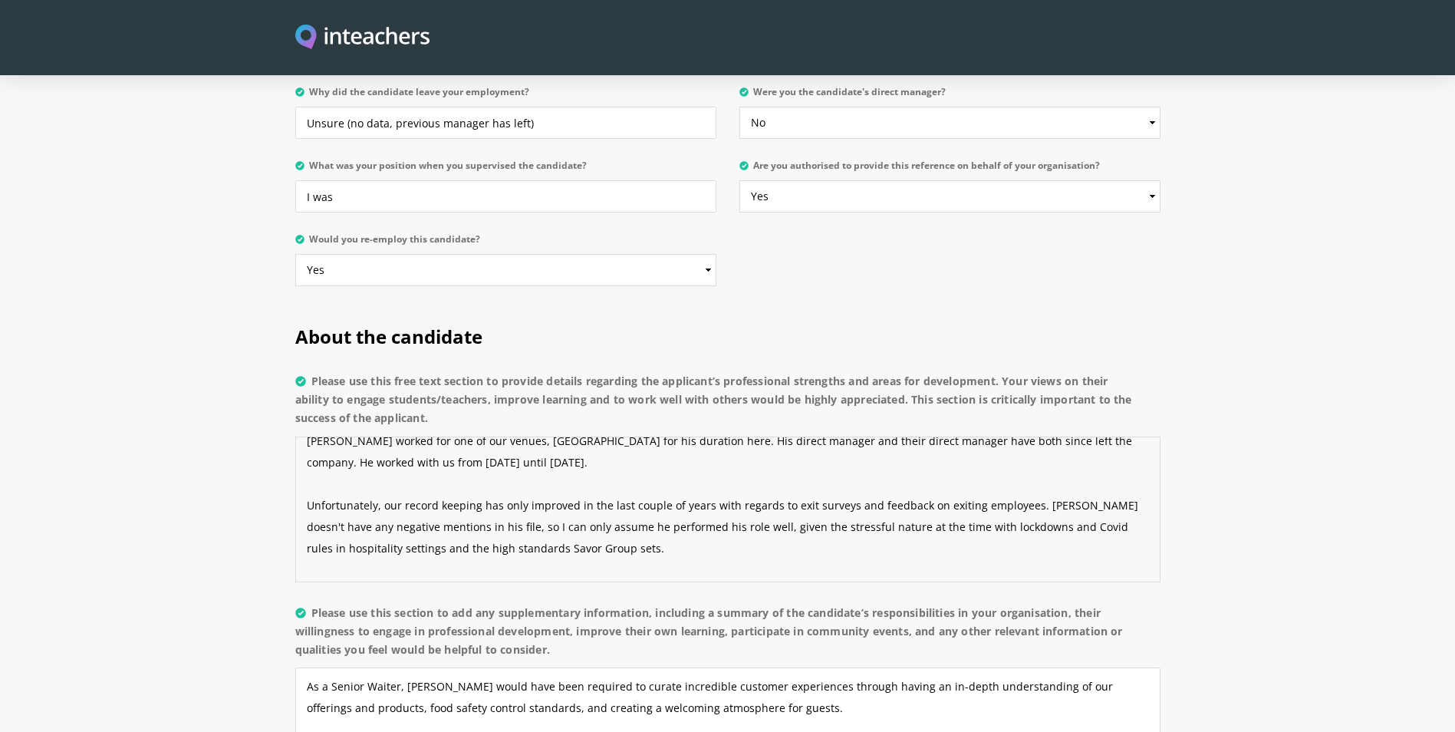
scroll to position [0, 0]
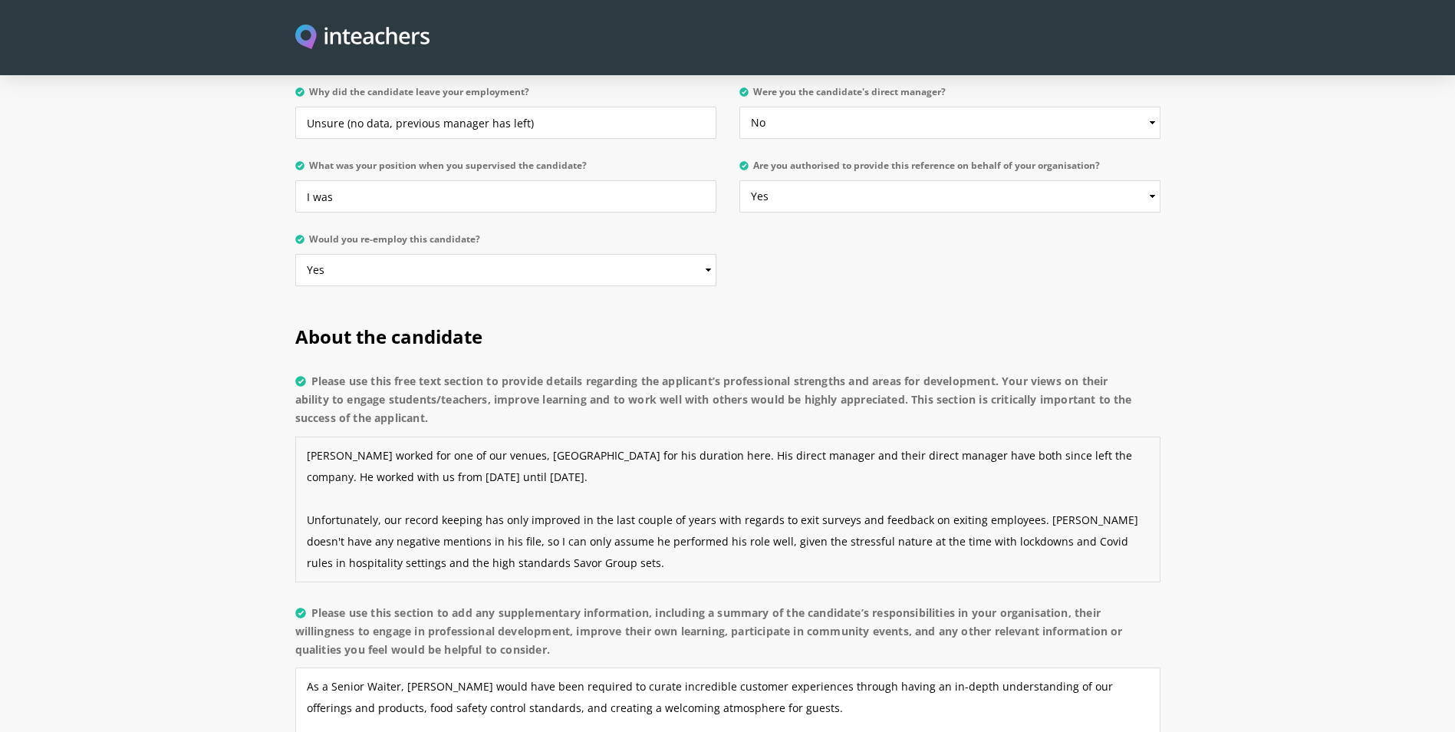
click at [406, 455] on textarea "[PERSON_NAME] worked for one of our venues, [GEOGRAPHIC_DATA] for his duration …" at bounding box center [727, 510] width 865 height 146
click at [665, 437] on textarea "[PERSON_NAME] worked for one of our venues, [GEOGRAPHIC_DATA] for his duration …" at bounding box center [727, 510] width 865 height 146
click at [838, 437] on textarea "[PERSON_NAME] worked for one of our venues, [PERSON_NAME] for his duration of h…" at bounding box center [727, 510] width 865 height 146
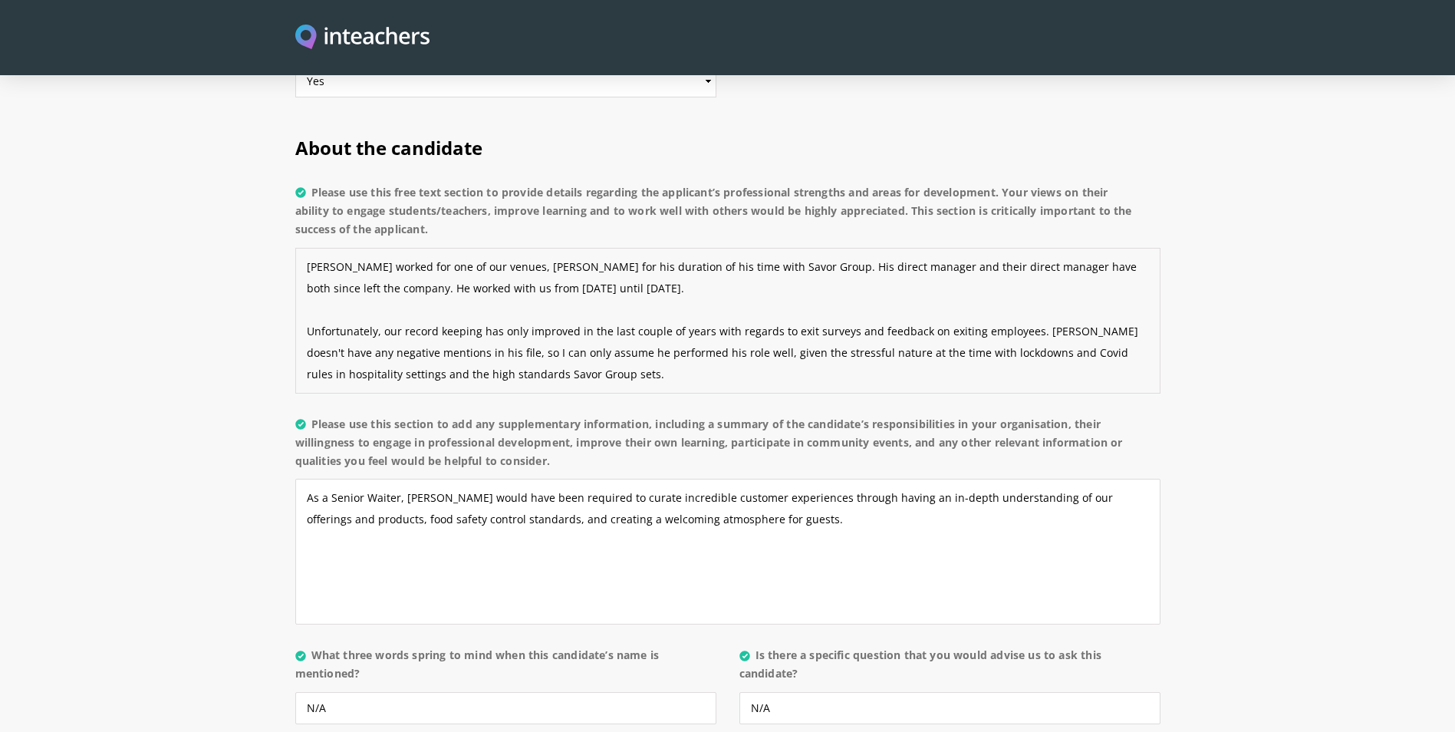
scroll to position [1151, 0]
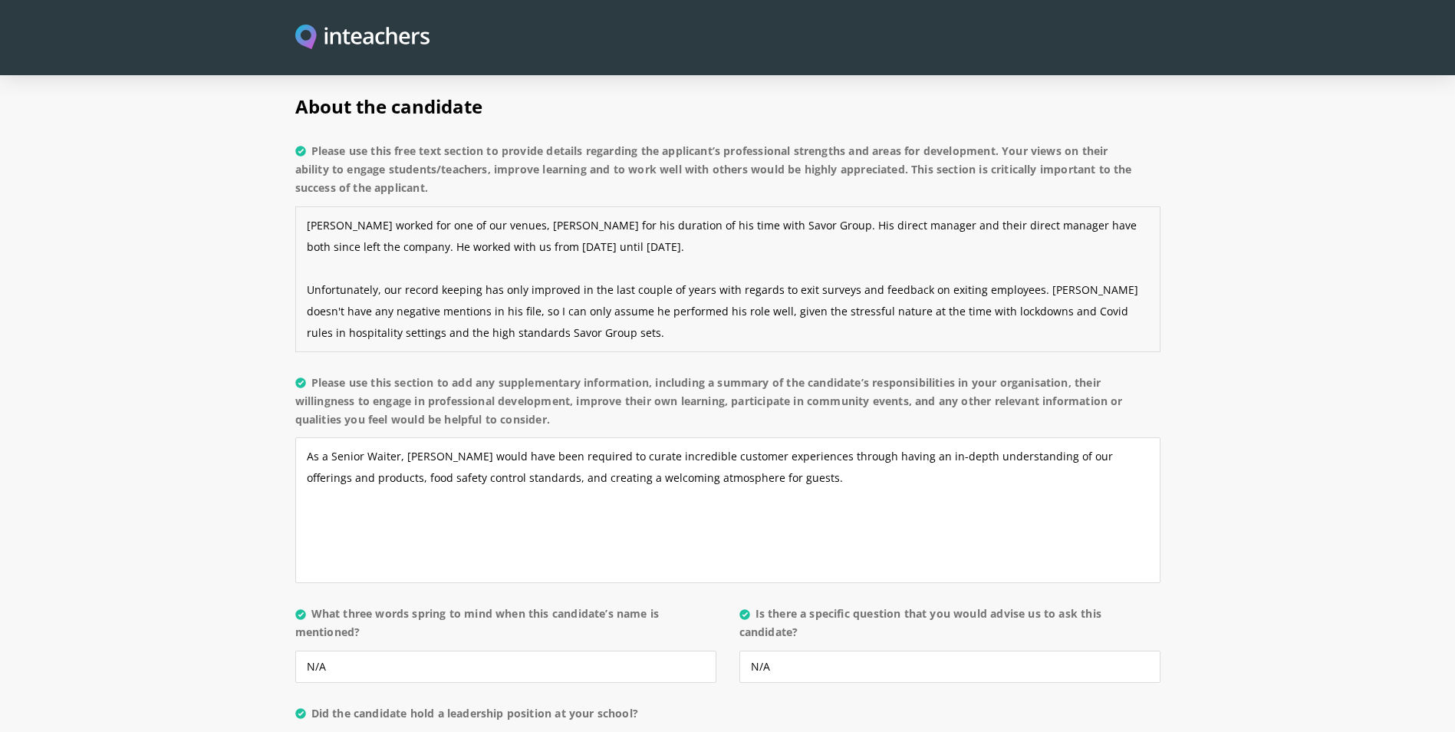
type textarea "[PERSON_NAME] worked for one of our venues, [PERSON_NAME] for his duration of h…"
click at [753, 504] on textarea "As a Senior Waiter, [PERSON_NAME] would have been required to curate incredible…" at bounding box center [727, 510] width 865 height 146
drag, startPoint x: 822, startPoint y: 430, endPoint x: 829, endPoint y: 437, distance: 9.8
click at [829, 437] on textarea "As a Senior Waiter, [PERSON_NAME] would have been required to curate incredible…" at bounding box center [727, 510] width 865 height 146
click at [1094, 438] on textarea "As a Senior Waiter, [PERSON_NAME] would have been required to curate incredible…" at bounding box center [727, 510] width 865 height 146
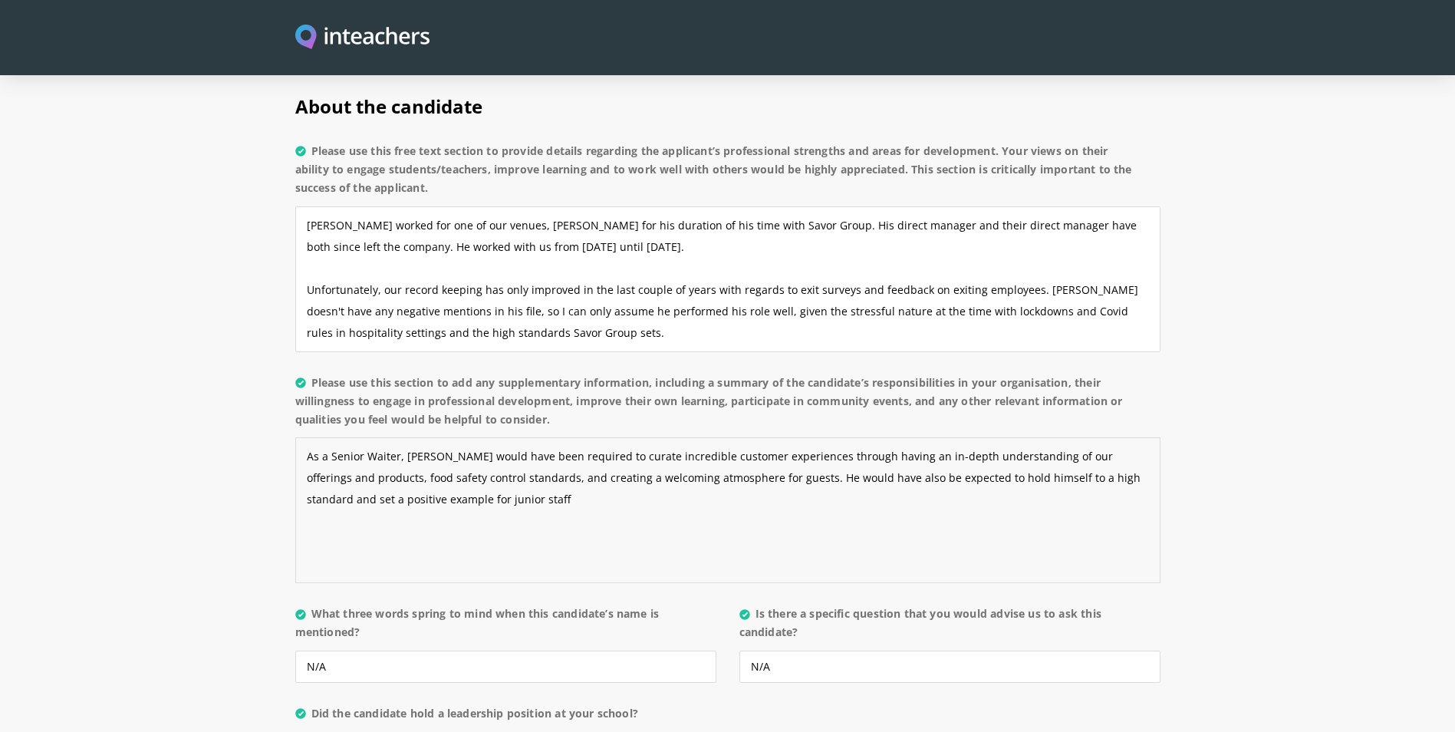
click at [820, 469] on textarea "As a Senior Waiter, [PERSON_NAME] would have been required to curate incredible…" at bounding box center [727, 510] width 865 height 146
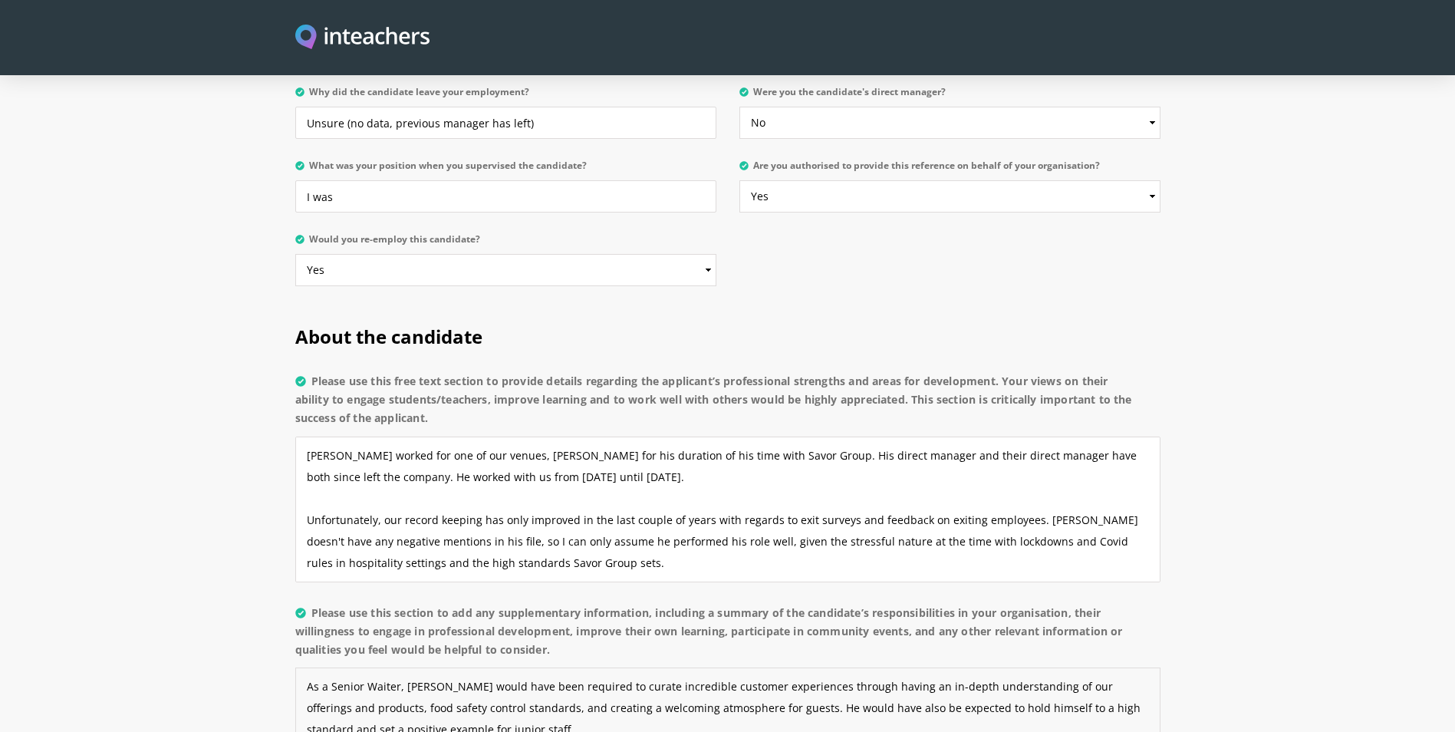
scroll to position [43, 0]
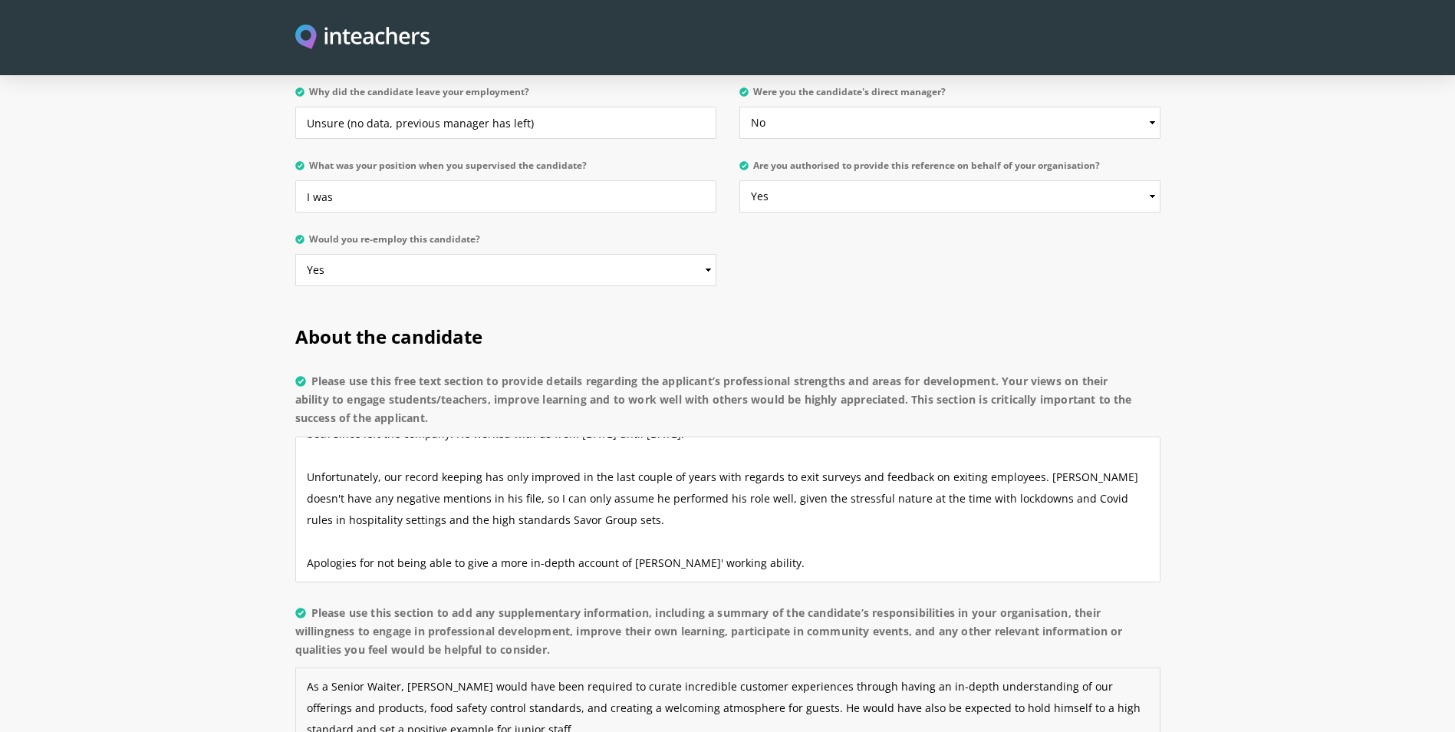
type textarea "As a Senior Waiter, [PERSON_NAME] would have been required to curate incredible…"
click at [804, 516] on textarea "[PERSON_NAME] worked for one of our venues, [PERSON_NAME] for his duration of h…" at bounding box center [727, 510] width 865 height 146
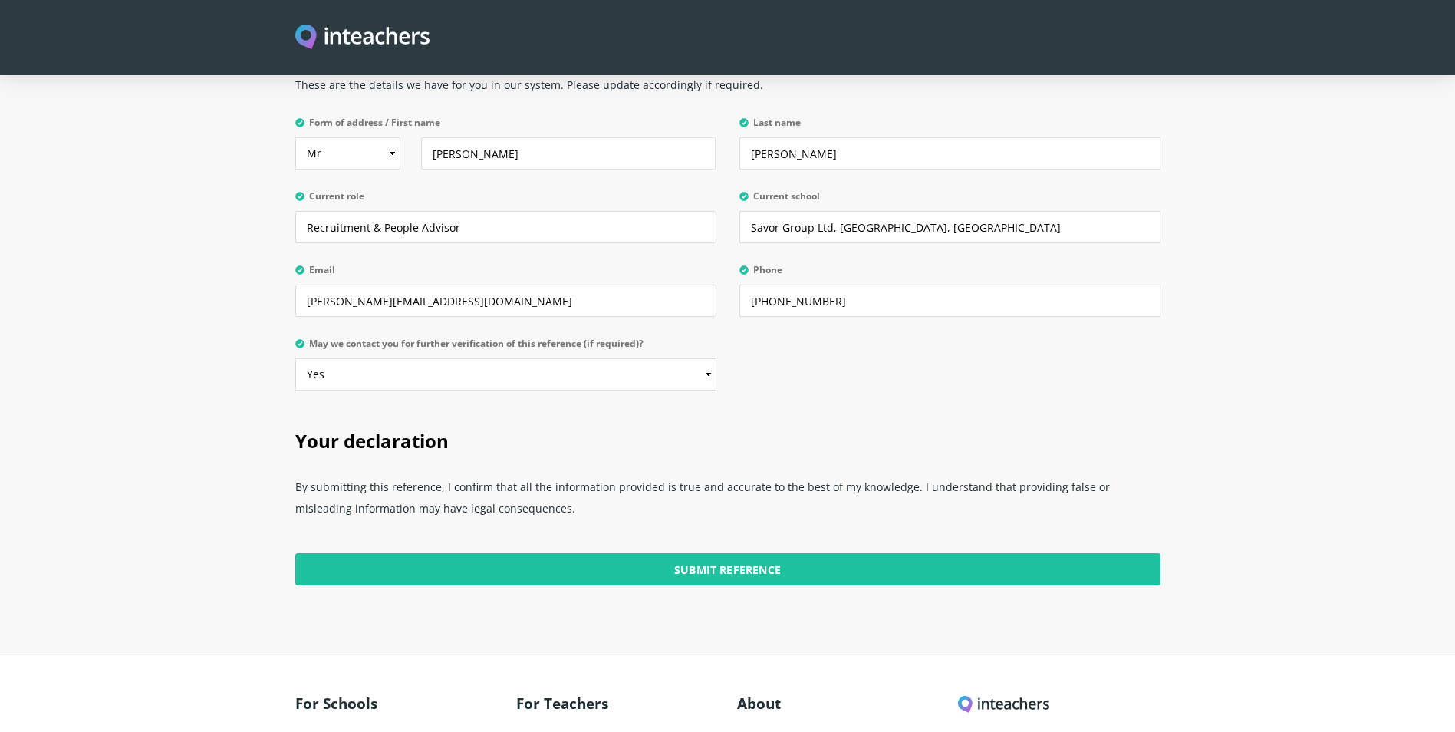
scroll to position [3714, 0]
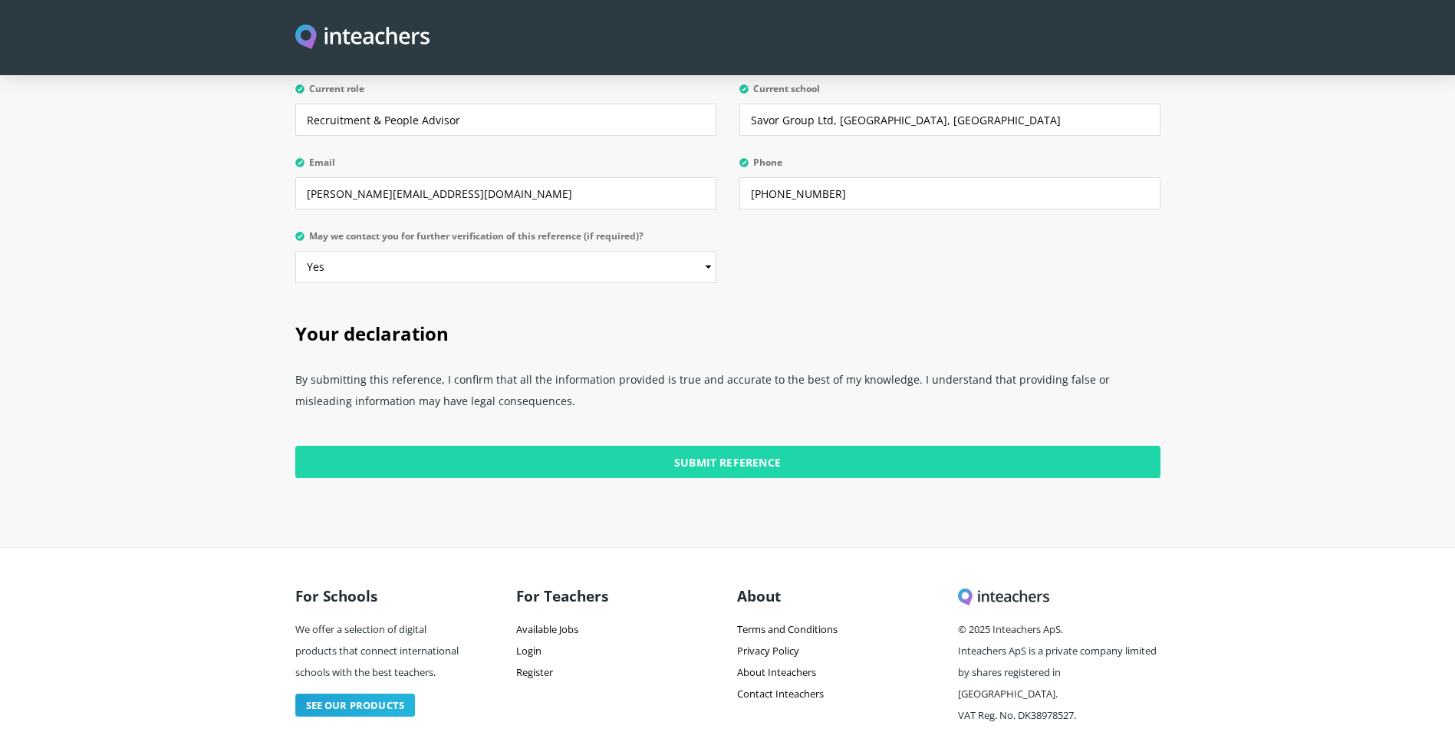
type textarea "[PERSON_NAME] worked for one of our venues, [PERSON_NAME] for his duration of h…"
click at [757, 446] on input "Submit Reference" at bounding box center [727, 462] width 865 height 32
